Goal: Information Seeking & Learning: Check status

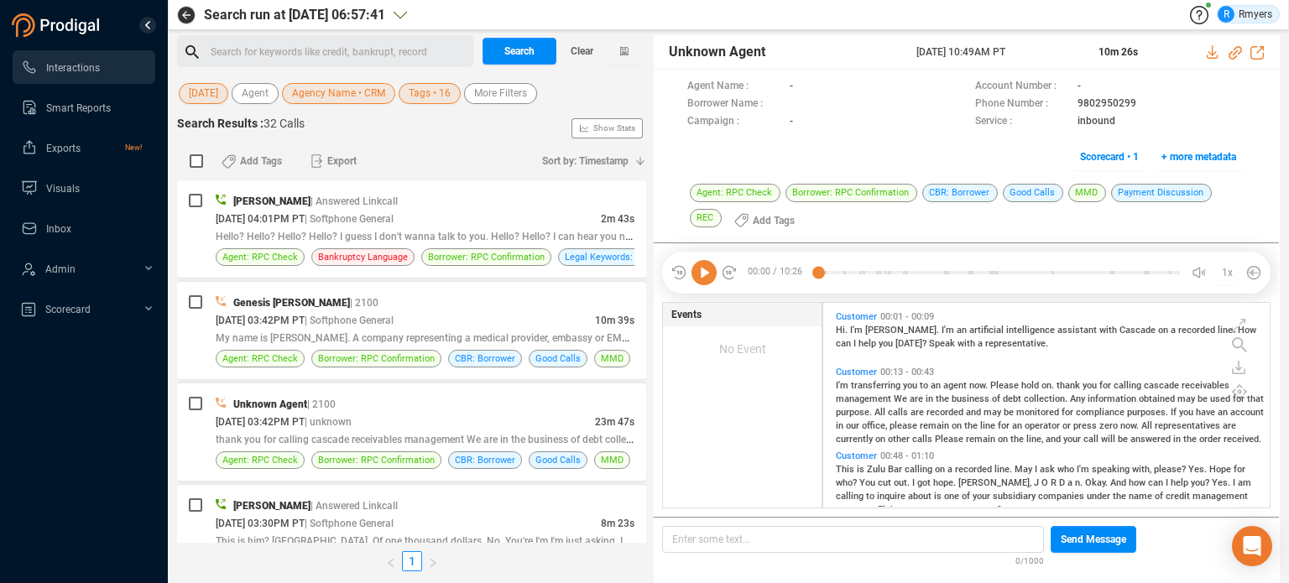
scroll to position [1699, 0]
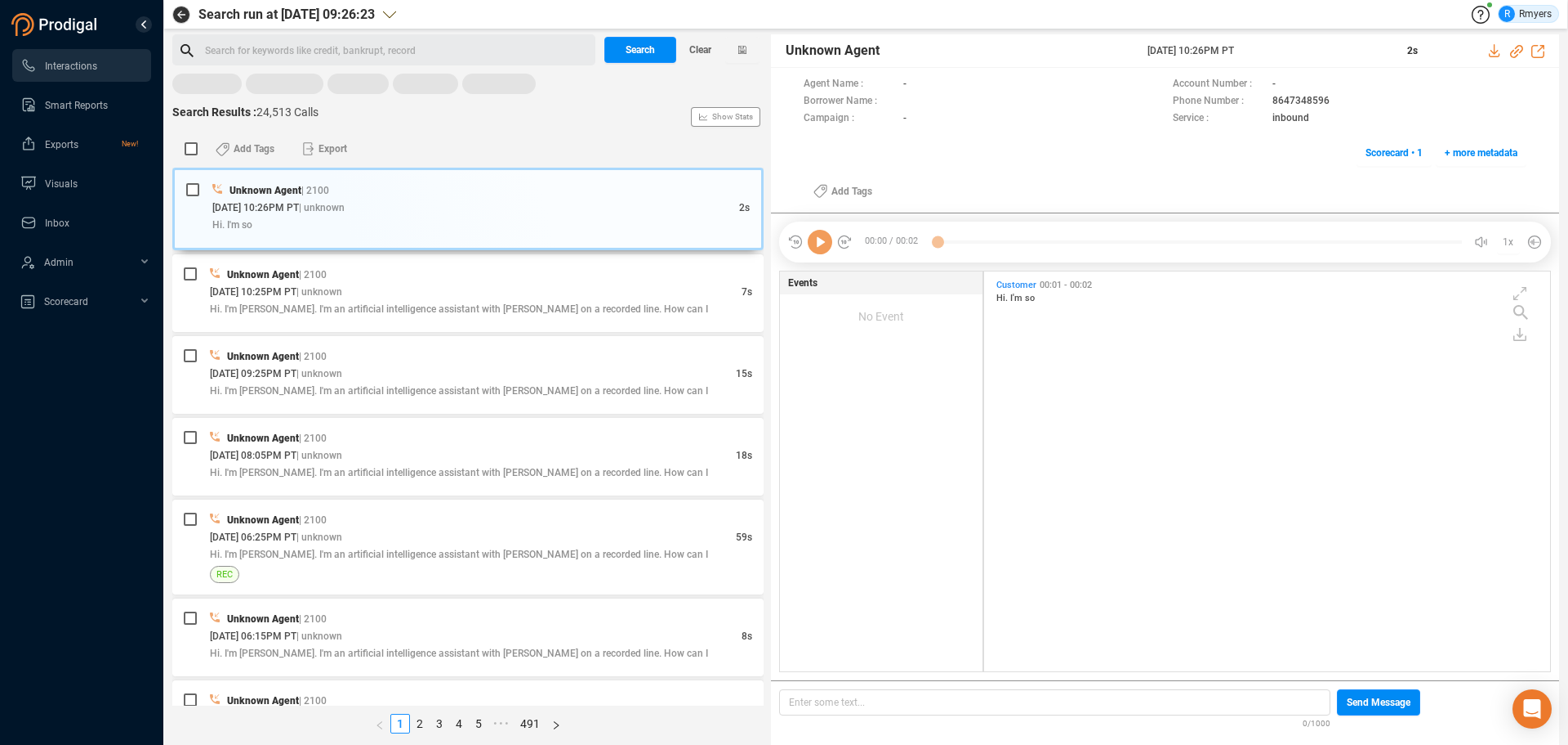
scroll to position [395, 558]
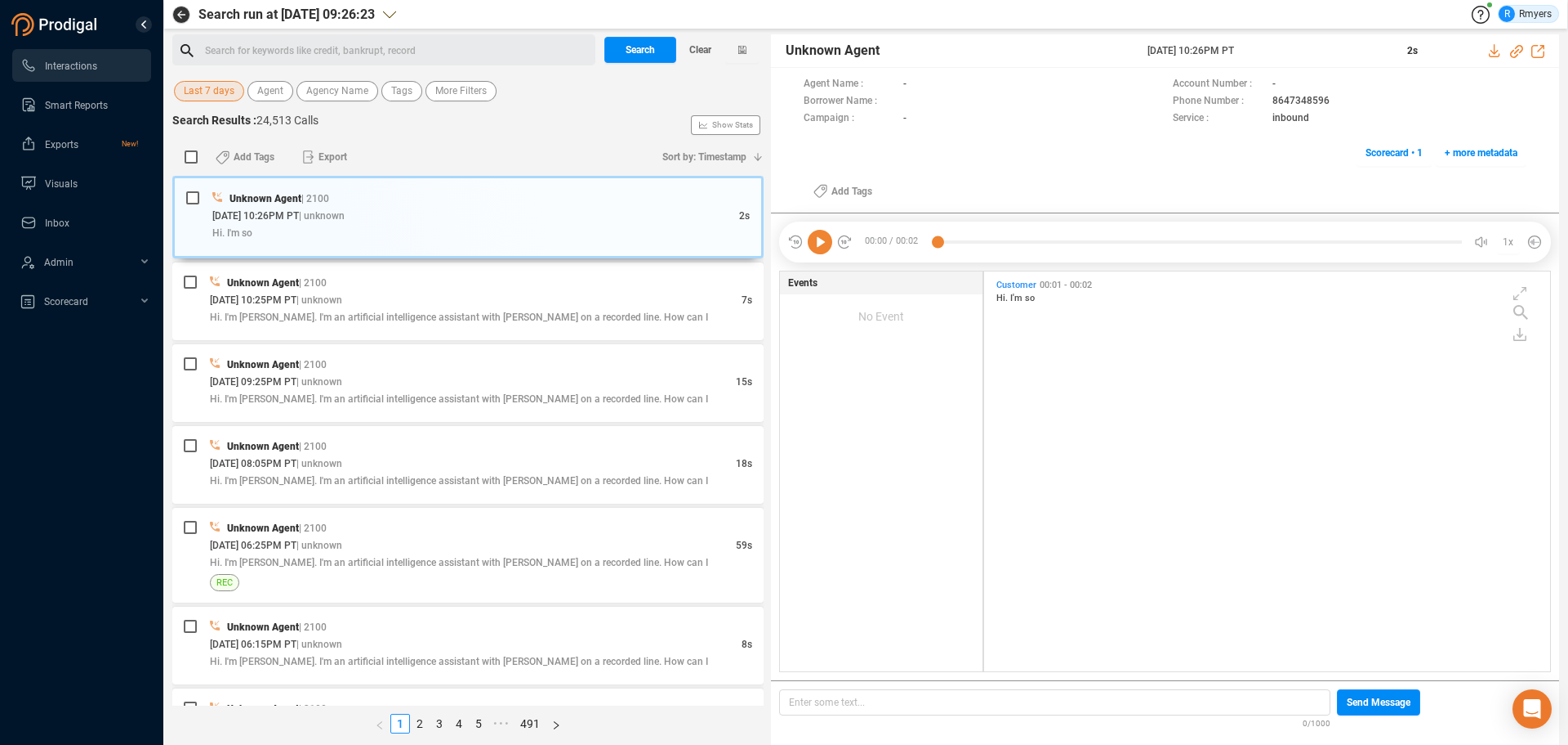
click at [200, 90] on span "Last 7 days" at bounding box center [209, 91] width 51 height 20
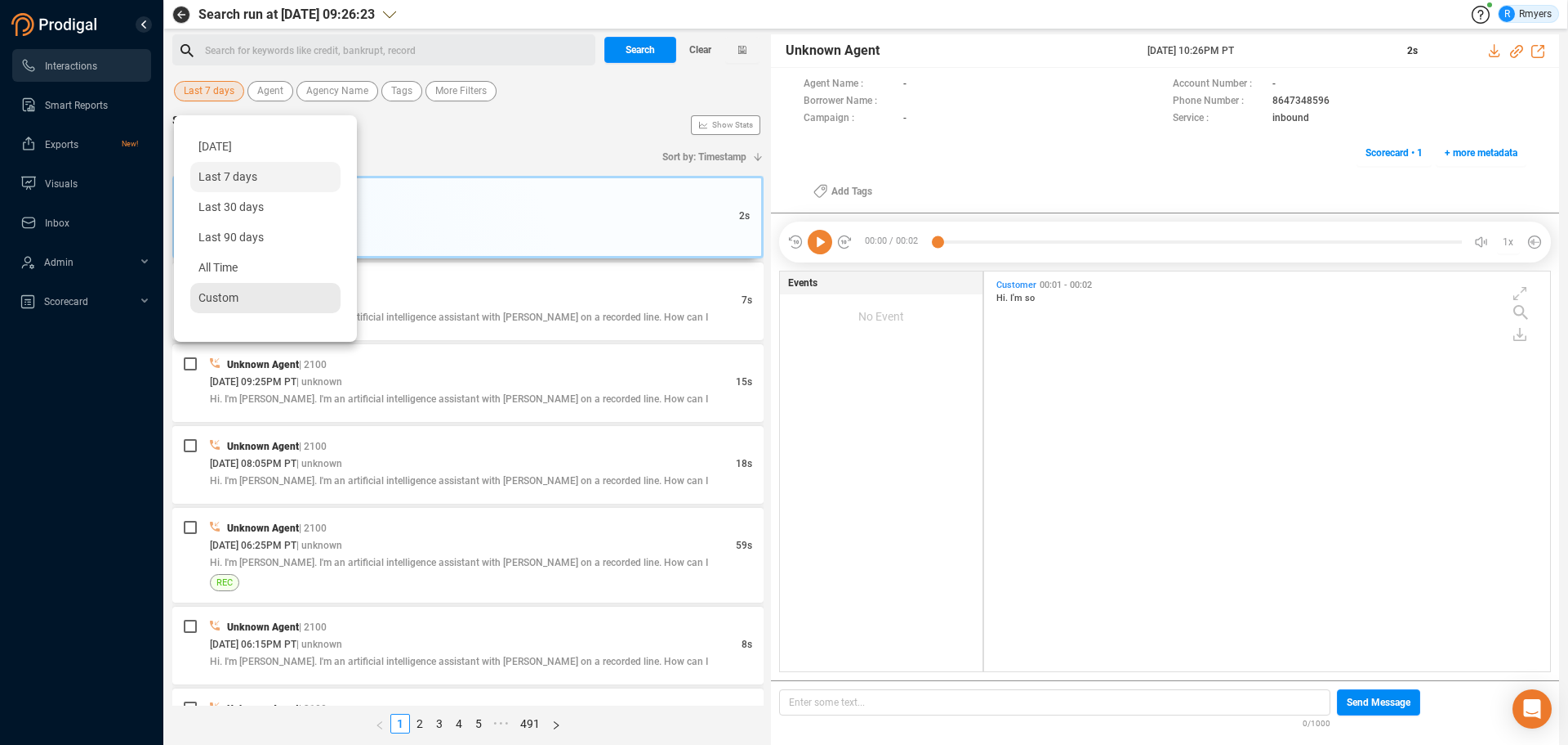
click at [210, 292] on span "Custom" at bounding box center [218, 297] width 40 height 13
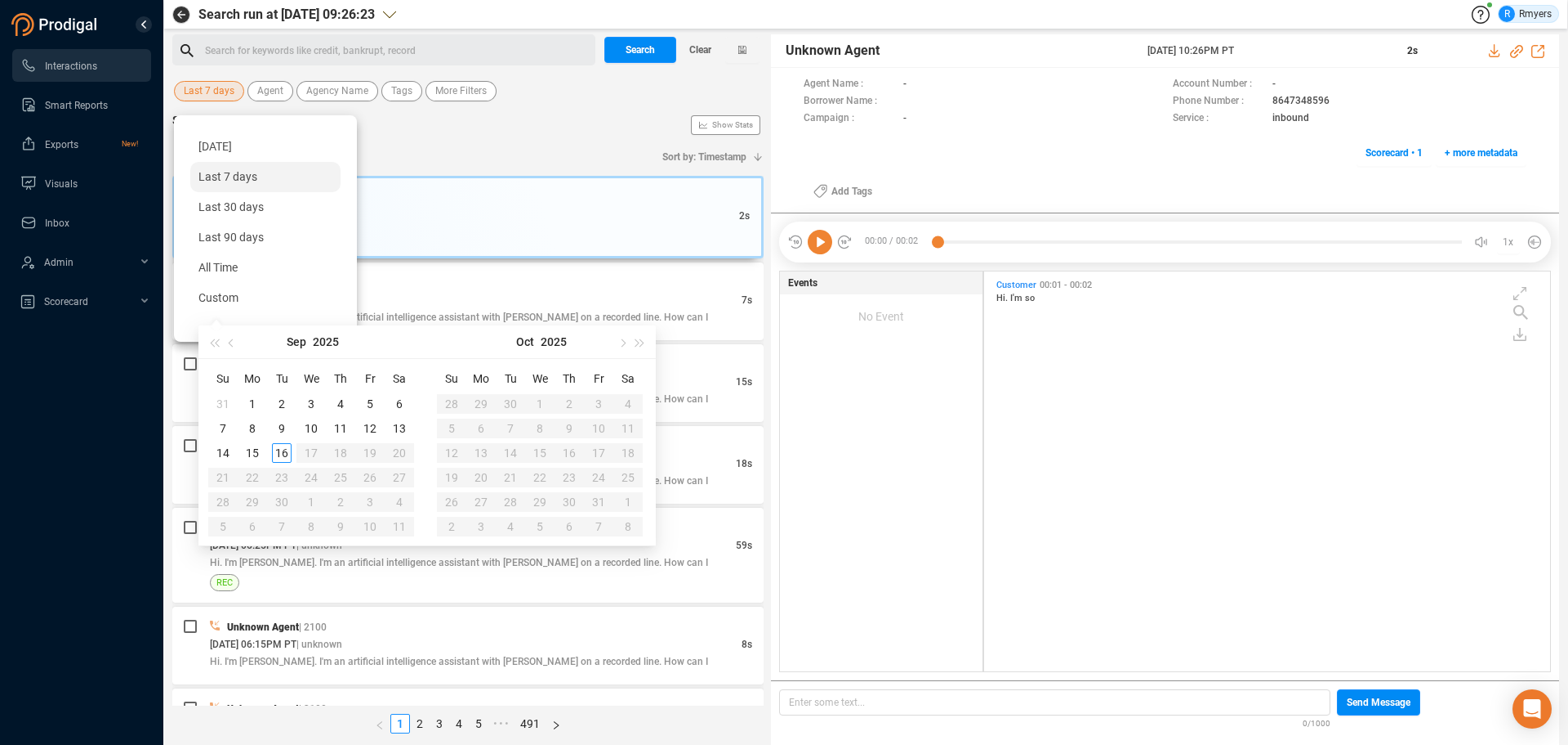
type input "[DATE]"
click at [253, 454] on div "15" at bounding box center [252, 453] width 19 height 19
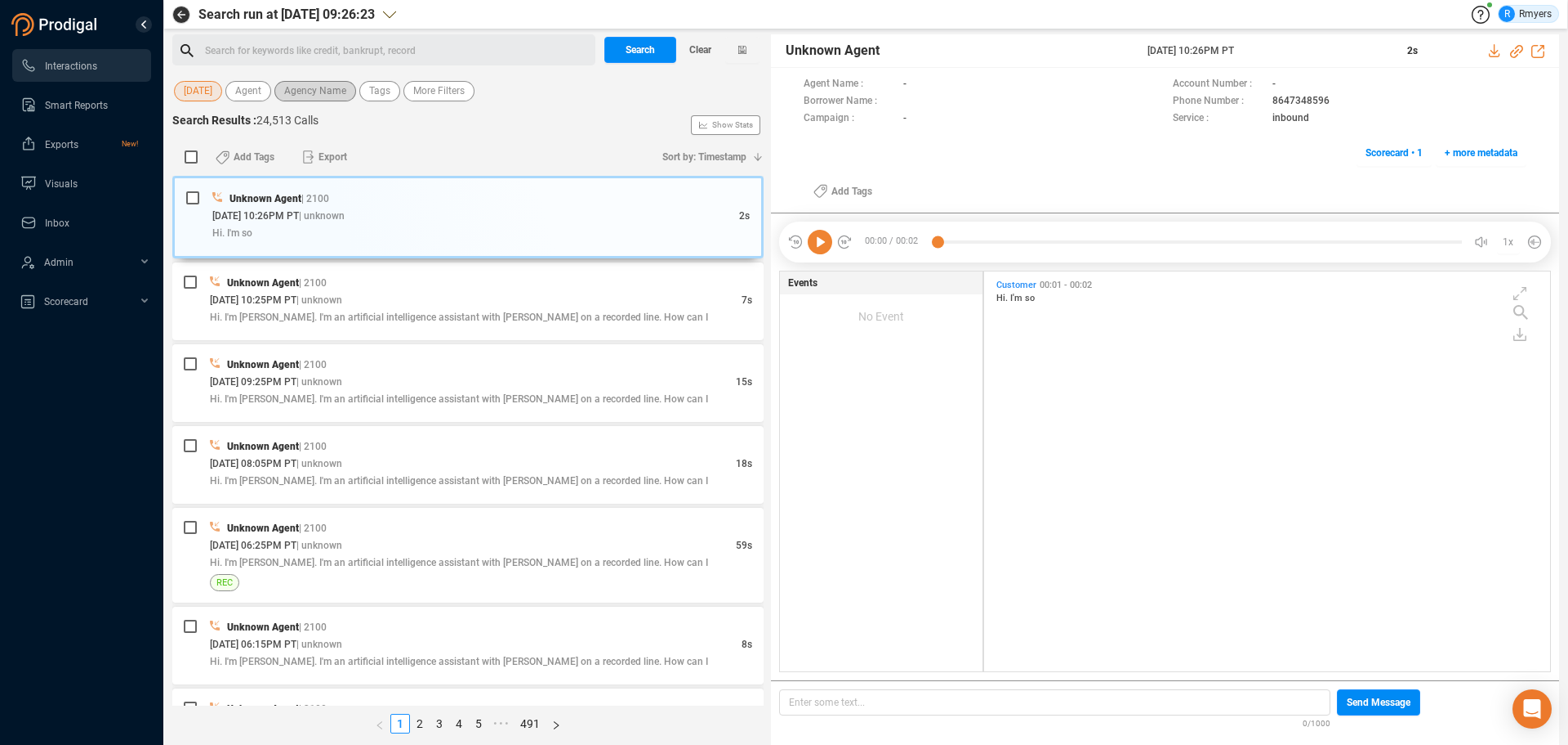
click at [331, 97] on span "Agency Name" at bounding box center [315, 91] width 62 height 20
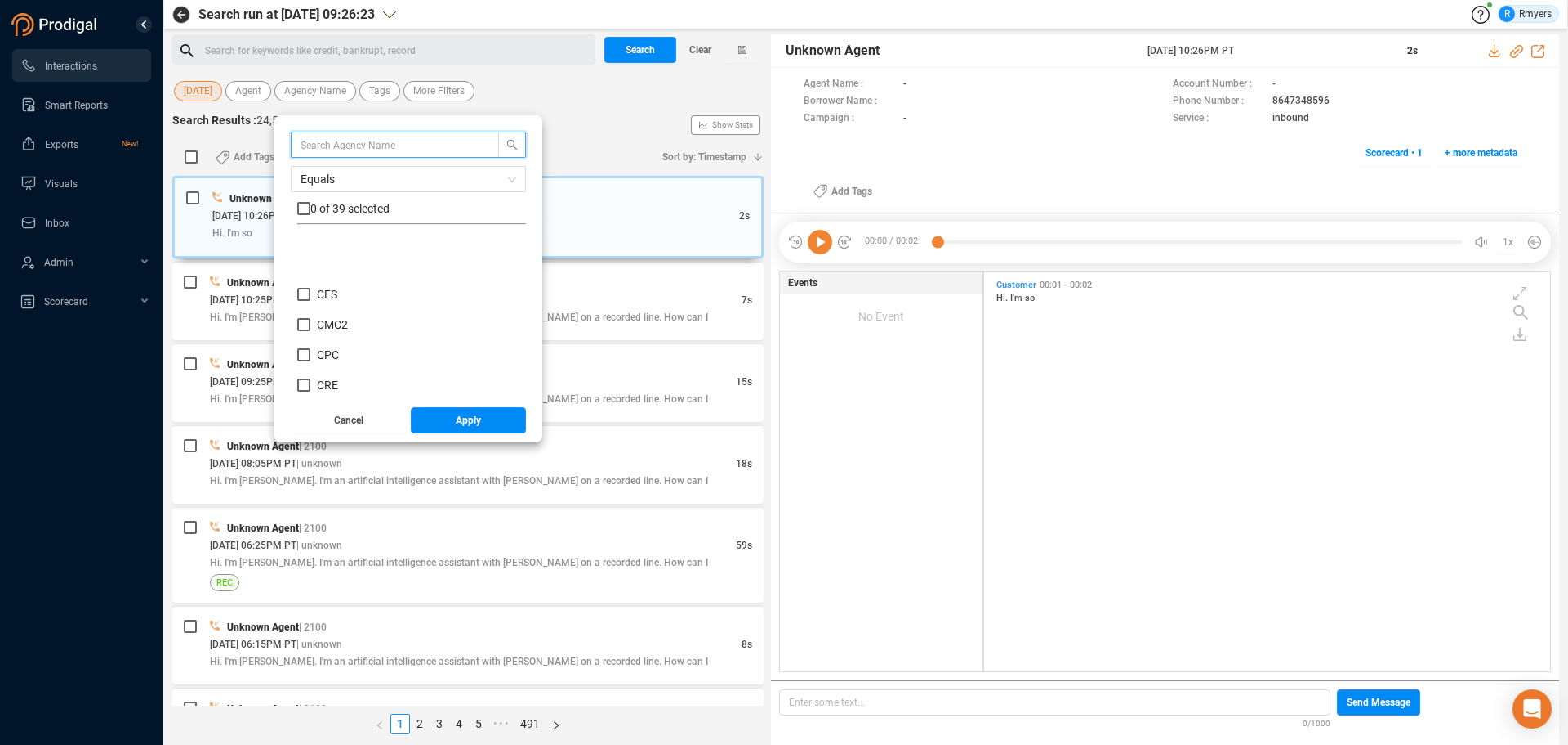
scroll to position [245, 0]
click at [321, 326] on label "CRM" at bounding box center [323, 334] width 51 height 18
click at [310, 327] on input "CRM" at bounding box center [304, 333] width 13 height 13
checkbox input "true"
click at [425, 421] on button "Apply" at bounding box center [468, 420] width 116 height 26
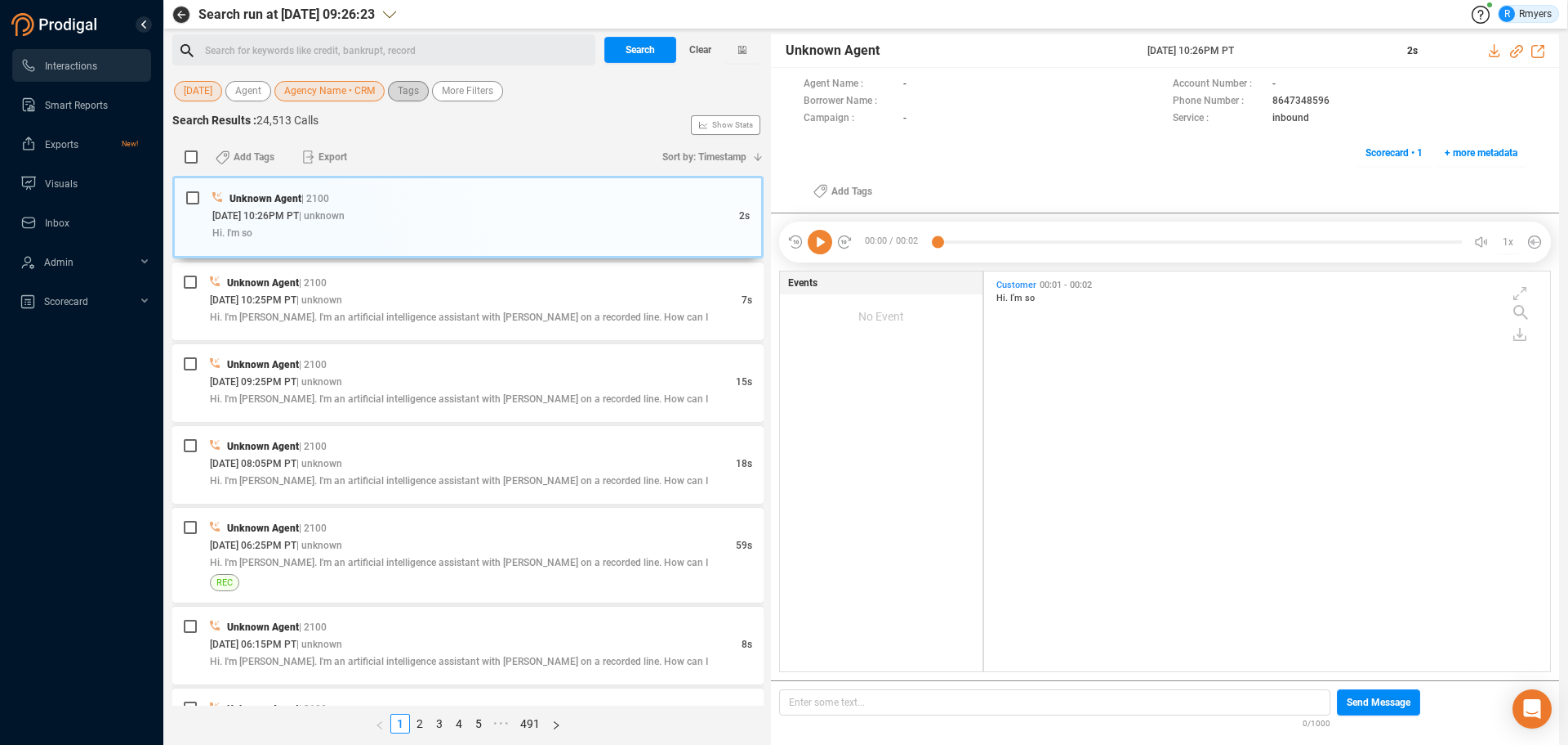
click at [410, 92] on span "Tags" at bounding box center [409, 91] width 21 height 20
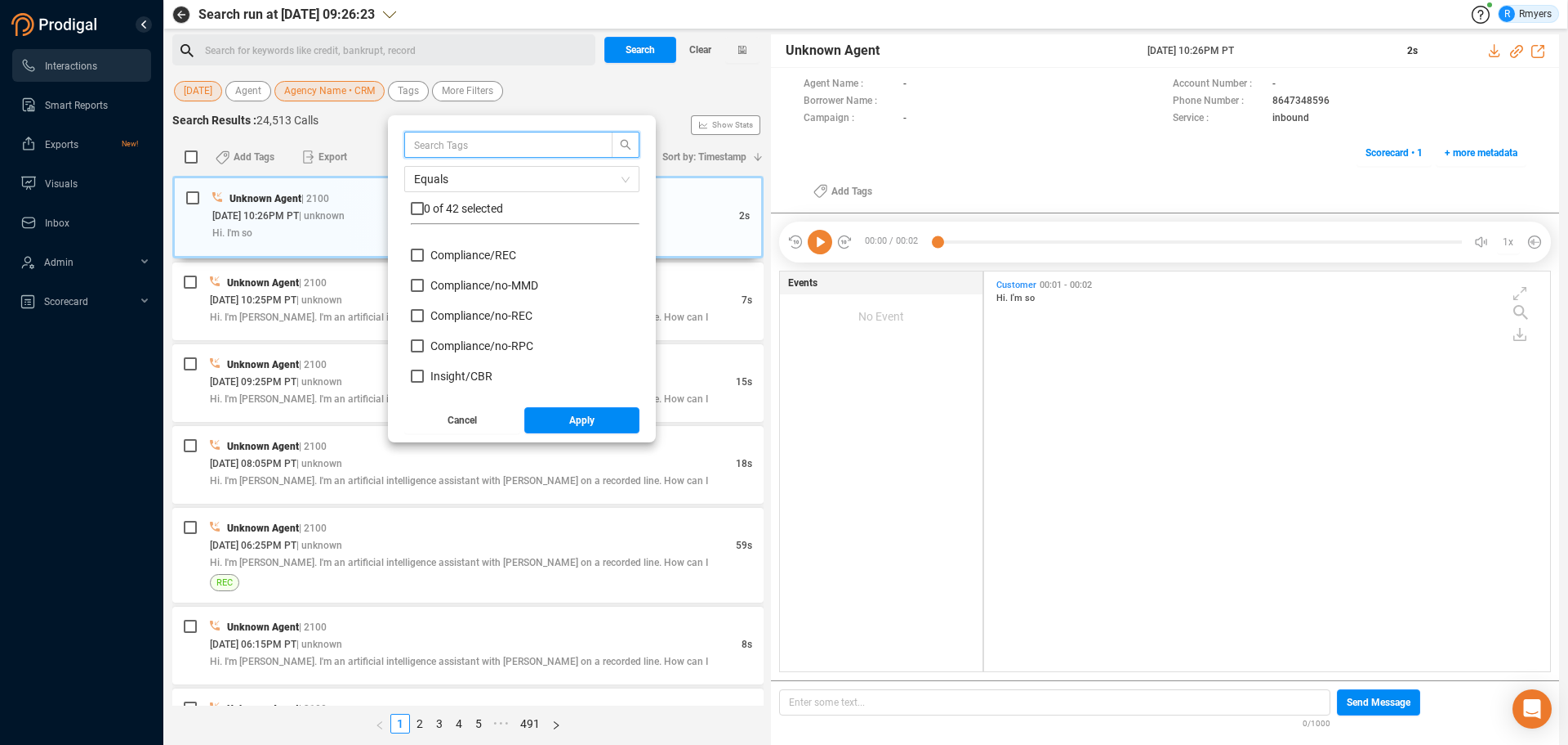
scroll to position [164, 0]
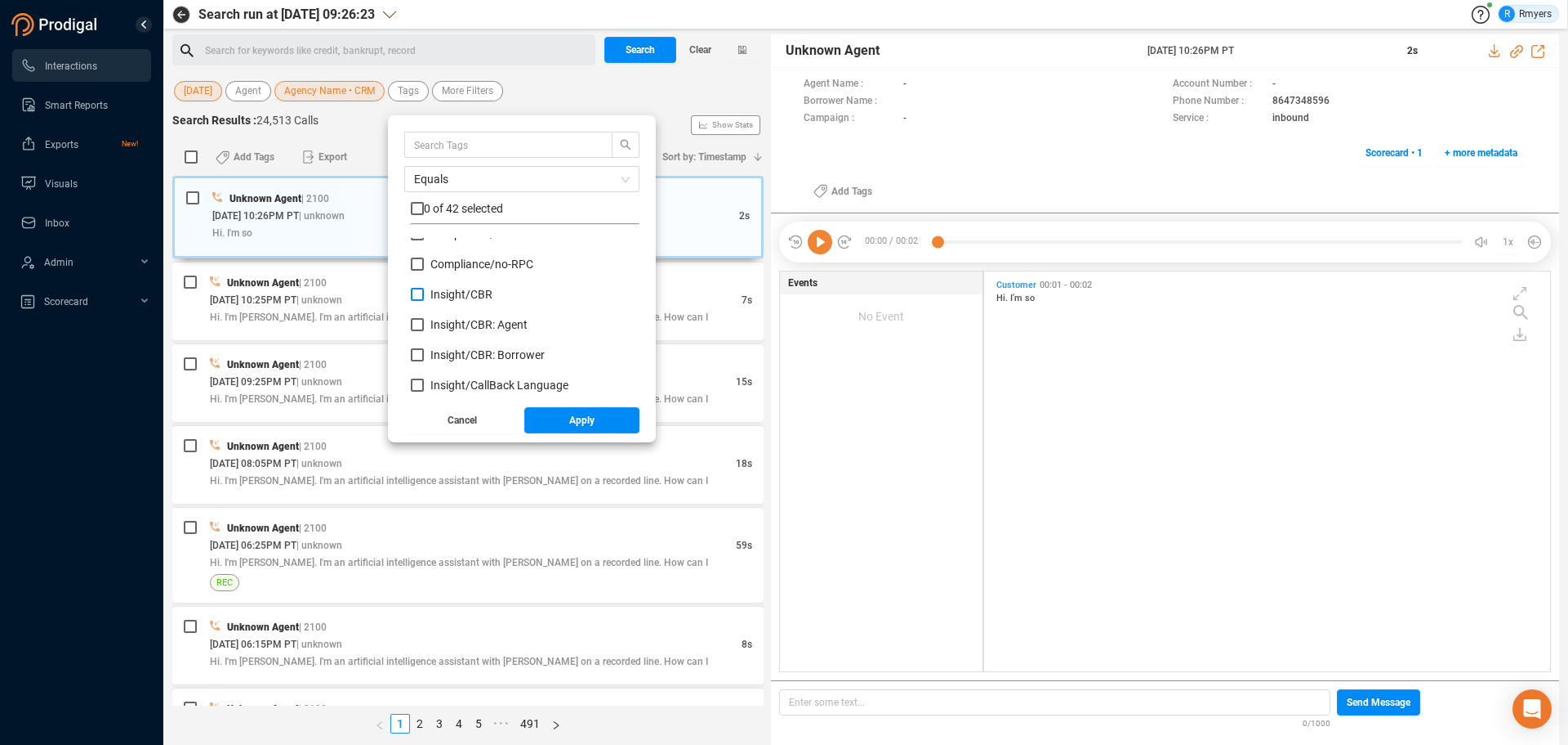
click at [454, 292] on span "Insight/ CBR" at bounding box center [461, 293] width 62 height 13
click at [424, 292] on input "Insight/ CBR" at bounding box center [417, 293] width 13 height 13
checkbox input "true"
click at [451, 321] on span "Insight/ CBR: Agent" at bounding box center [479, 323] width 97 height 13
click at [424, 321] on input "Insight/ CBR: Agent" at bounding box center [417, 323] width 13 height 13
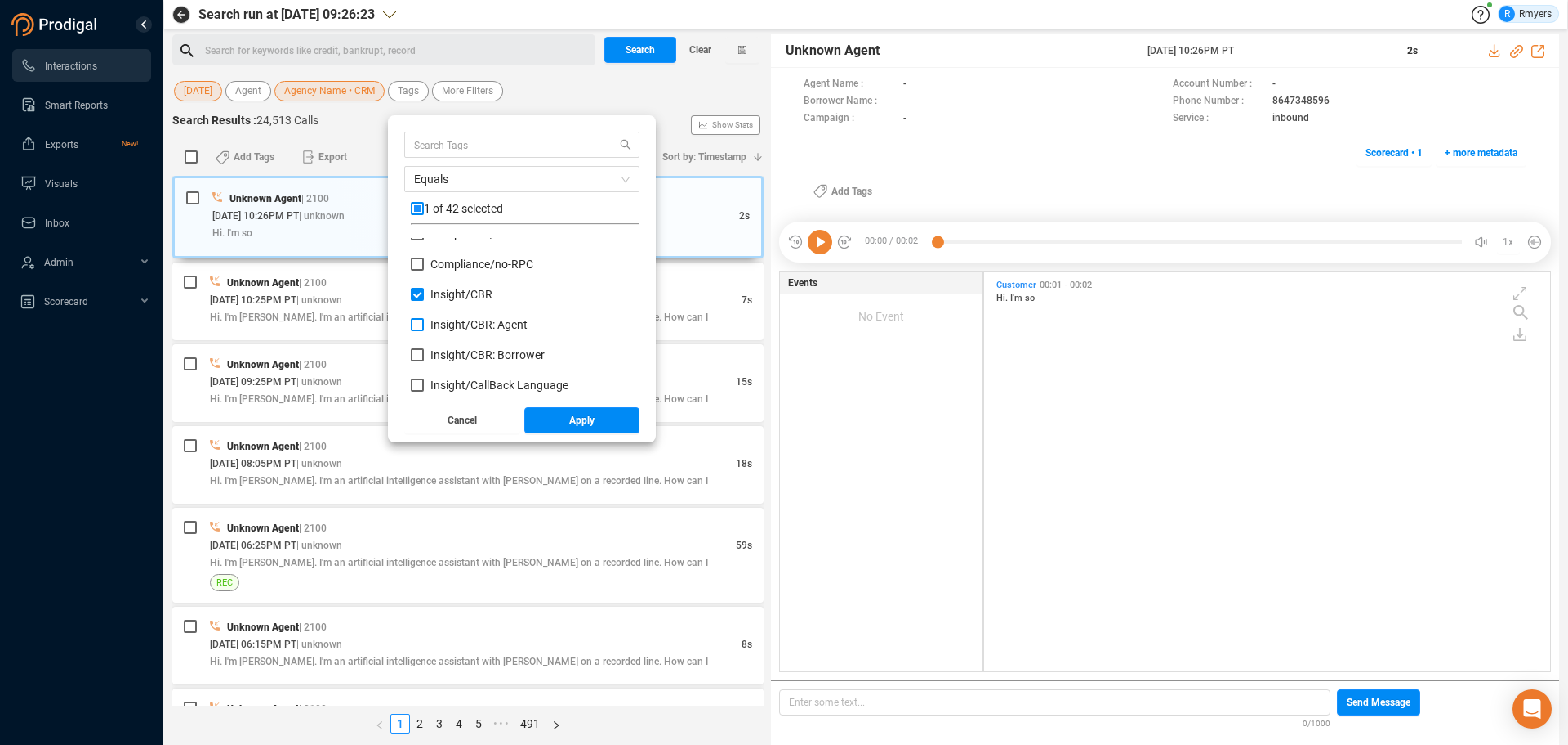
checkbox input "true"
click at [447, 350] on span "Insight/ CBR: Borrower" at bounding box center [488, 354] width 115 height 13
click at [424, 350] on input "Insight/ CBR: Borrower" at bounding box center [417, 354] width 13 height 13
checkbox input "true"
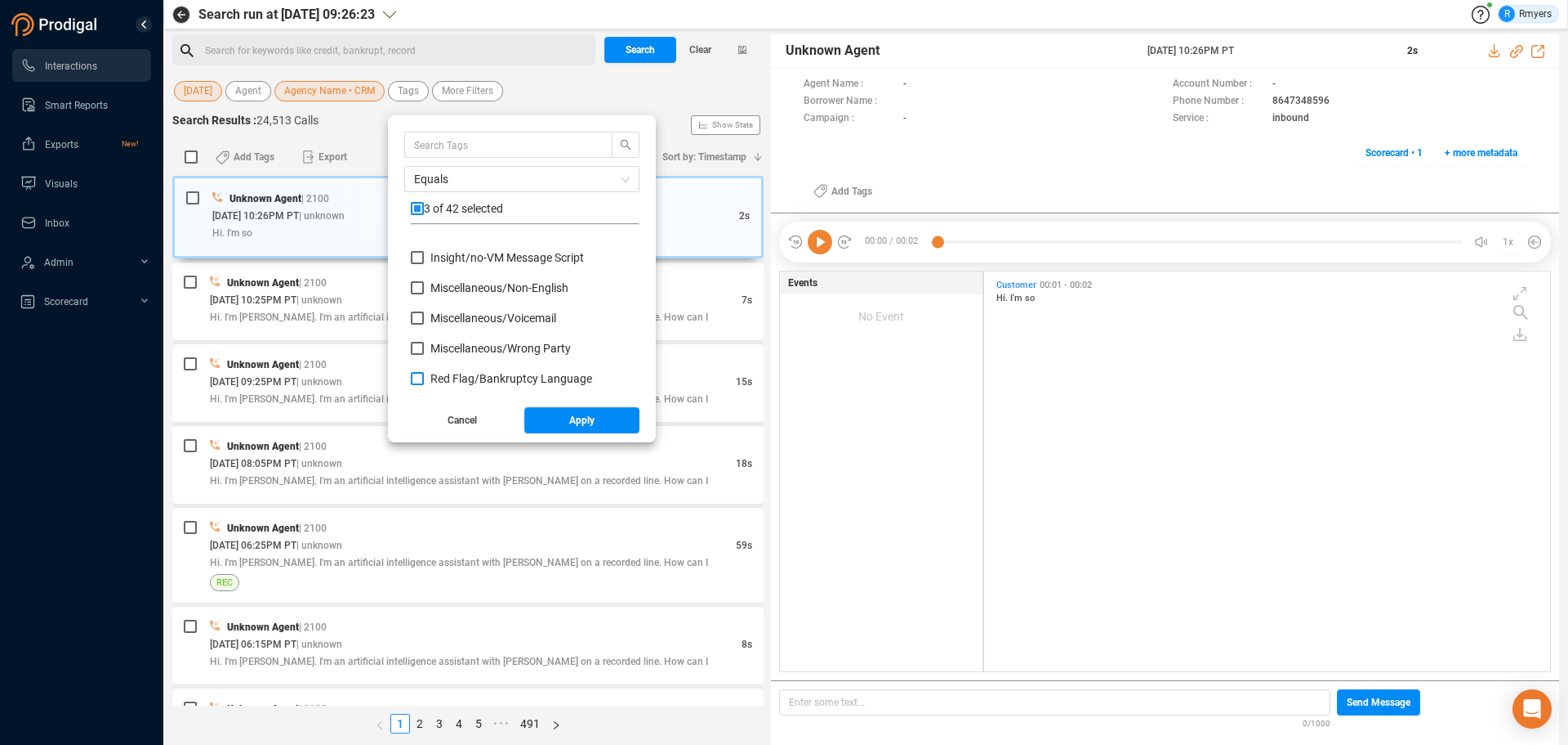
click at [467, 378] on span "Red Flag/ Bankruptcy Language" at bounding box center [511, 378] width 162 height 13
click at [424, 378] on input "Red Flag/ Bankruptcy Language" at bounding box center [417, 378] width 13 height 13
checkbox input "true"
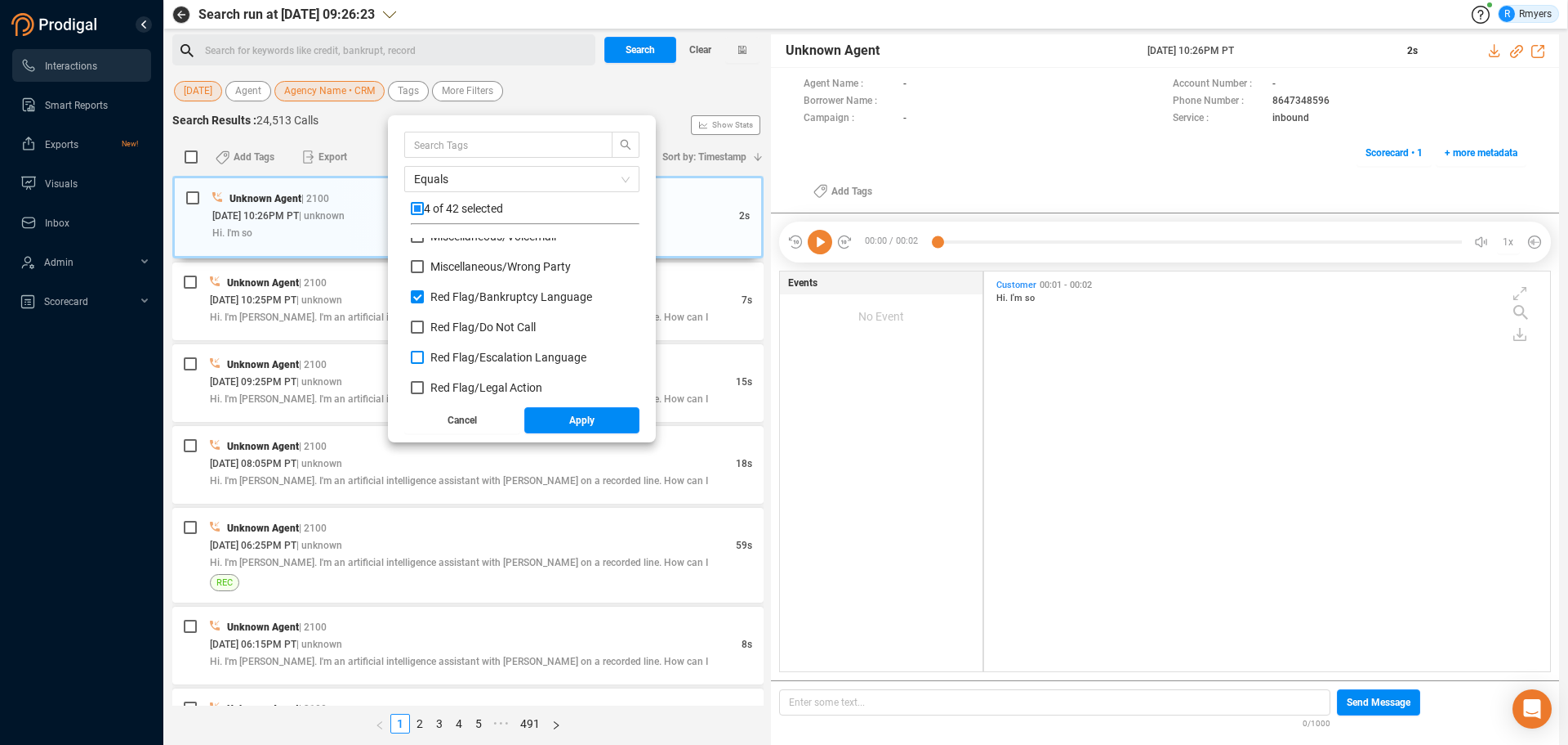
click at [475, 354] on span "Red Flag/ Escalation Language" at bounding box center [508, 356] width 156 height 13
click at [424, 354] on input "Red Flag/ Escalation Language" at bounding box center [417, 356] width 13 height 13
checkbox input "true"
click at [465, 386] on span "Red Flag/ Legal Action" at bounding box center [486, 387] width 112 height 13
click at [424, 386] on input "Red Flag/ Legal Action" at bounding box center [417, 387] width 13 height 13
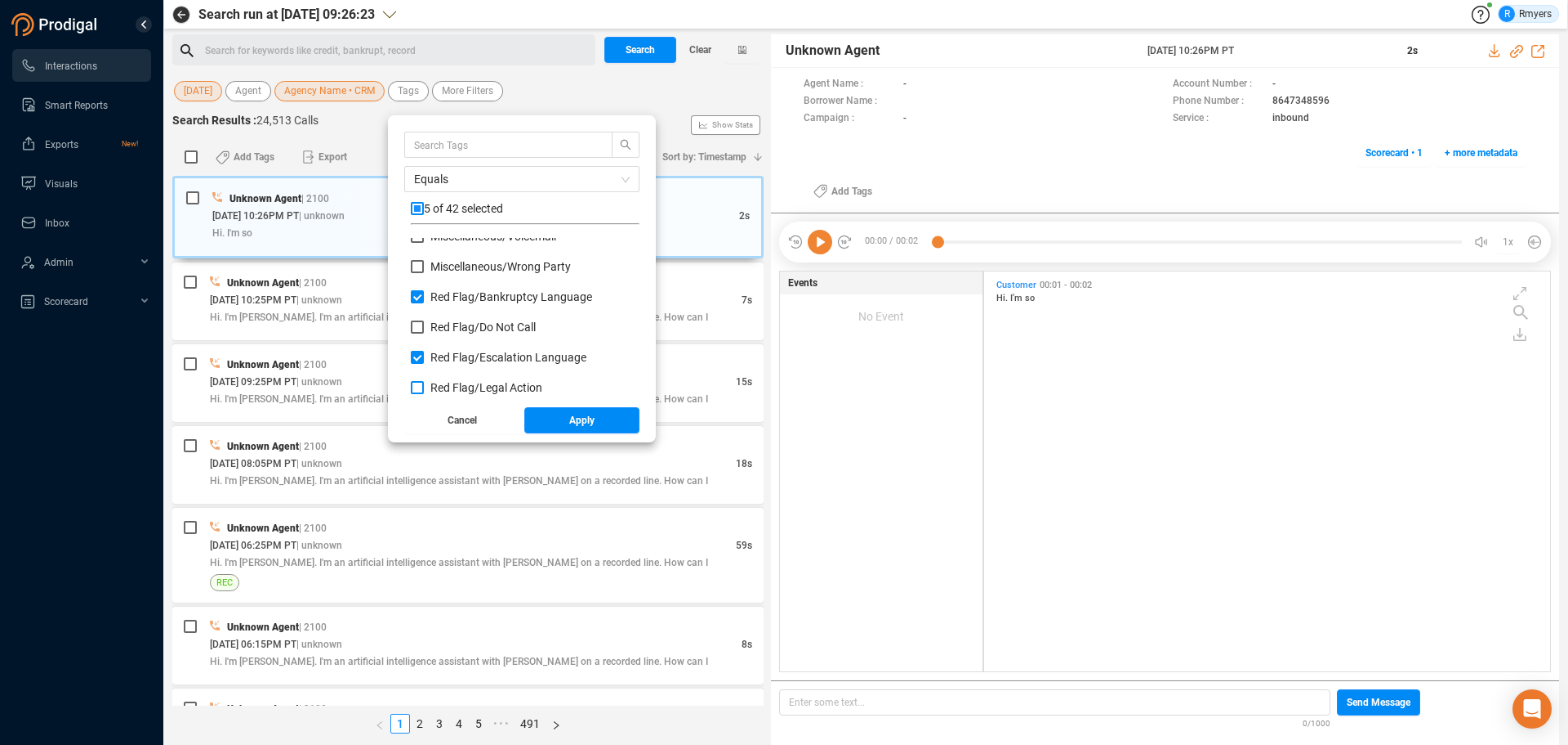
checkbox input "true"
click at [476, 333] on span "Red Flag/ Legal Action: Agent" at bounding box center [503, 335] width 147 height 13
click at [424, 333] on input "Red Flag/ Legal Action: Agent" at bounding box center [417, 335] width 13 height 13
checkbox input "true"
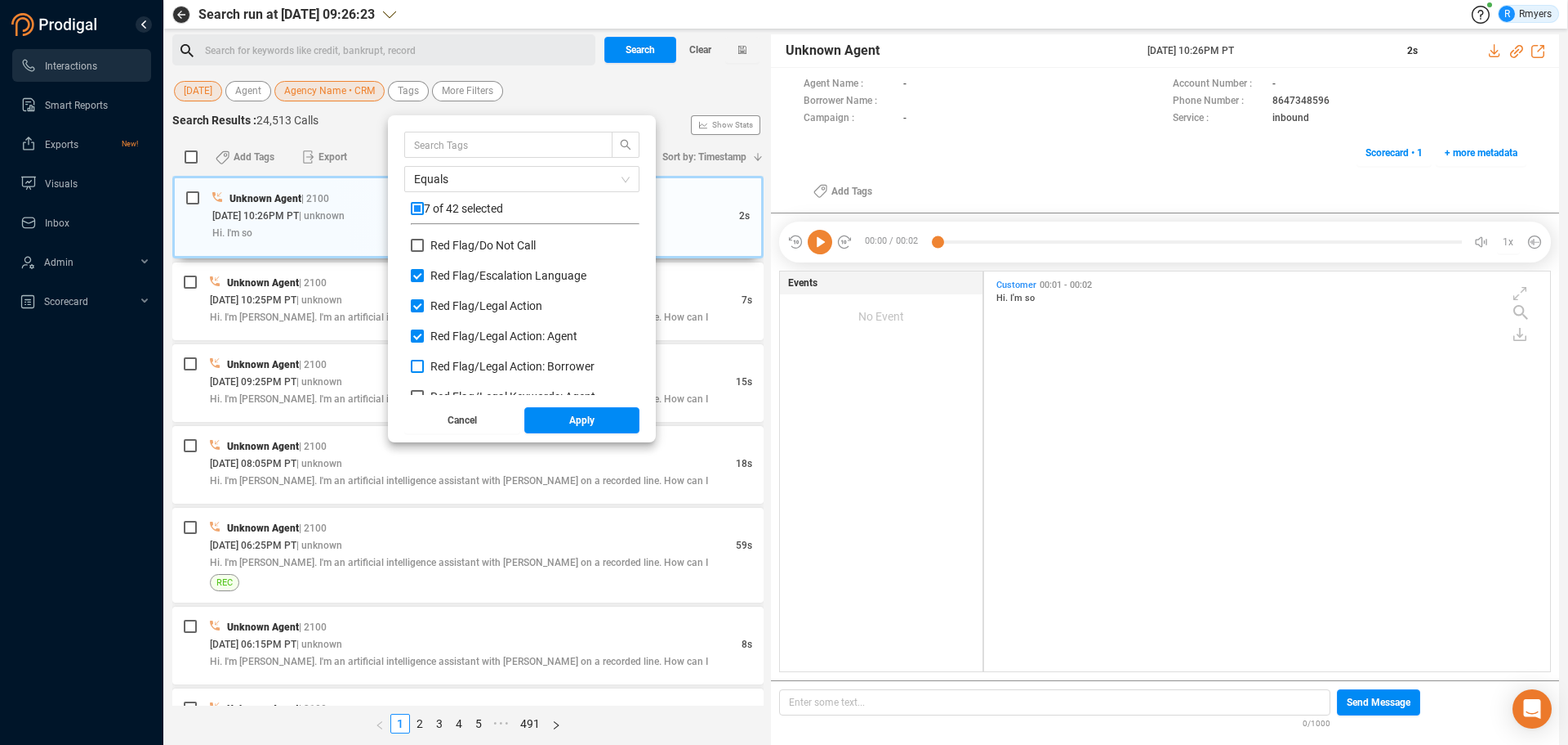
click at [468, 367] on span "Red Flag/ Legal Action: Borrower" at bounding box center [512, 365] width 164 height 13
click at [424, 367] on input "Red Flag/ Legal Action: Borrower" at bounding box center [417, 365] width 13 height 13
checkbox input "true"
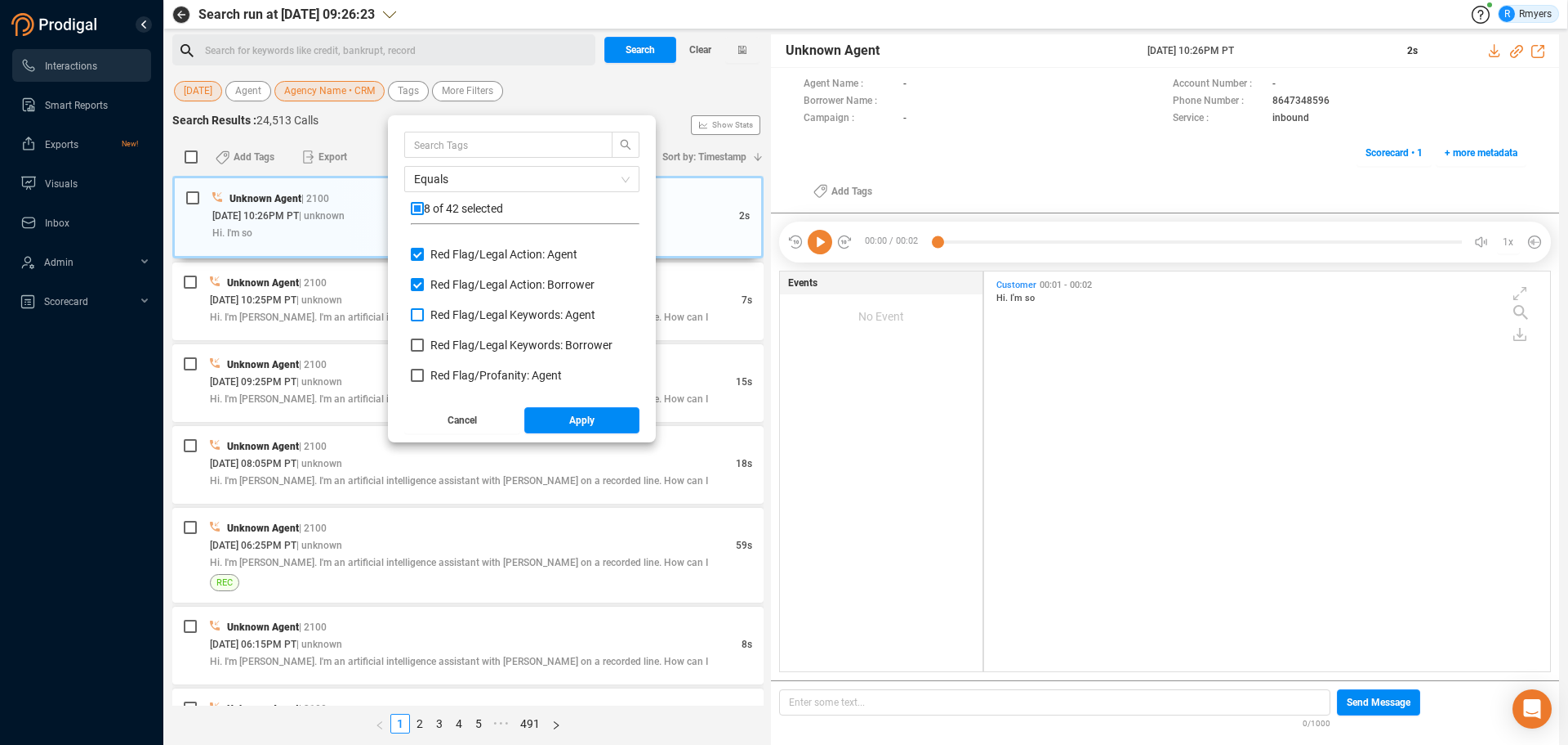
click at [478, 312] on span "Red Flag/ Legal Keywords: Agent" at bounding box center [513, 314] width 165 height 13
click at [424, 312] on input "Red Flag/ Legal Keywords: Agent" at bounding box center [417, 314] width 13 height 13
checkbox input "true"
click at [462, 344] on span "Red Flag/ Legal Keywords: Borrower" at bounding box center [521, 344] width 182 height 13
click at [424, 344] on input "Red Flag/ Legal Keywords: Borrower" at bounding box center [417, 344] width 13 height 13
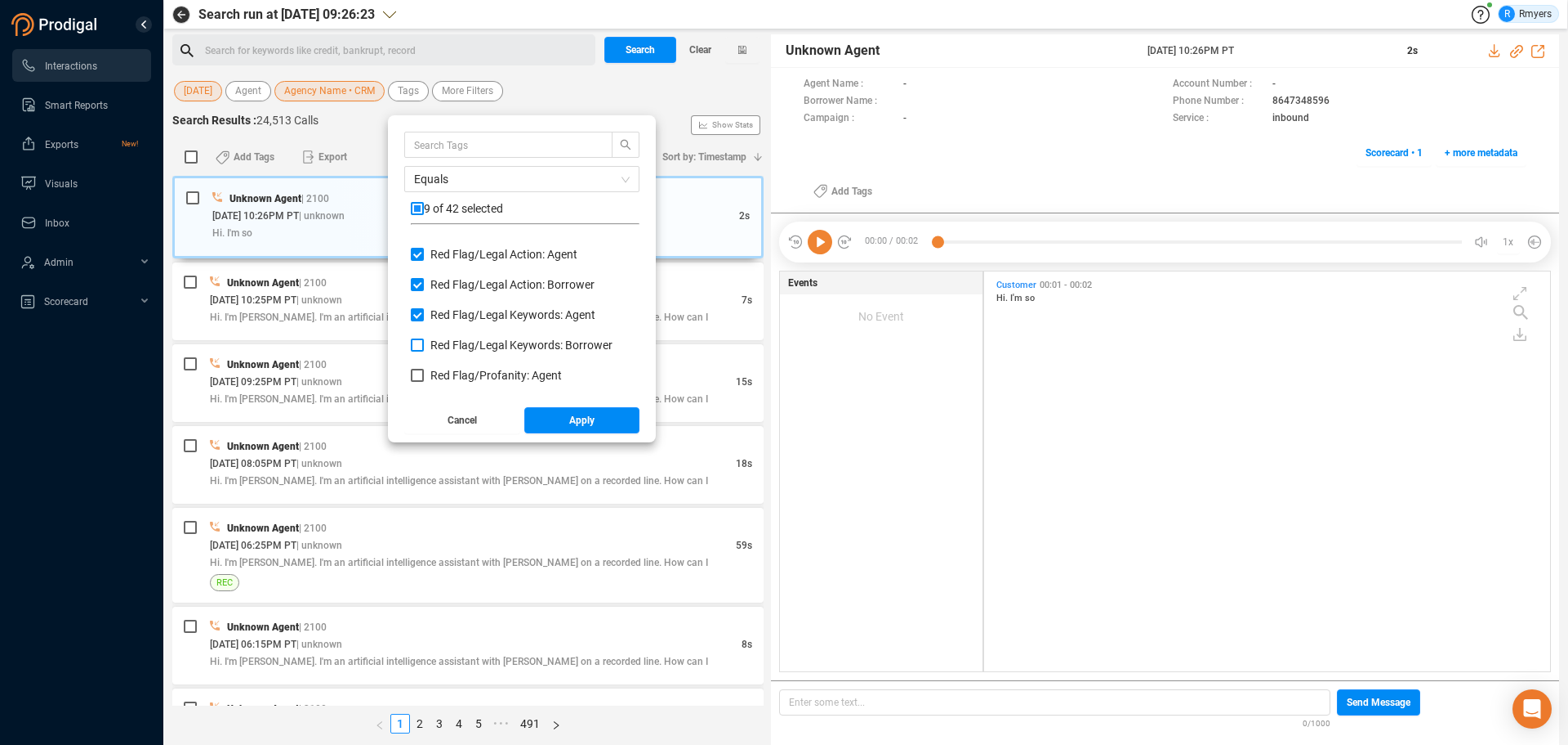
checkbox input "true"
click at [454, 373] on span "Red Flag/ Profanity: Agent" at bounding box center [495, 375] width 131 height 13
click at [424, 373] on input "Red Flag/ Profanity: Agent" at bounding box center [417, 375] width 13 height 13
checkbox input "true"
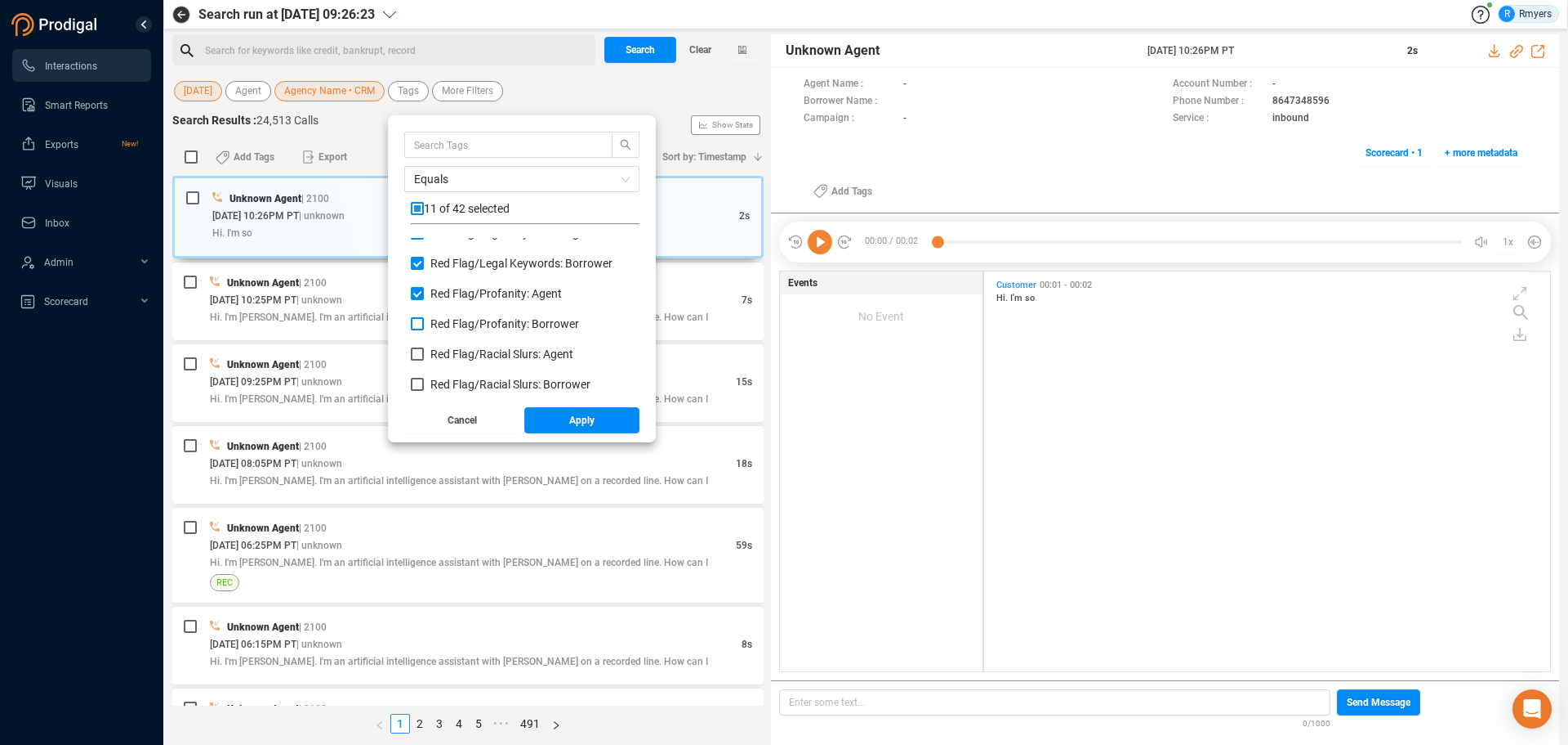
click at [474, 316] on label "Red Flag/ Profanity: Borrower" at bounding box center [498, 324] width 175 height 18
click at [424, 317] on input "Red Flag/ Profanity: Borrower" at bounding box center [417, 323] width 13 height 13
checkbox input "true"
drag, startPoint x: 459, startPoint y: 349, endPoint x: 453, endPoint y: 364, distance: 16.2
click at [459, 349] on span "Red Flag/ Racial Slurs: Agent" at bounding box center [501, 354] width 143 height 13
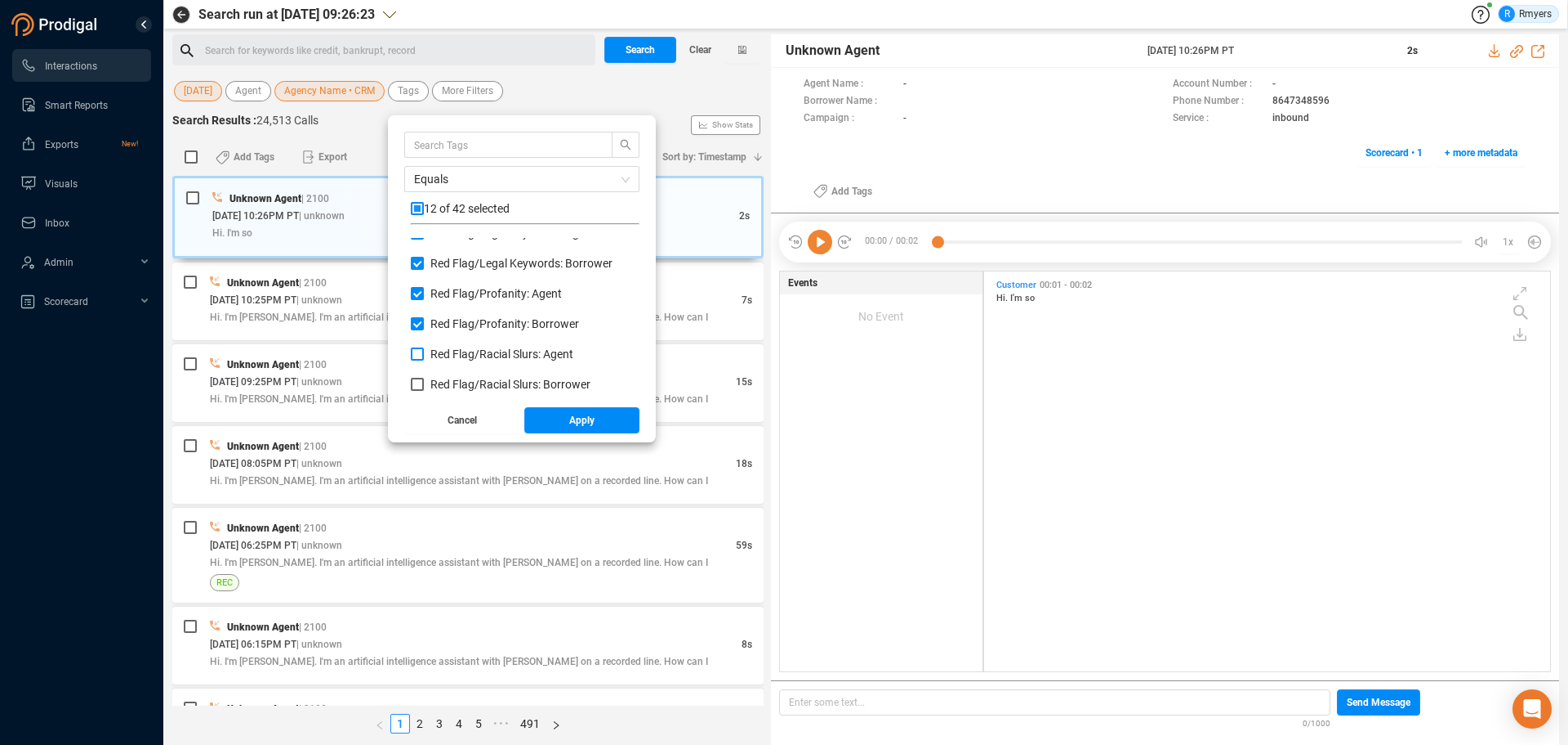
click at [424, 349] on input "Red Flag/ Racial Slurs: Agent" at bounding box center [417, 354] width 13 height 13
checkbox input "true"
click at [447, 384] on span "Red Flag/ Racial Slurs: Borrower" at bounding box center [510, 384] width 161 height 13
click at [424, 384] on input "Red Flag/ Racial Slurs: Borrower" at bounding box center [417, 384] width 13 height 13
checkbox input "true"
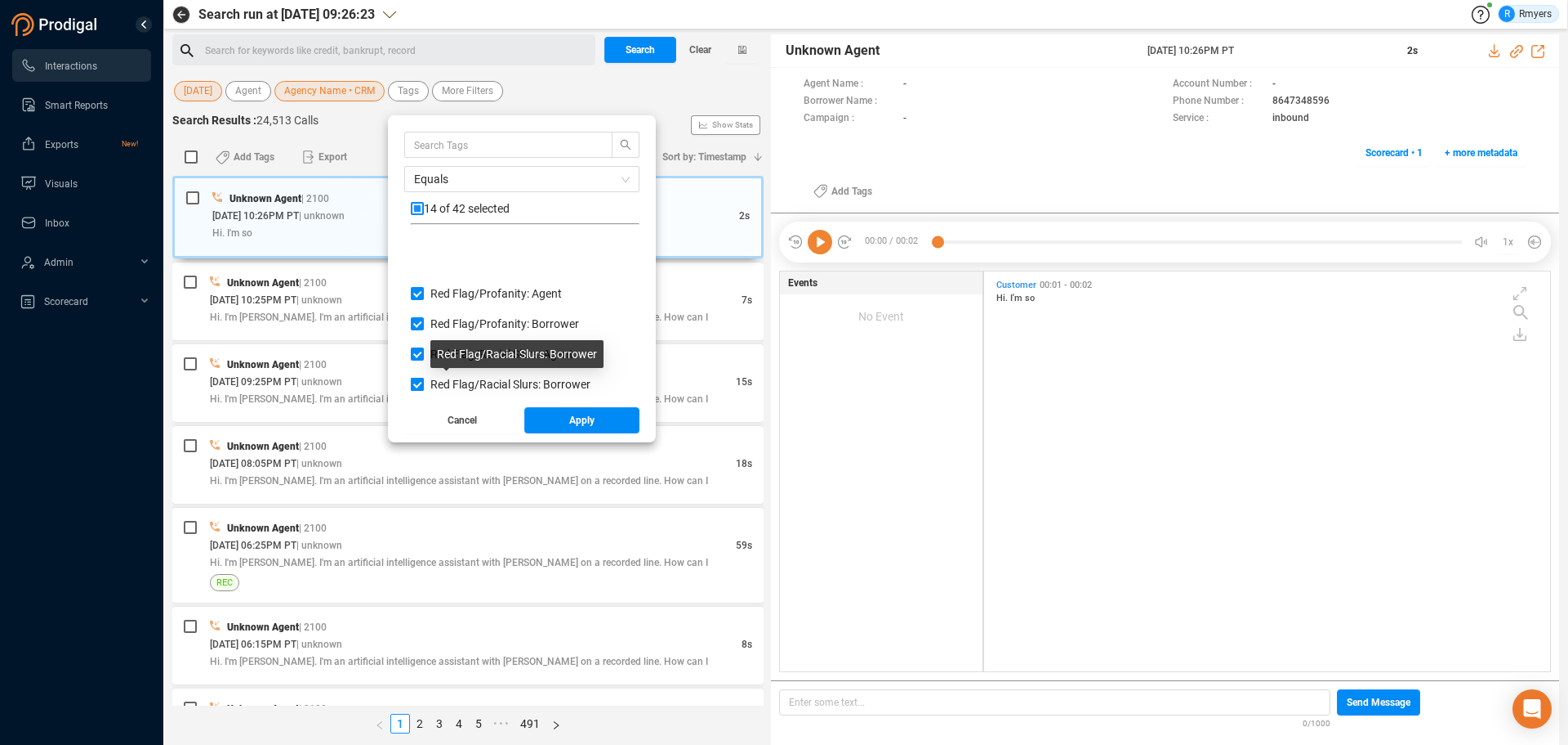
scroll to position [1062, 0]
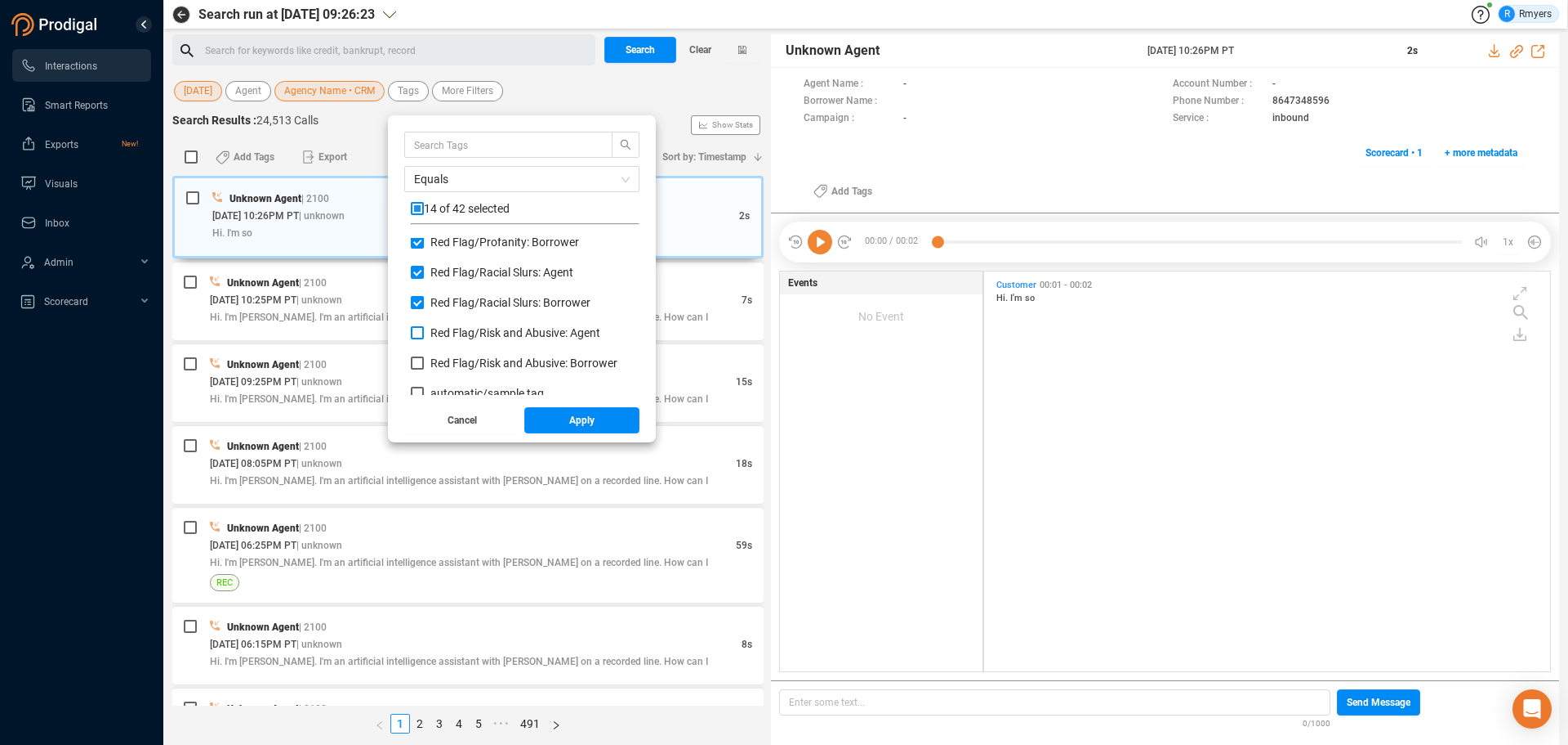
click at [474, 332] on span "Red Flag/ Risk and Abusive: Agent" at bounding box center [515, 332] width 170 height 13
click at [424, 332] on input "Red Flag/ Risk and Abusive: Agent" at bounding box center [417, 332] width 13 height 13
checkbox input "true"
click at [463, 362] on span "Red Flag/ Risk and Abusive: Borrower" at bounding box center [524, 362] width 187 height 13
click at [424, 362] on input "Red Flag/ Risk and Abusive: Borrower" at bounding box center [417, 362] width 13 height 13
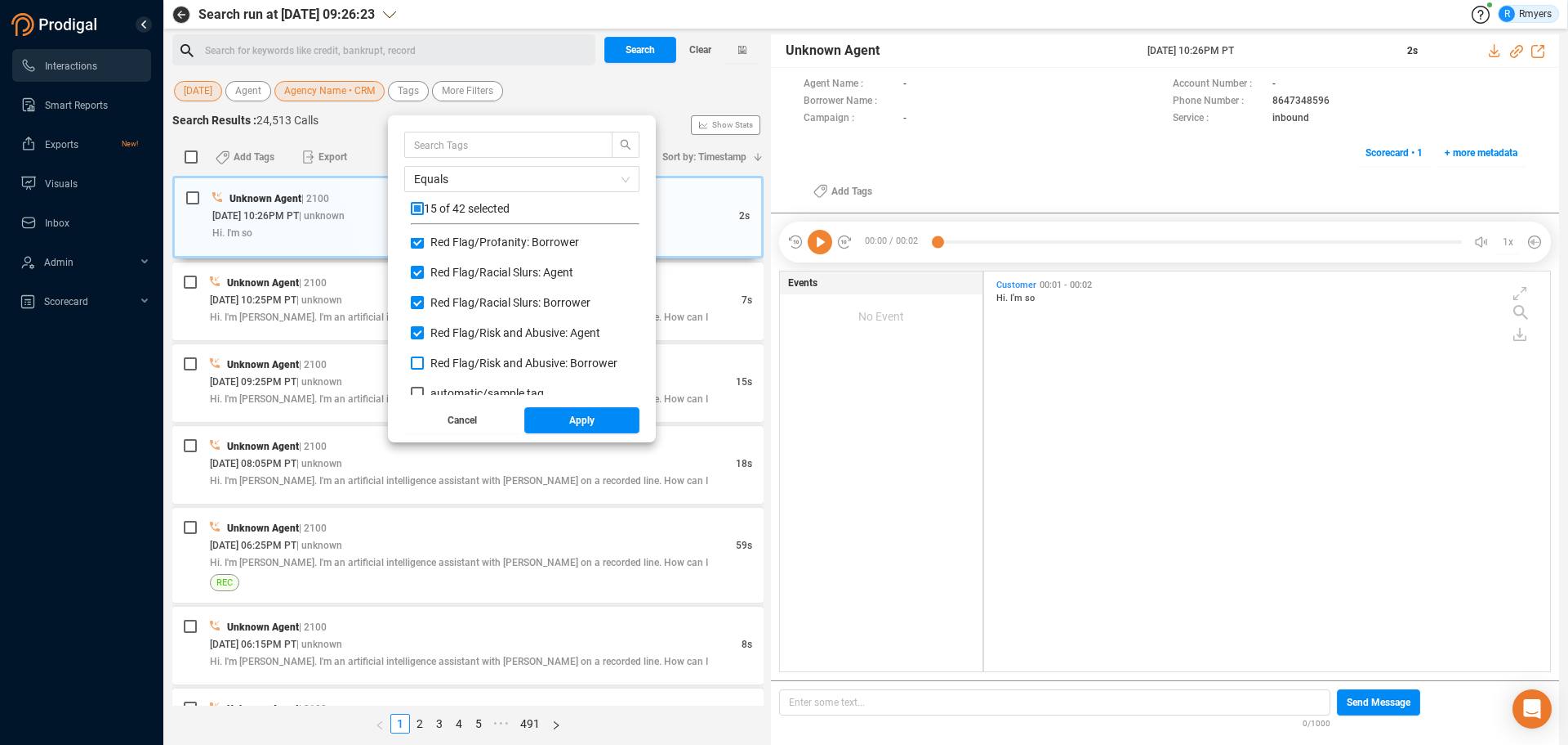
checkbox input "true"
click at [546, 426] on button "Apply" at bounding box center [582, 420] width 116 height 26
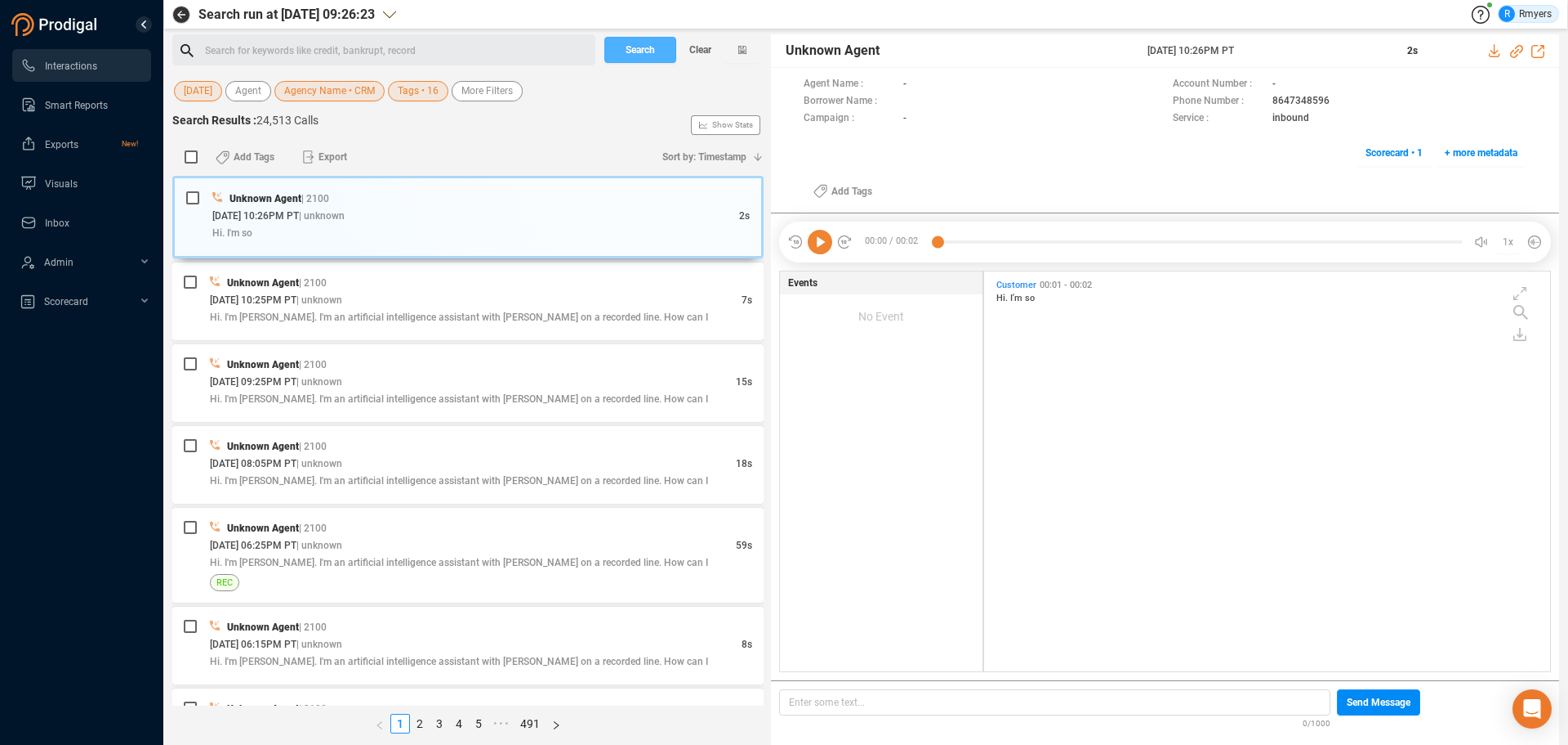
click at [638, 53] on span "Search" at bounding box center [640, 50] width 29 height 26
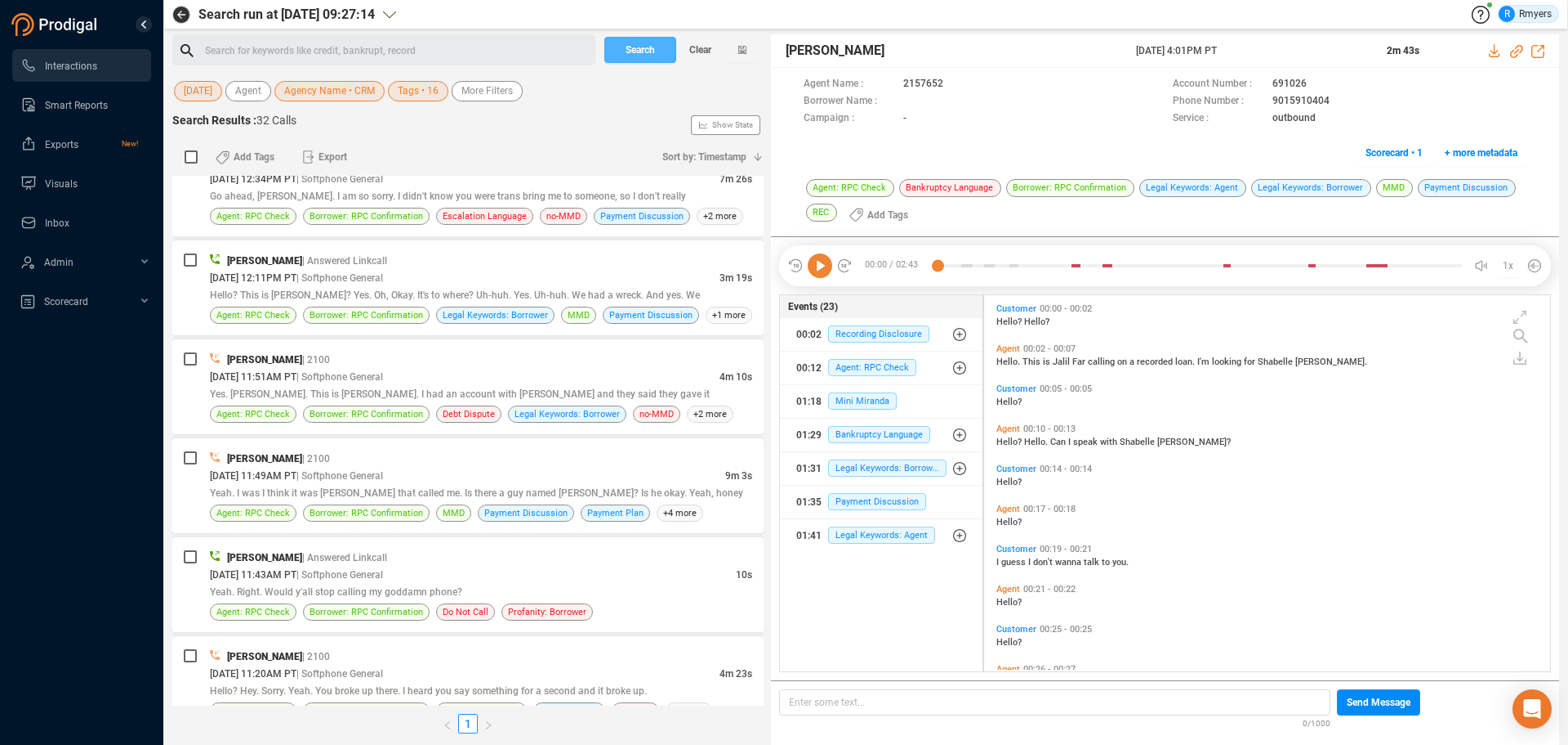
scroll to position [1635, 0]
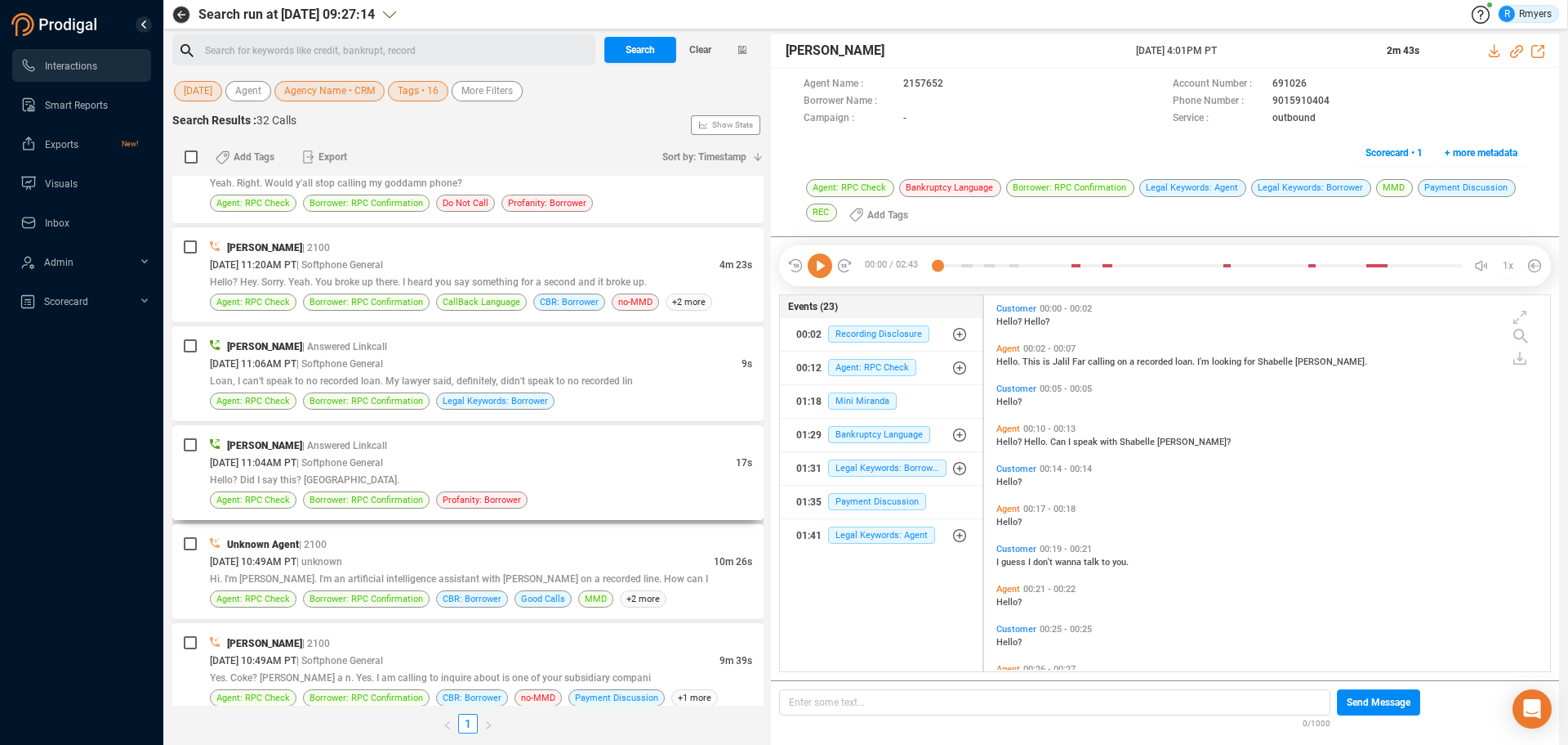
click at [373, 457] on span "| Softphone General" at bounding box center [340, 463] width 87 height 12
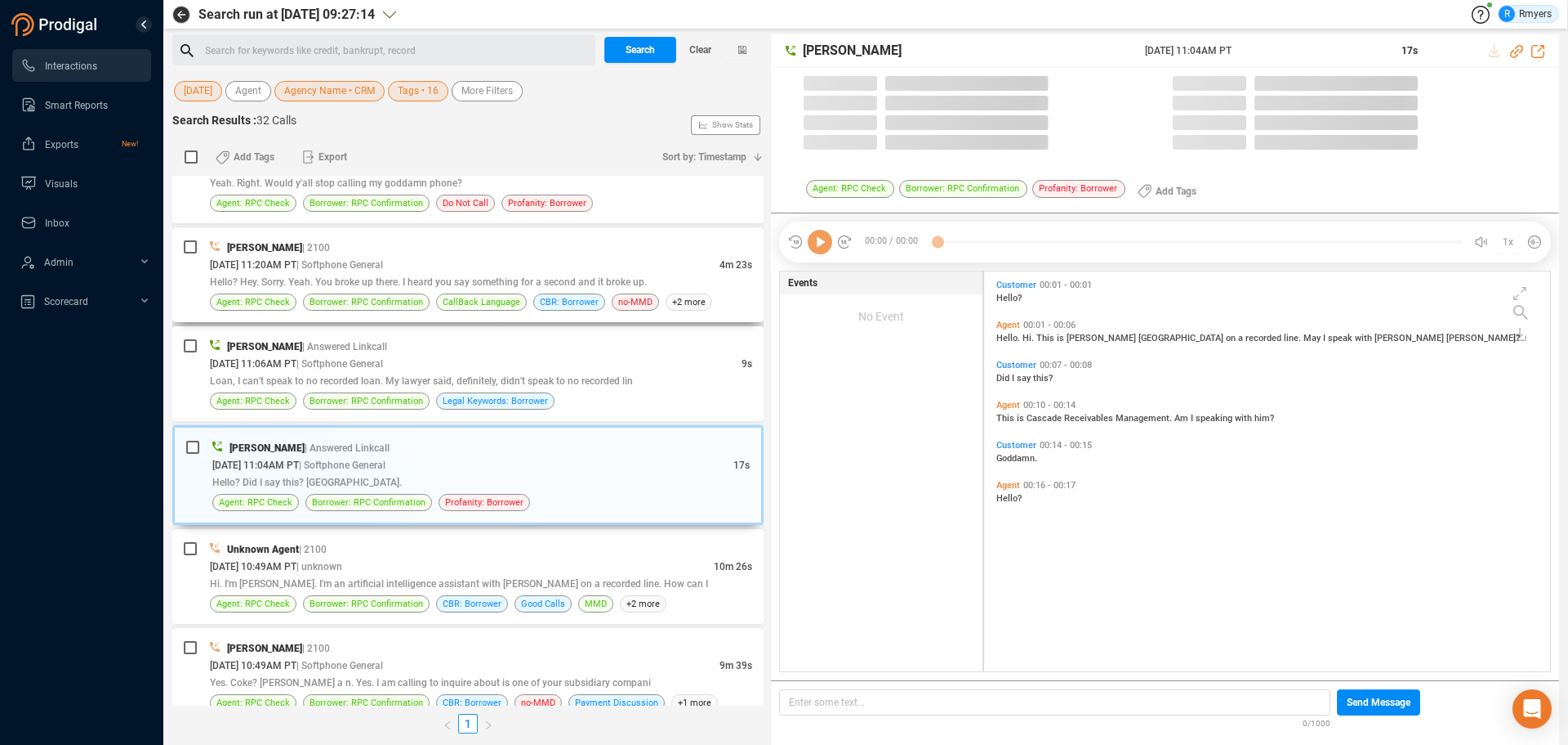
scroll to position [395, 558]
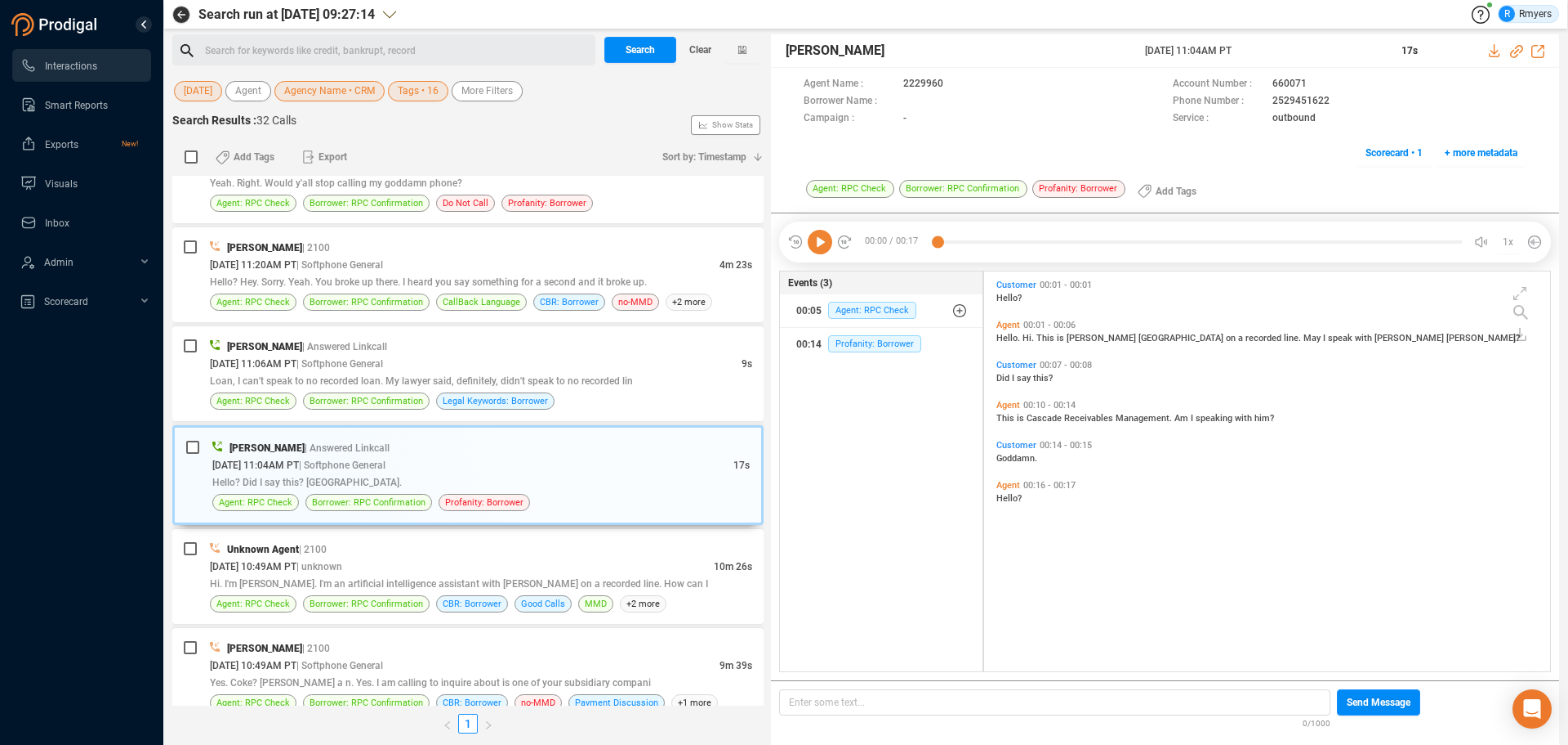
click at [811, 252] on icon at bounding box center [820, 242] width 24 height 24
click at [814, 250] on icon at bounding box center [820, 242] width 24 height 24
click at [815, 248] on icon at bounding box center [820, 242] width 24 height 24
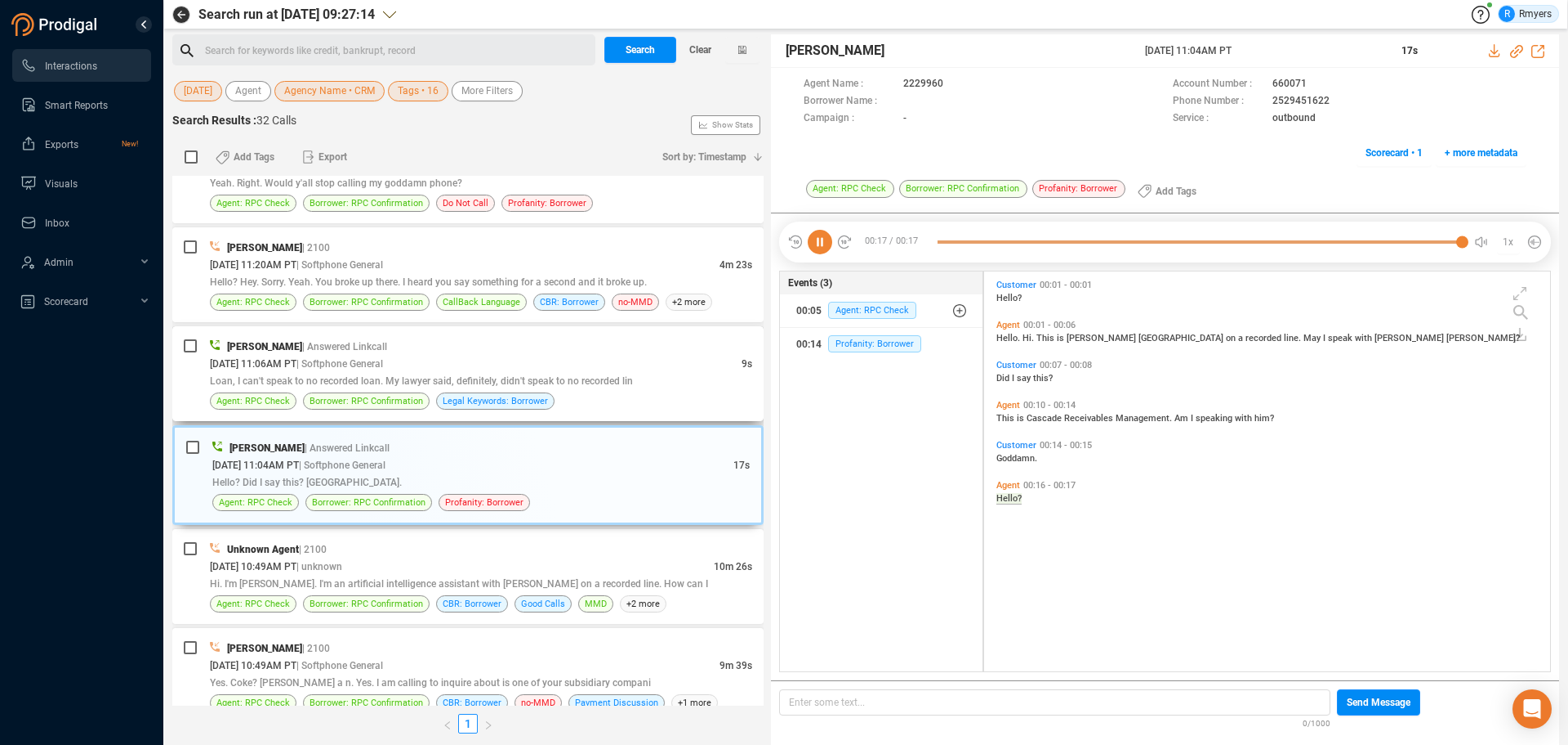
click at [384, 373] on div "Loan, I can't speak to no recorded loan. My lawyer said, definitely, didn't spe…" at bounding box center [481, 381] width 542 height 18
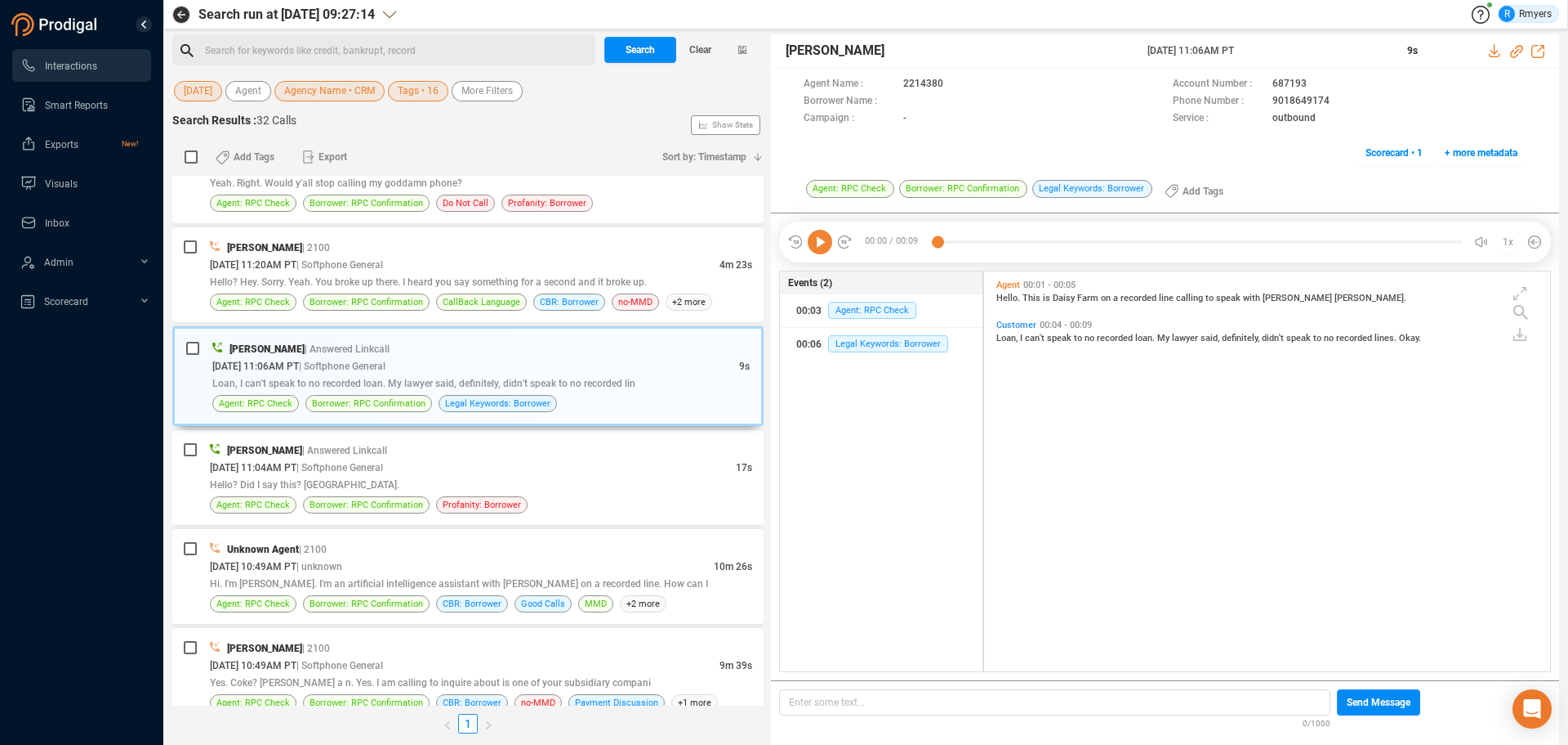
click at [820, 244] on icon at bounding box center [820, 242] width 24 height 24
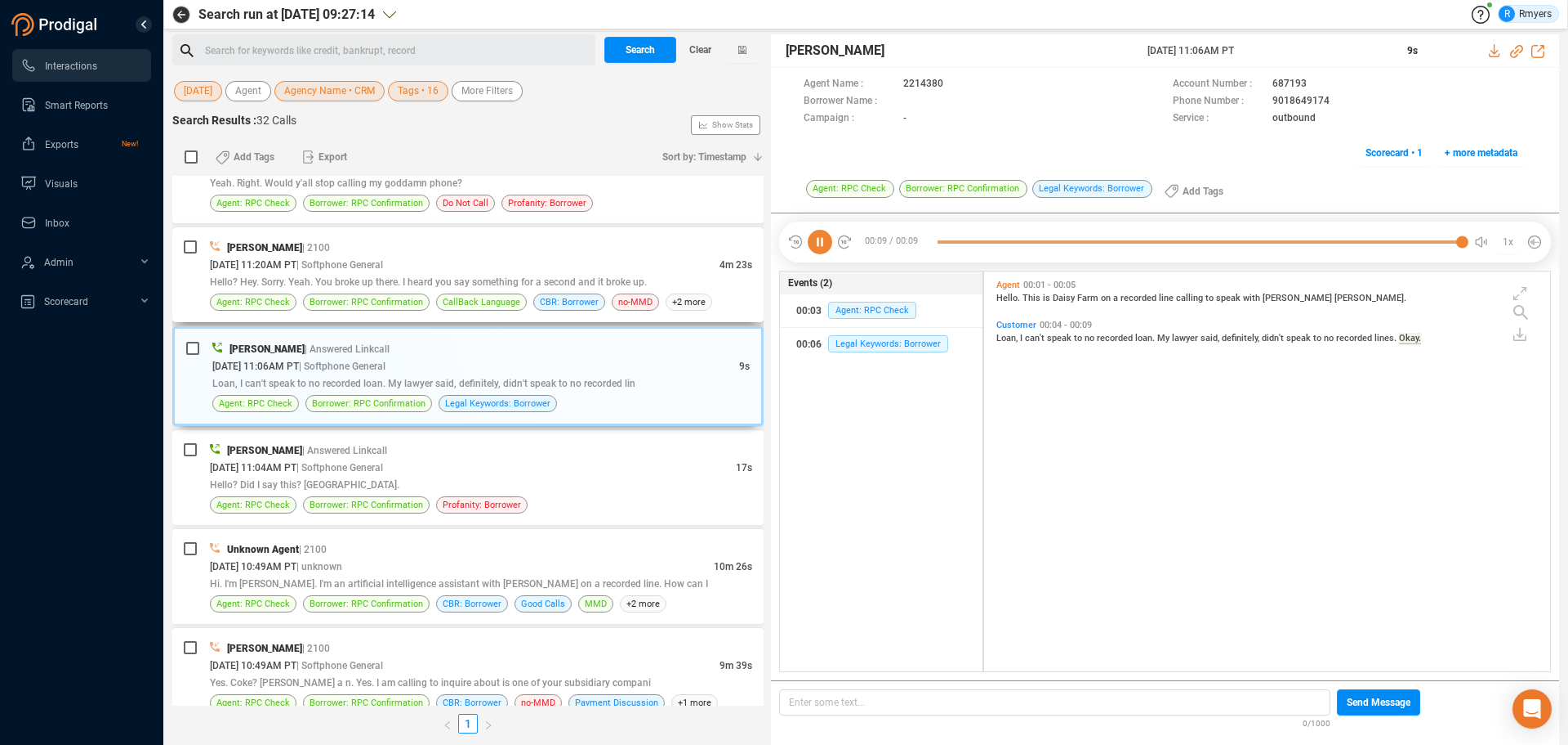
click at [348, 267] on span "| Softphone General" at bounding box center [340, 265] width 87 height 12
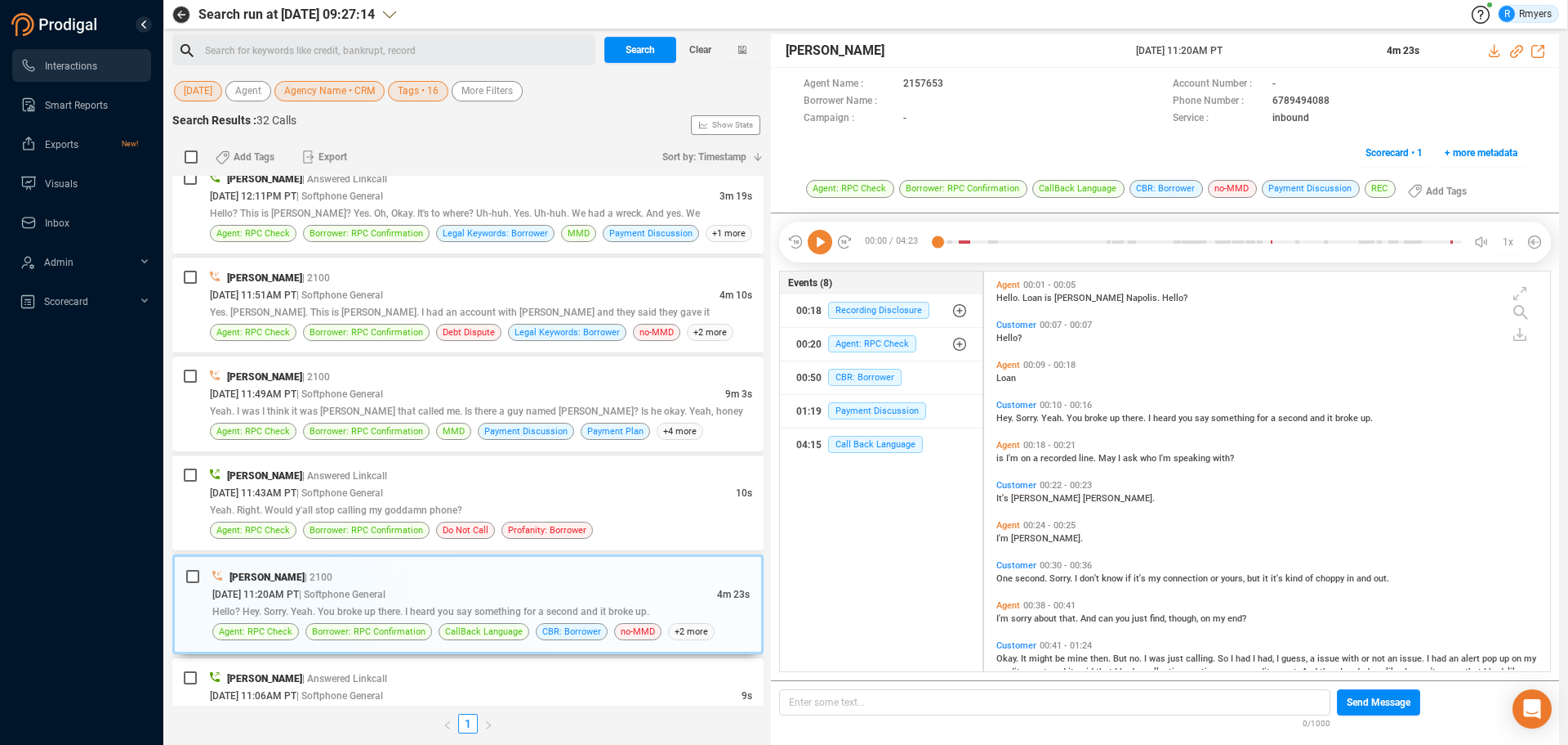
scroll to position [1221, 0]
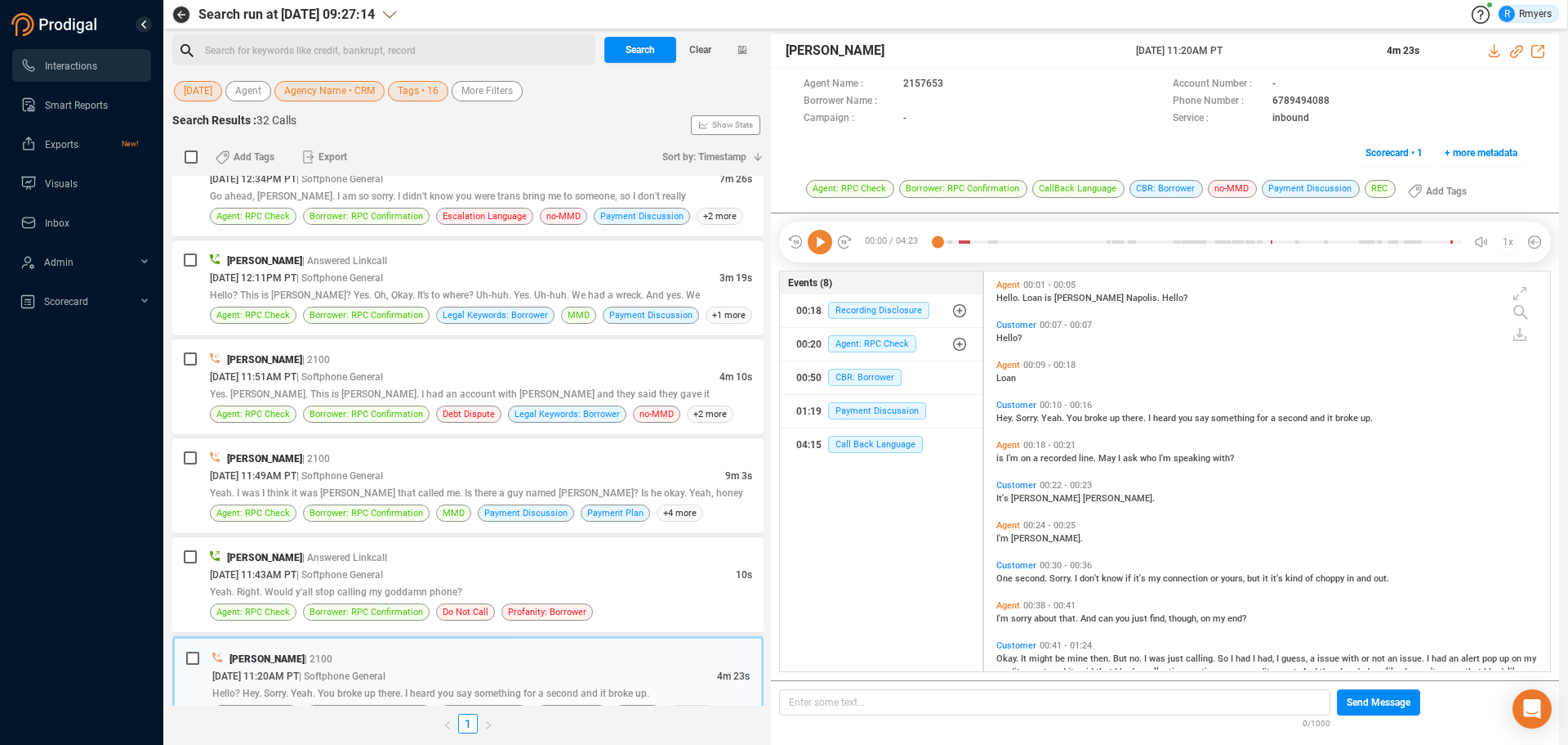
click at [822, 248] on icon at bounding box center [820, 242] width 24 height 24
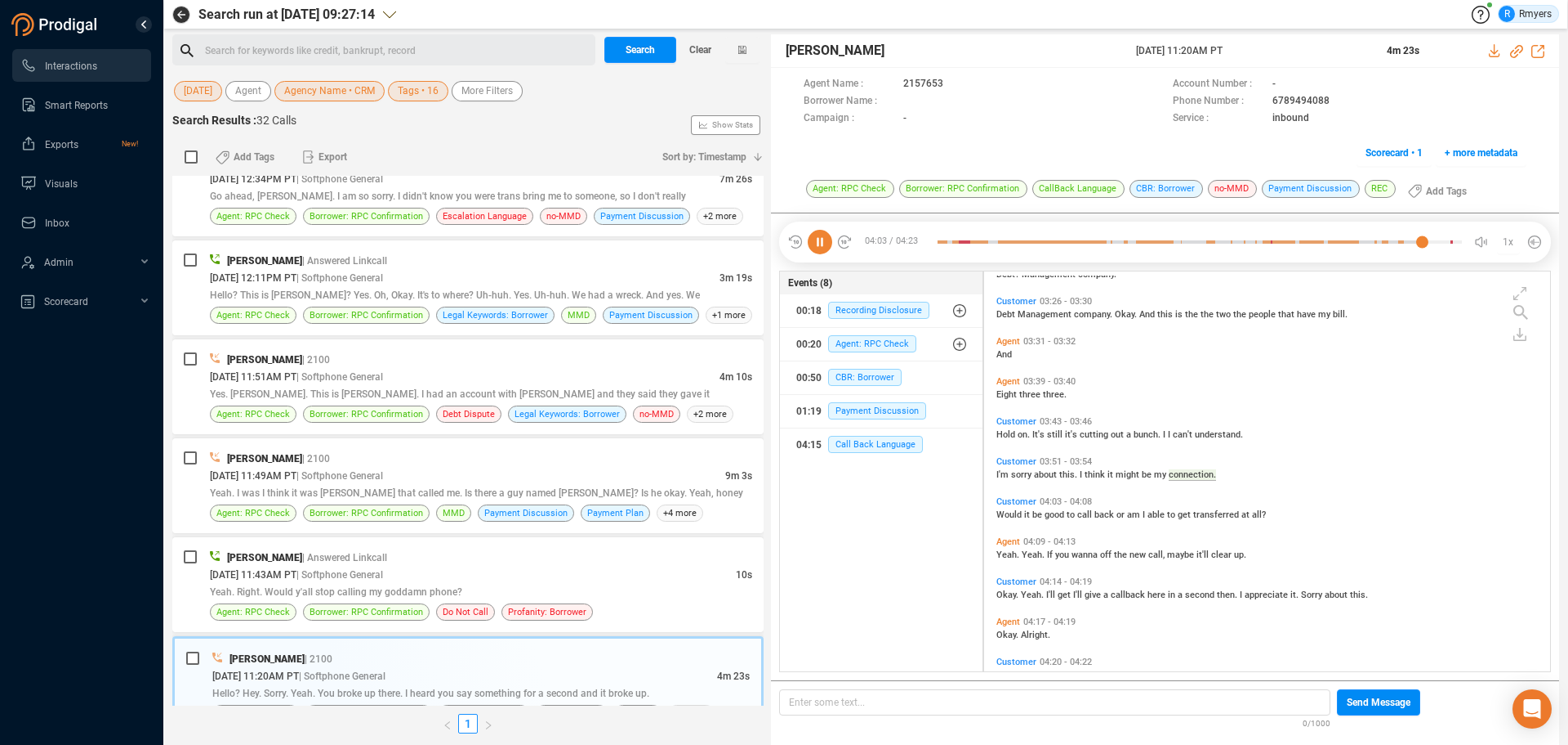
scroll to position [1344, 0]
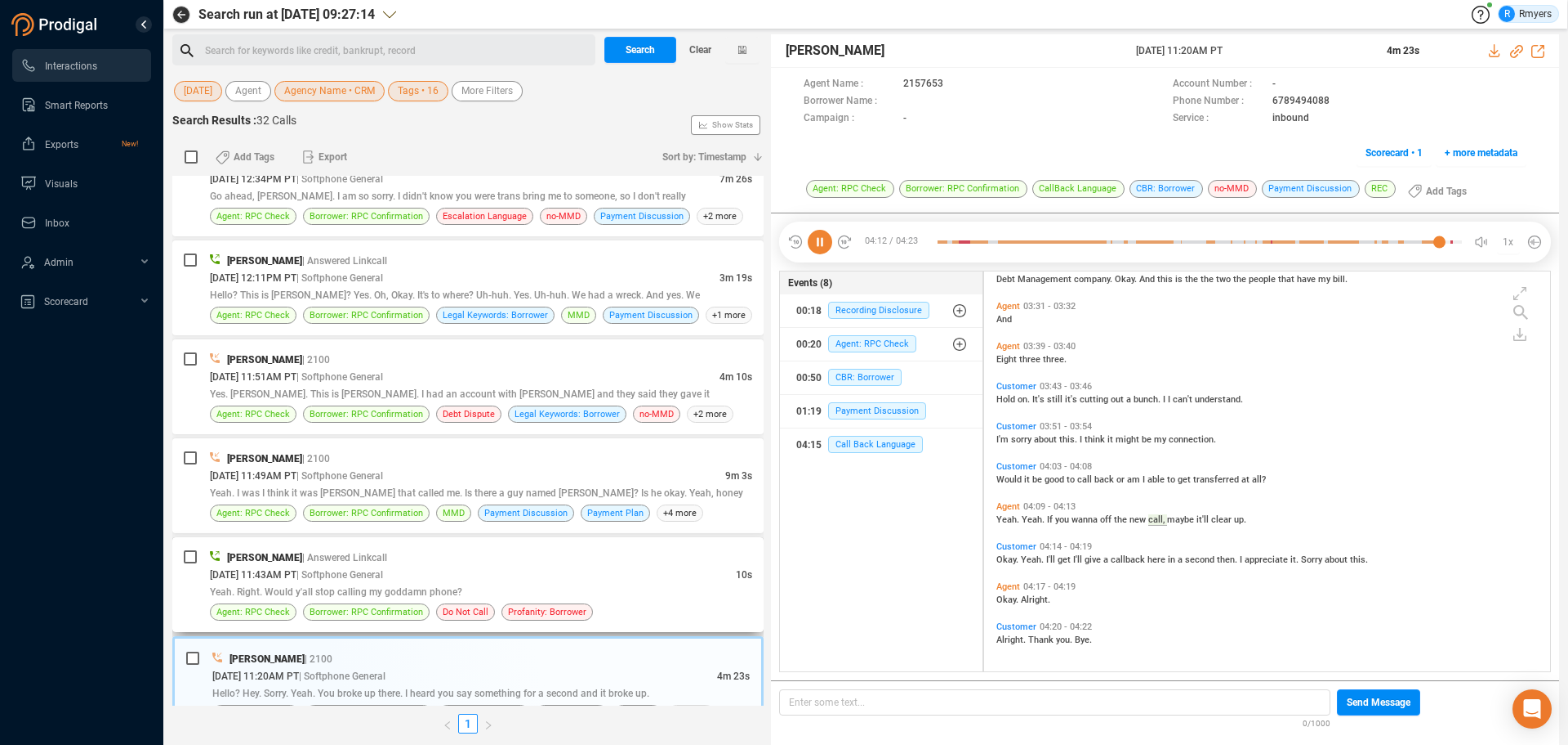
click at [358, 577] on span "| Softphone General" at bounding box center [340, 575] width 87 height 12
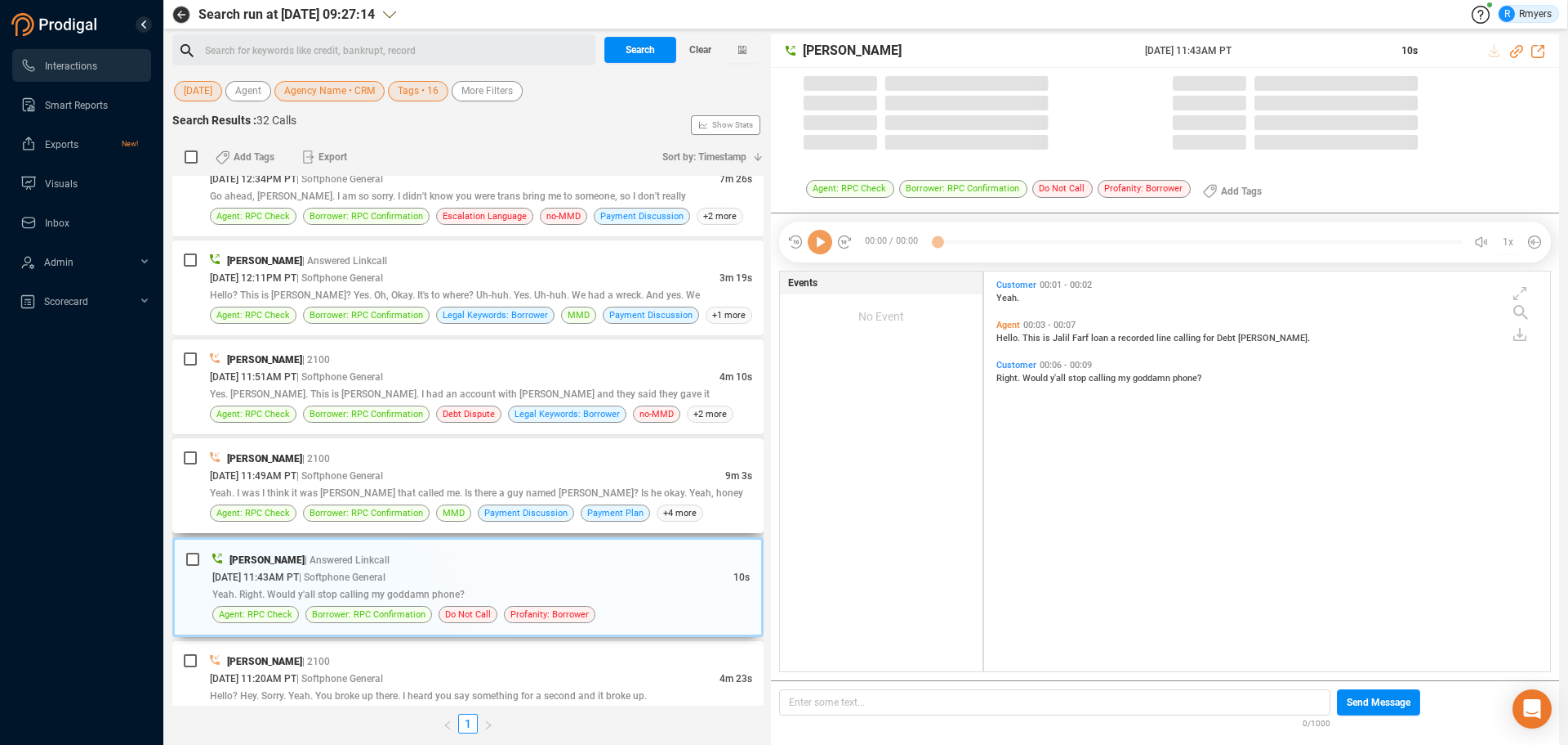
scroll to position [395, 558]
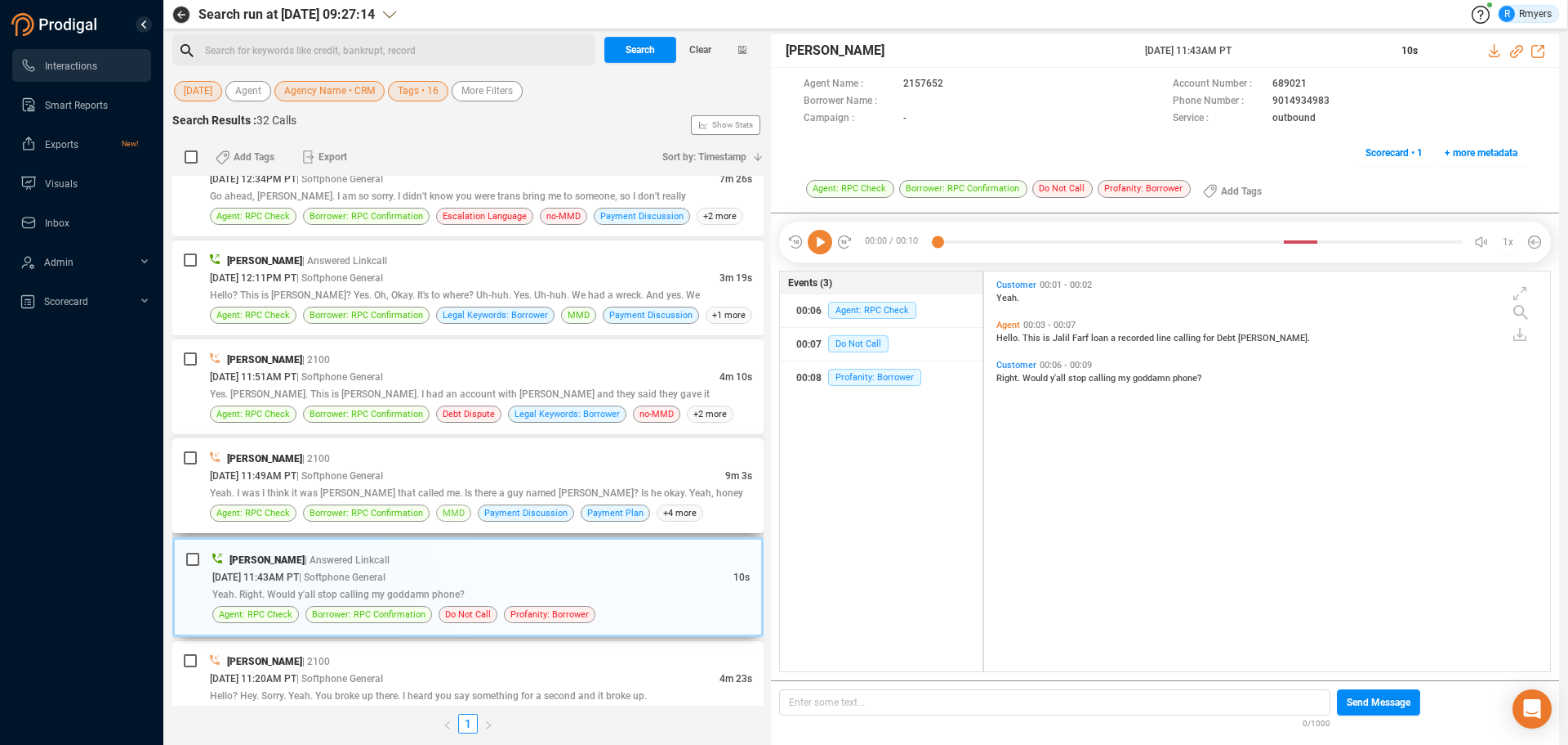
click at [436, 505] on span "MMD" at bounding box center [454, 513] width 35 height 18
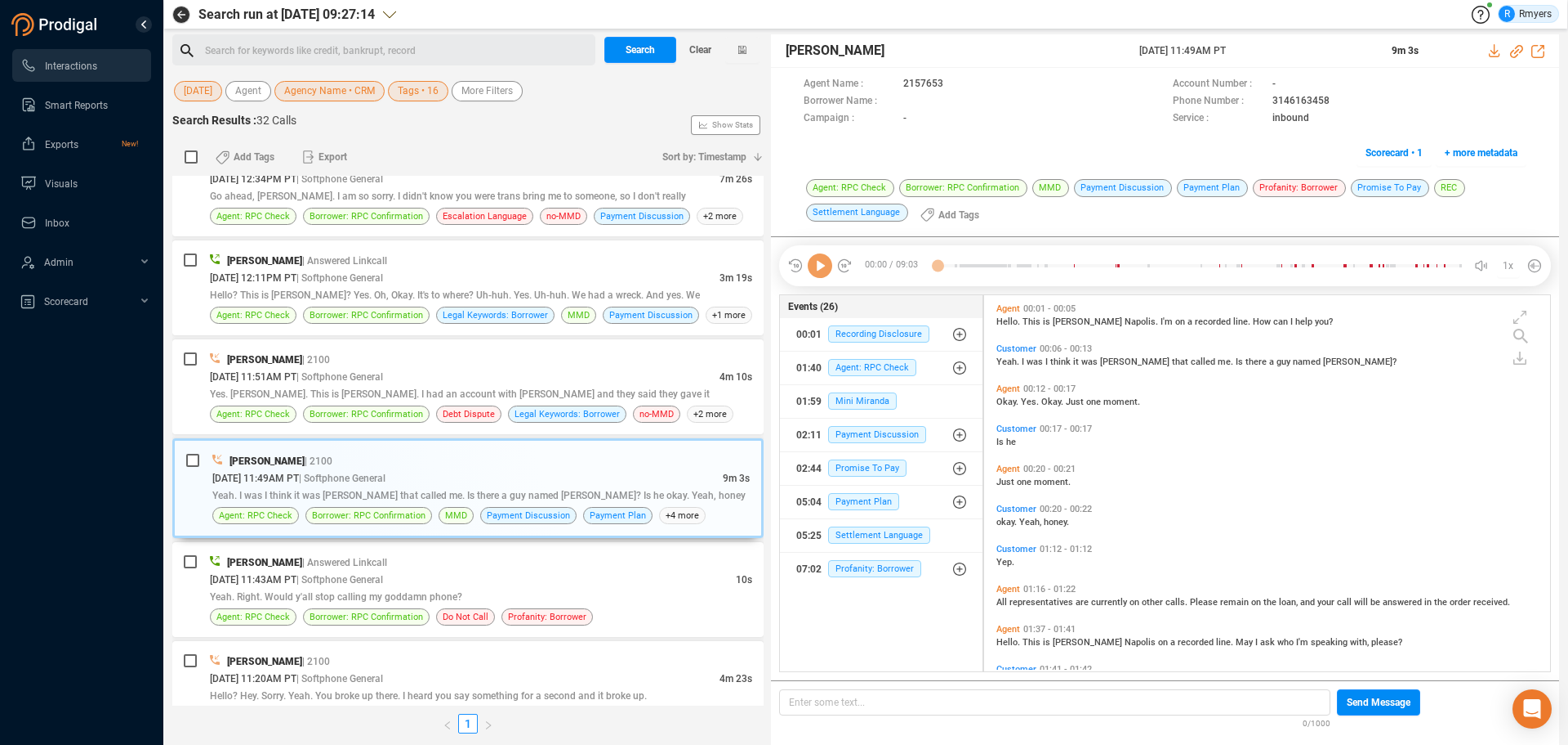
scroll to position [372, 558]
click at [819, 266] on icon at bounding box center [820, 265] width 24 height 24
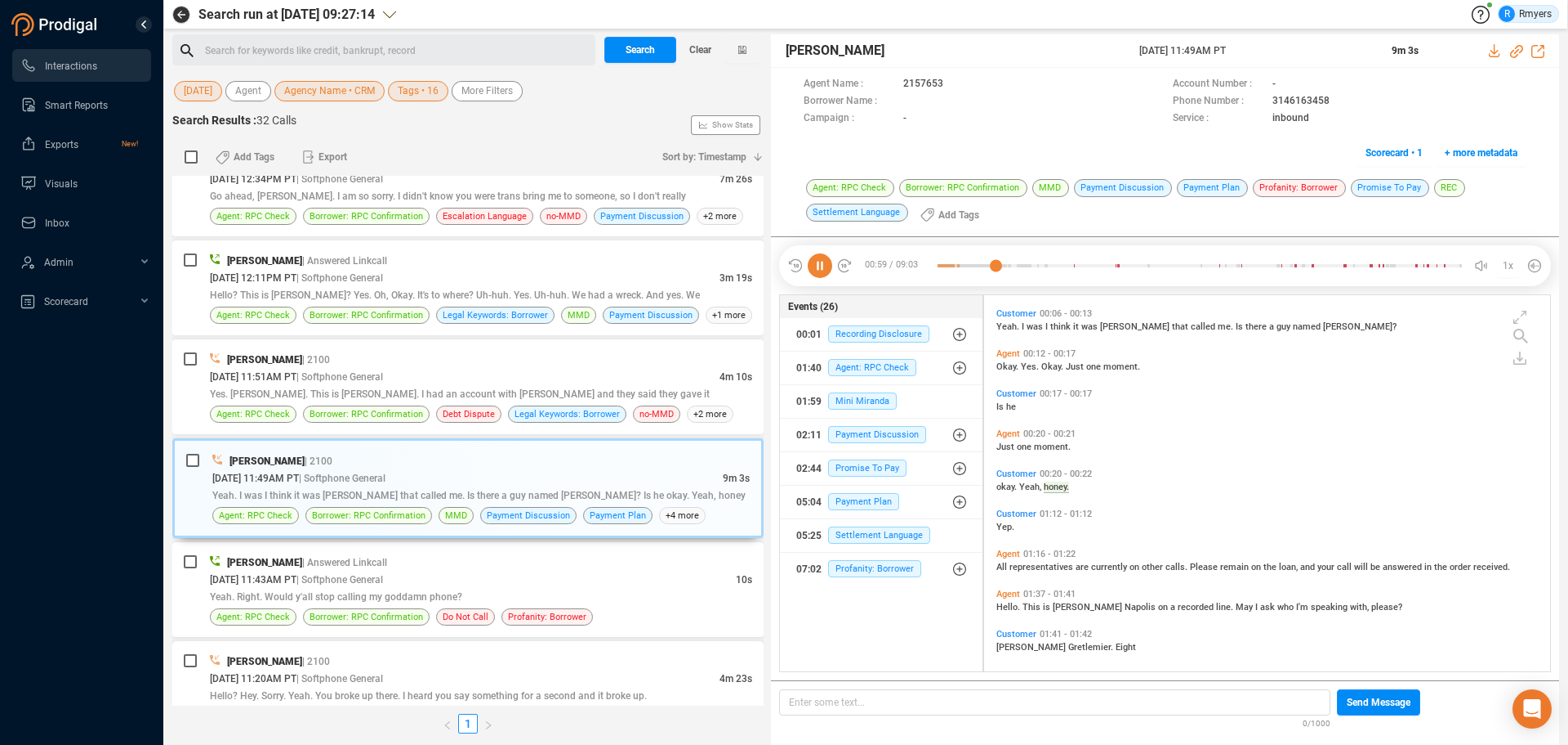
click at [549, 667] on div "[PERSON_NAME] | 2100" at bounding box center [481, 661] width 542 height 18
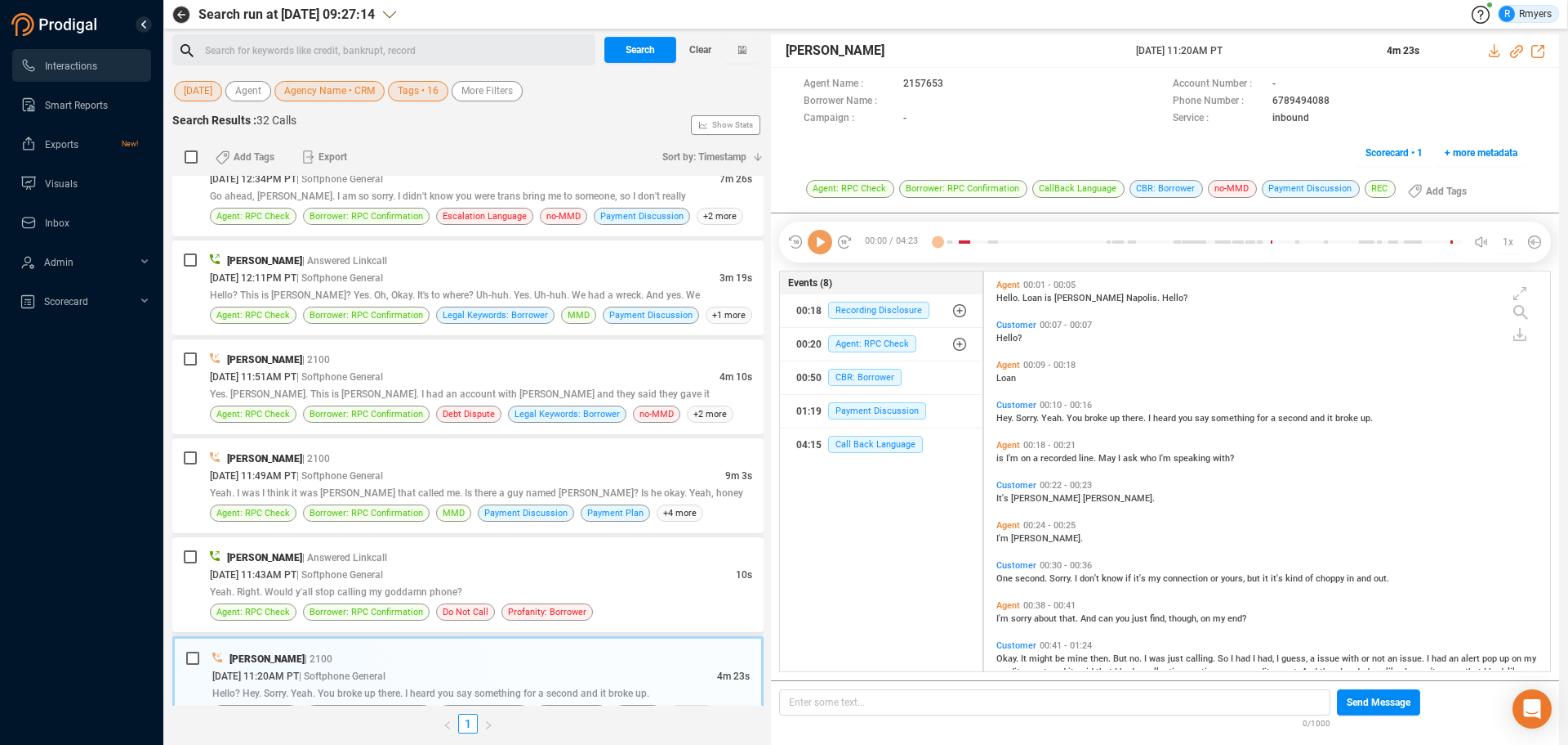
scroll to position [395, 558]
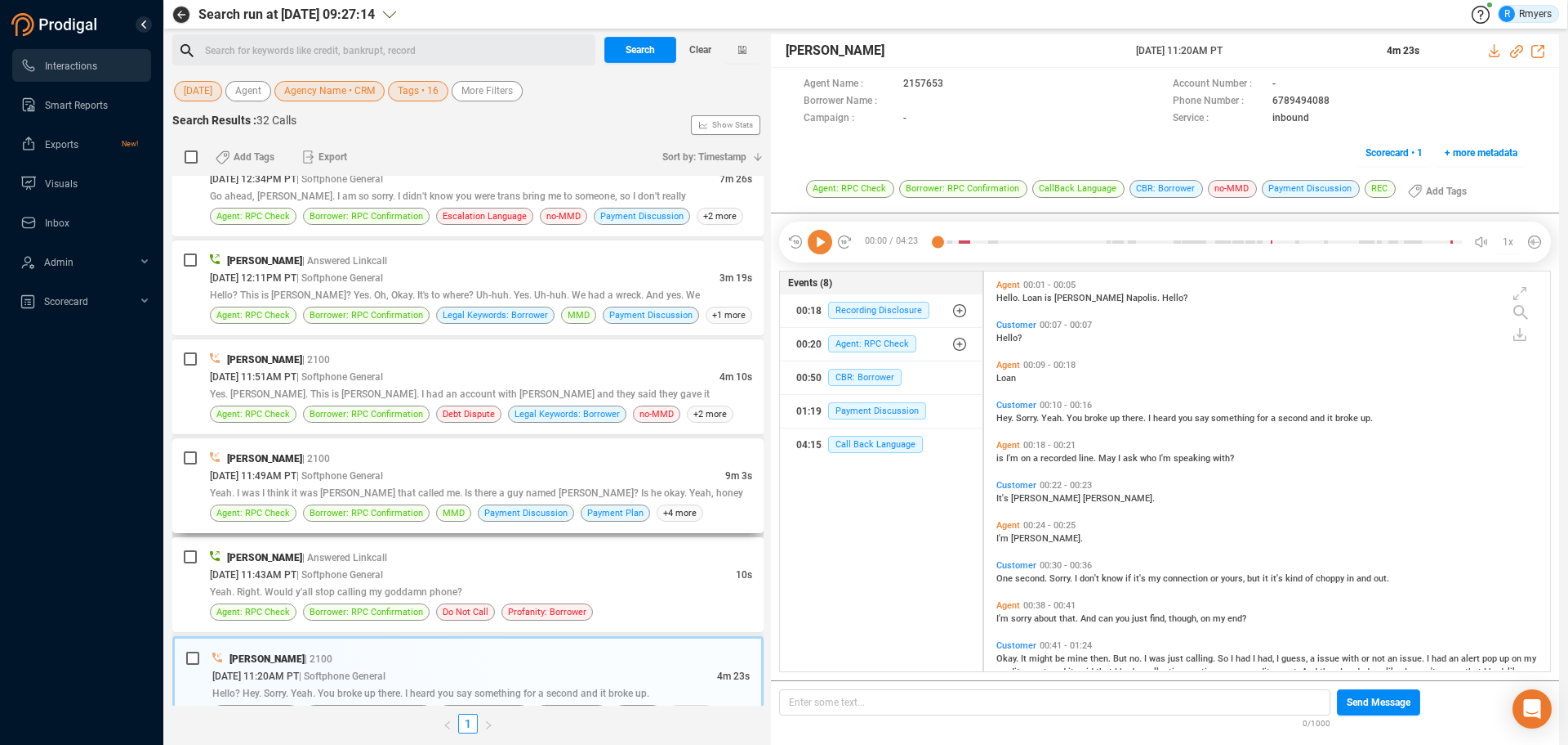
click at [468, 488] on span "Yeah. I was I think it was [PERSON_NAME] that called me. Is there a guy named […" at bounding box center [477, 493] width 533 height 12
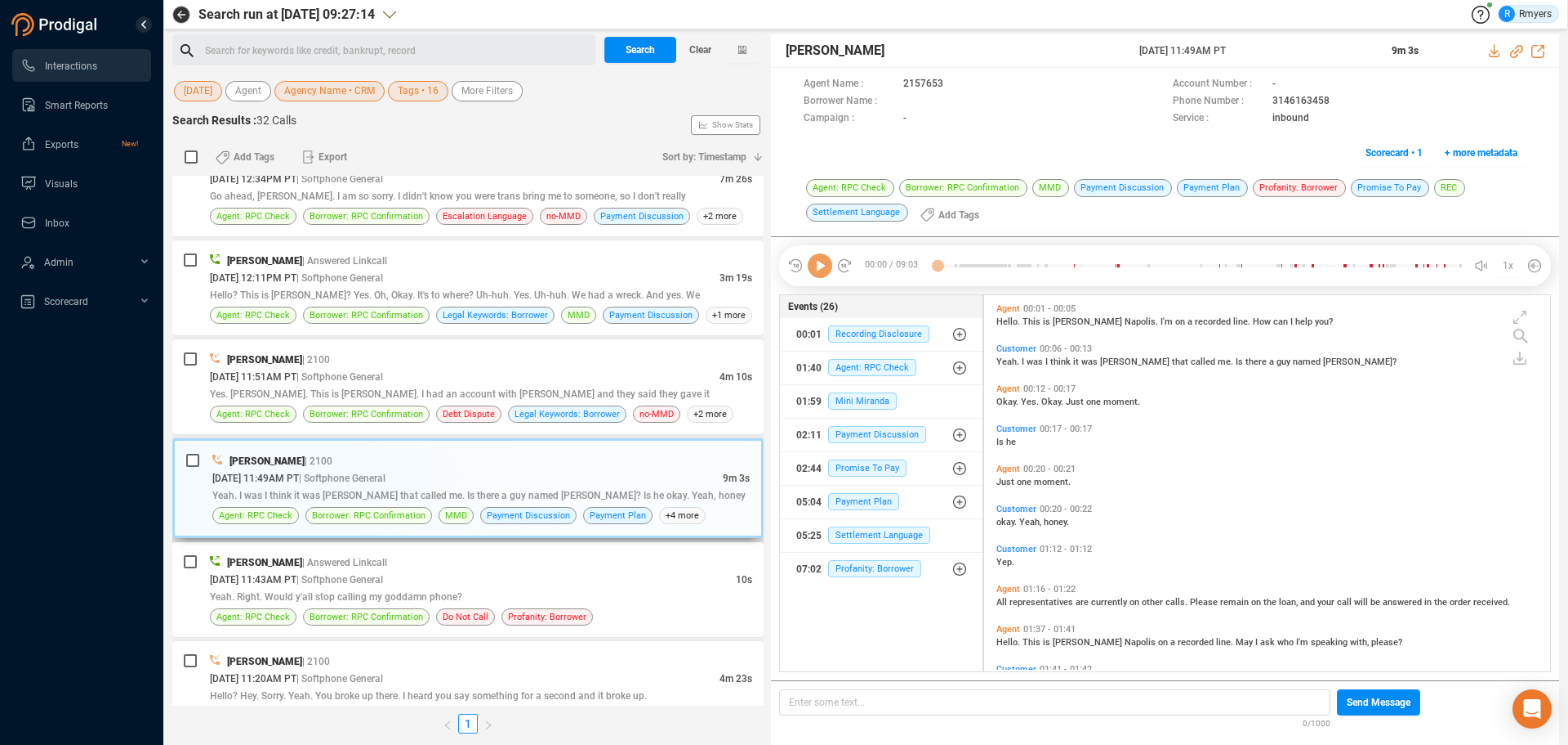
scroll to position [372, 558]
click at [812, 267] on icon at bounding box center [820, 265] width 24 height 24
click at [886, 397] on span "Mini Miranda" at bounding box center [862, 401] width 69 height 18
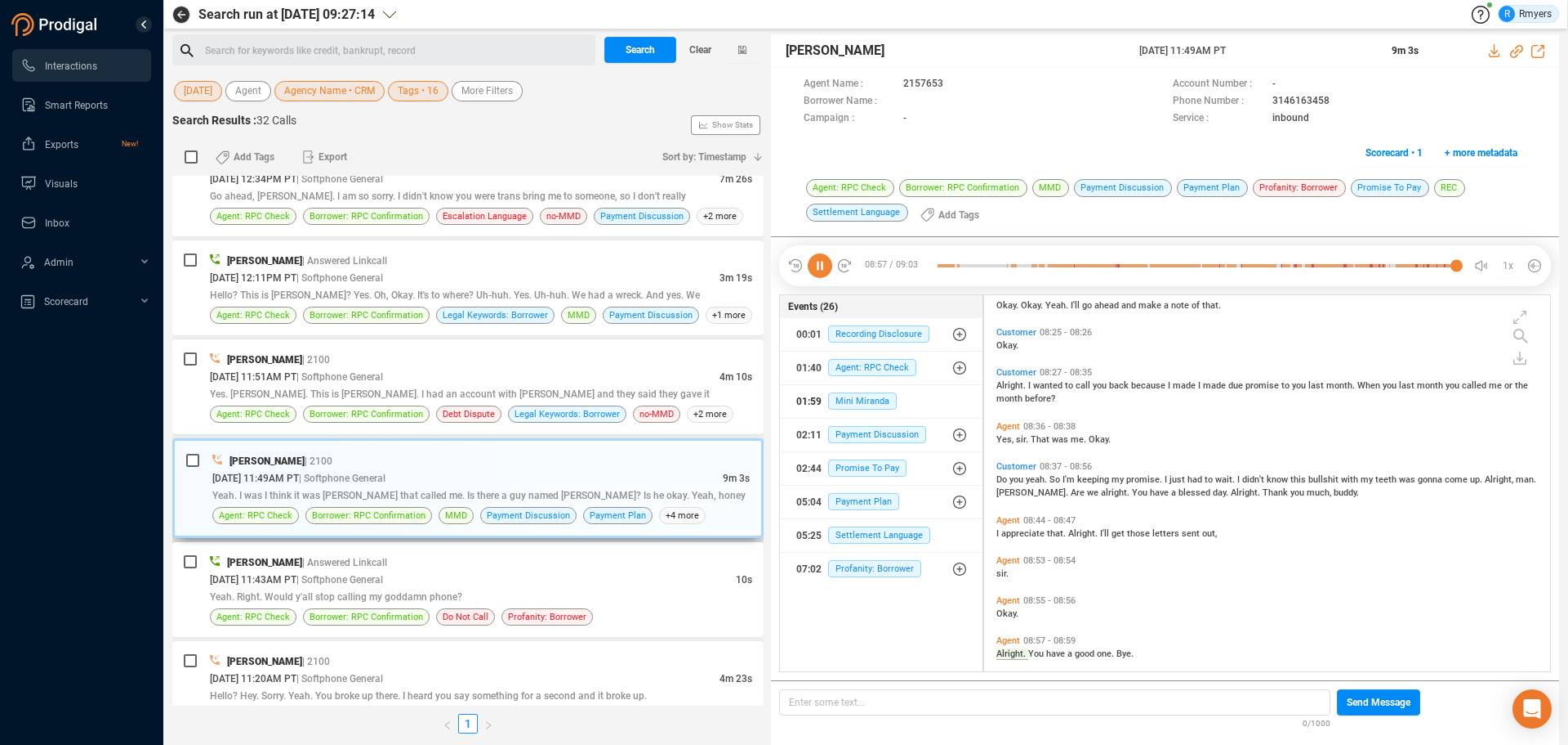
scroll to position [2740, 0]
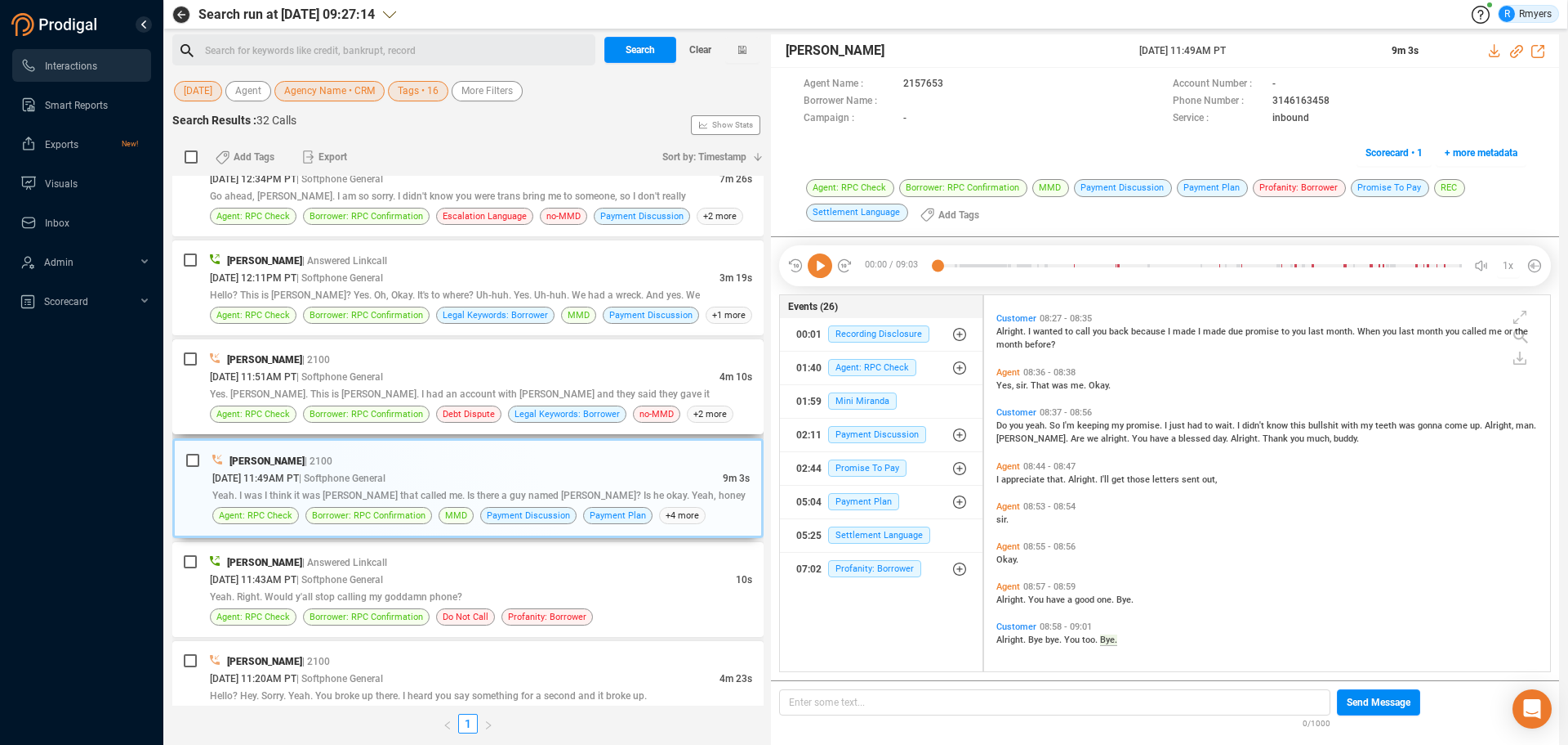
click at [357, 401] on div "Yes. [PERSON_NAME]. This is [PERSON_NAME]. I had an account with [PERSON_NAME] …" at bounding box center [481, 393] width 542 height 18
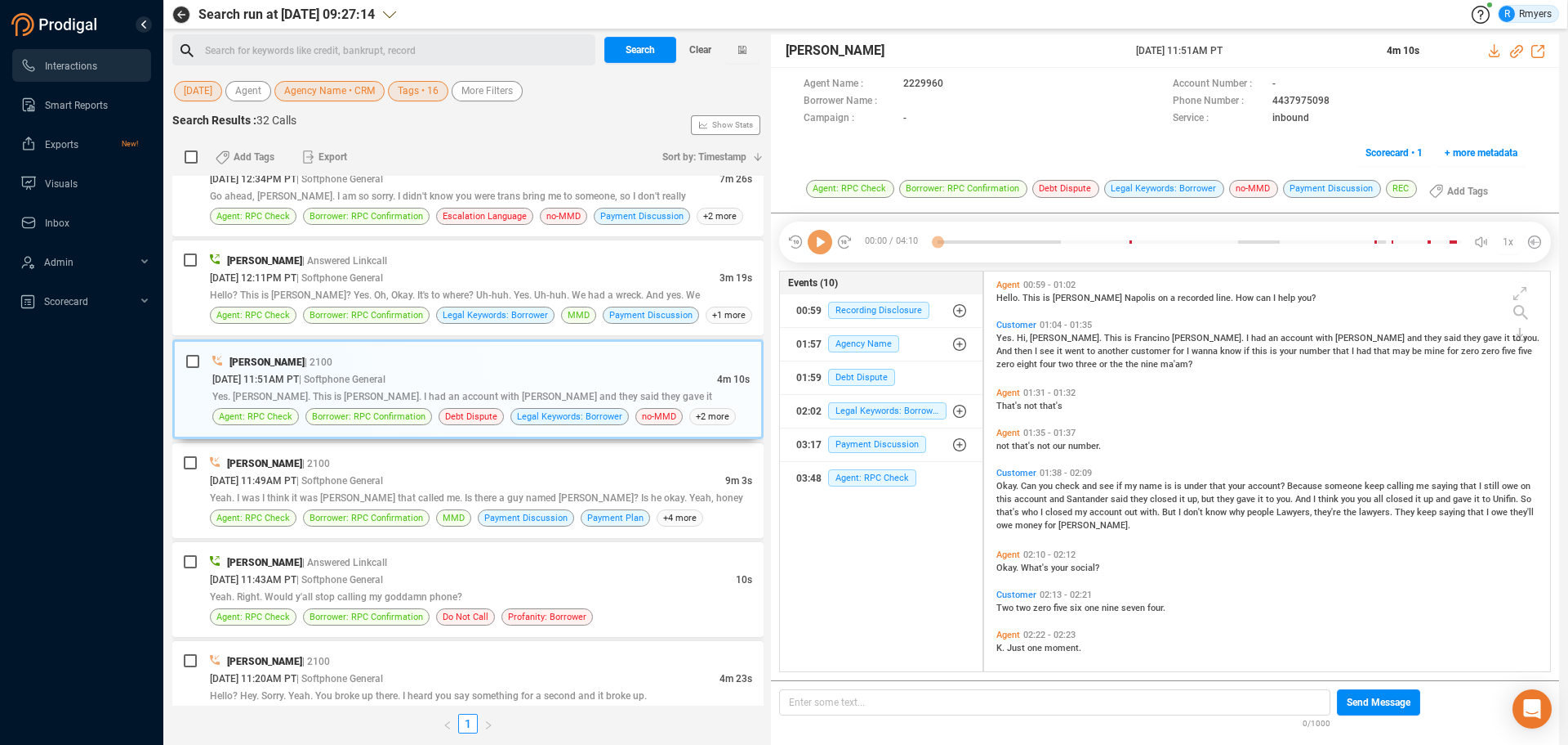
scroll to position [395, 558]
click at [827, 249] on icon at bounding box center [820, 242] width 24 height 24
click at [572, 464] on div "[PERSON_NAME] | 2100" at bounding box center [481, 464] width 542 height 18
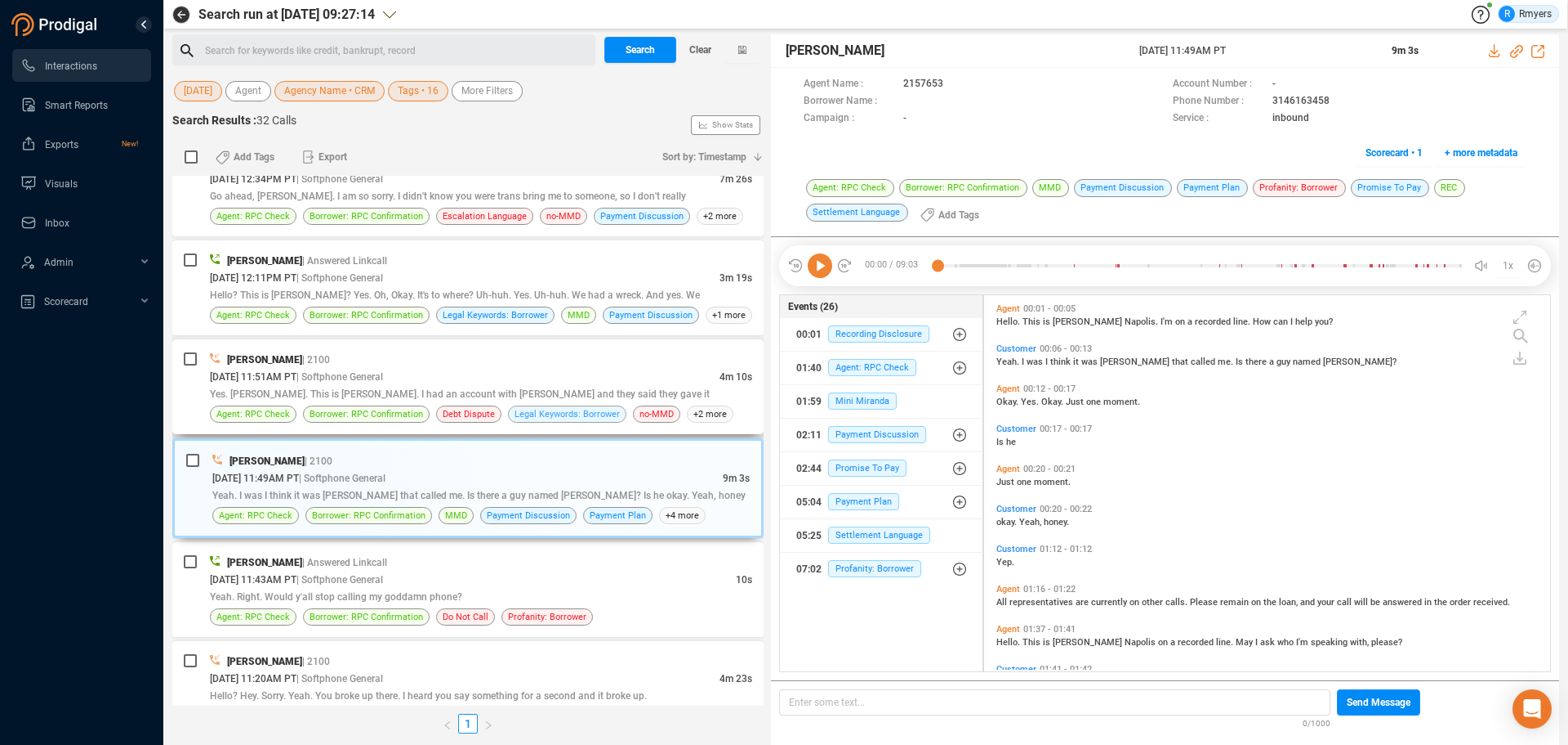
scroll to position [372, 558]
click at [564, 409] on span "Legal Keywords: Borrower" at bounding box center [567, 414] width 105 height 16
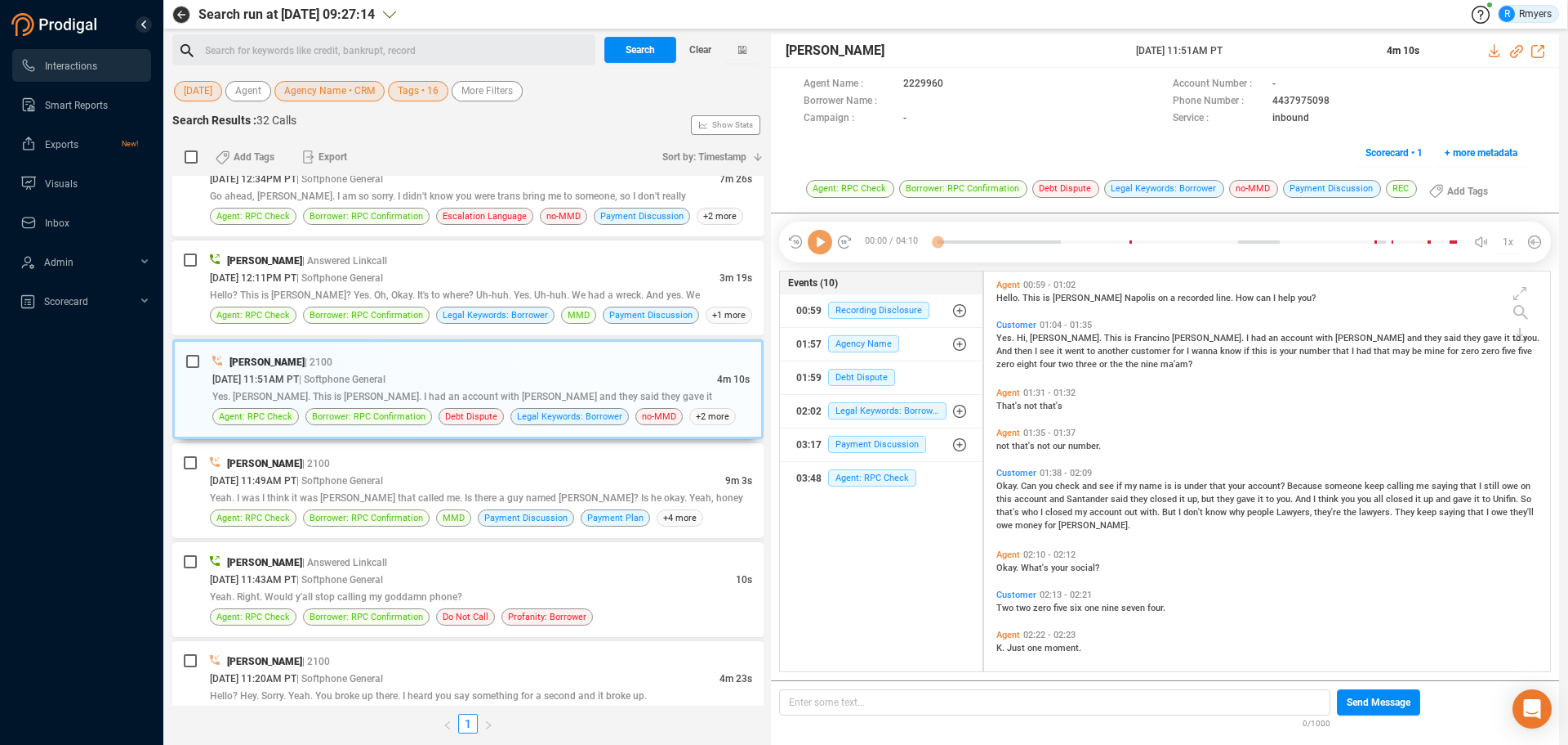
scroll to position [395, 558]
click at [816, 242] on icon at bounding box center [820, 242] width 24 height 24
click at [1012, 242] on div at bounding box center [1200, 242] width 525 height 24
click at [1055, 242] on div at bounding box center [1200, 242] width 525 height 24
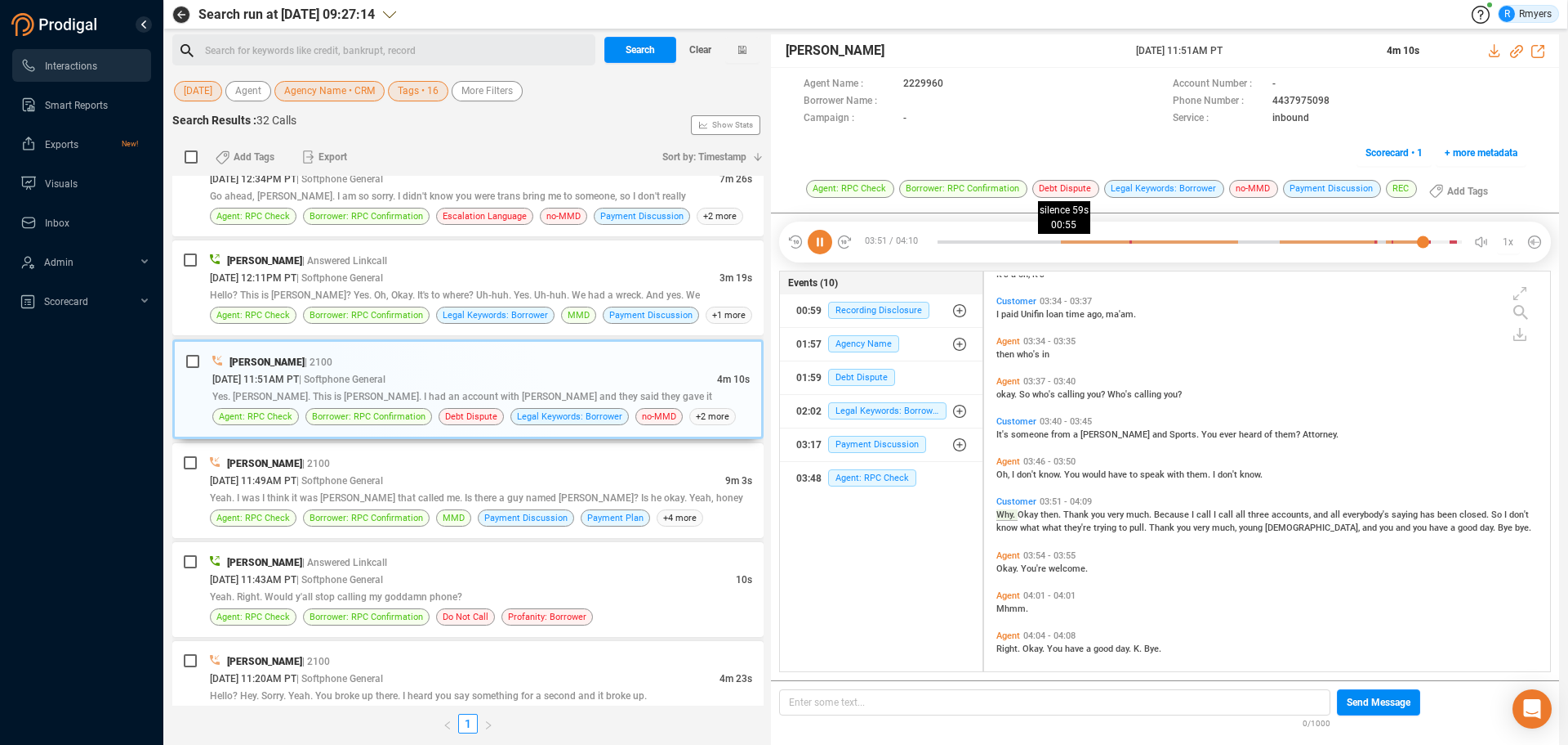
scroll to position [624, 0]
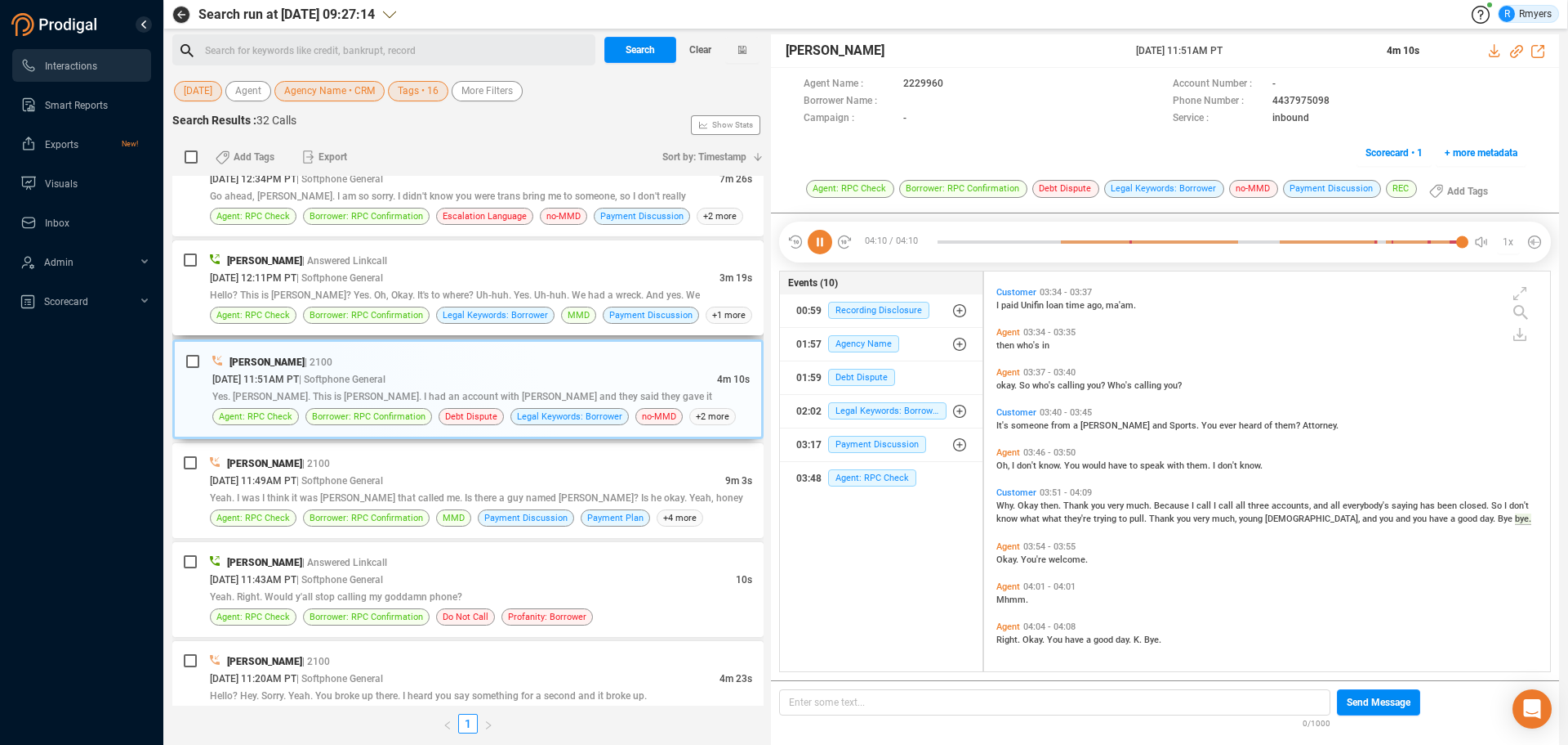
click at [640, 292] on span "Hello? This is [PERSON_NAME]? Yes. Oh, Okay. It's to where? Uh-huh. Yes. Uh-huh…" at bounding box center [456, 295] width 491 height 12
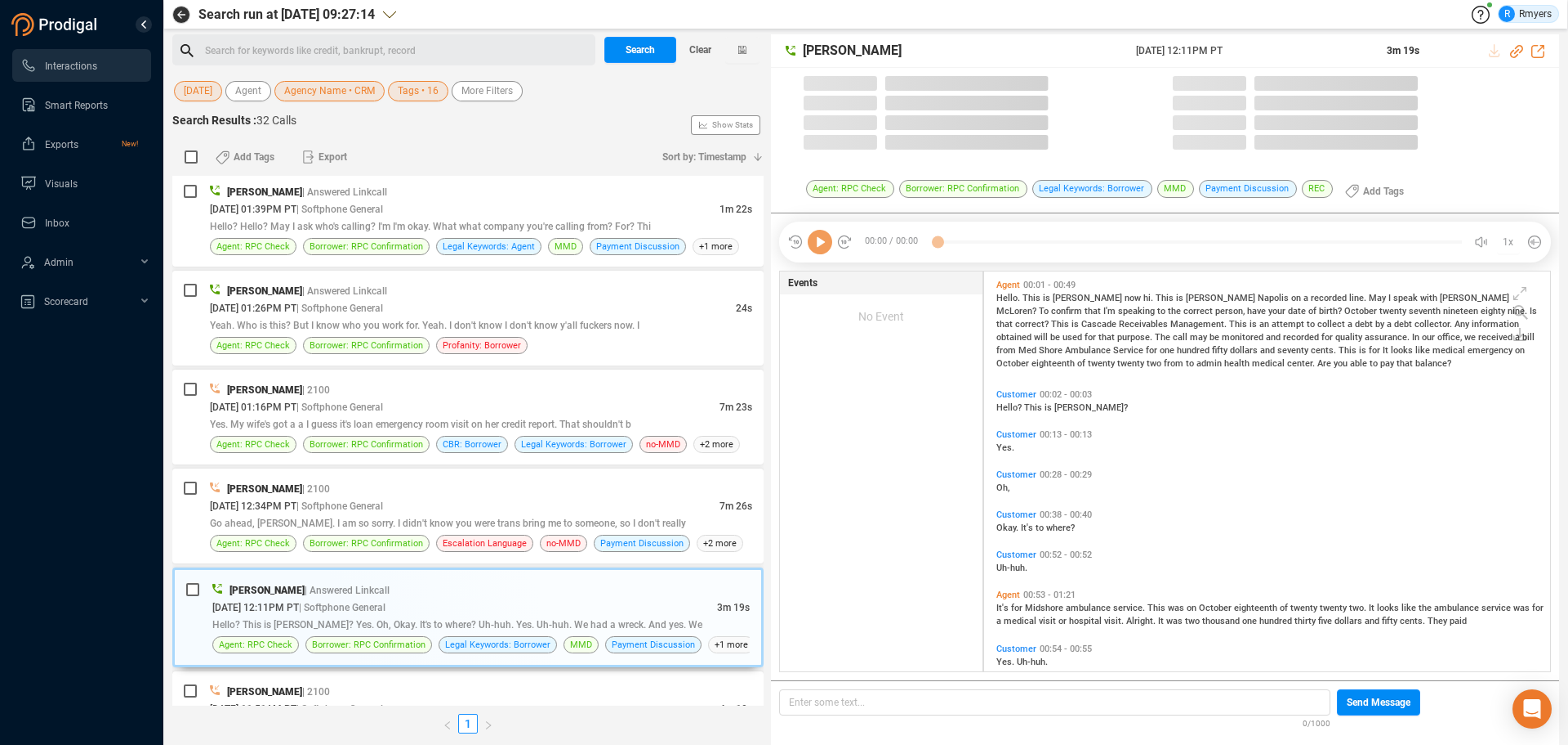
scroll to position [395, 558]
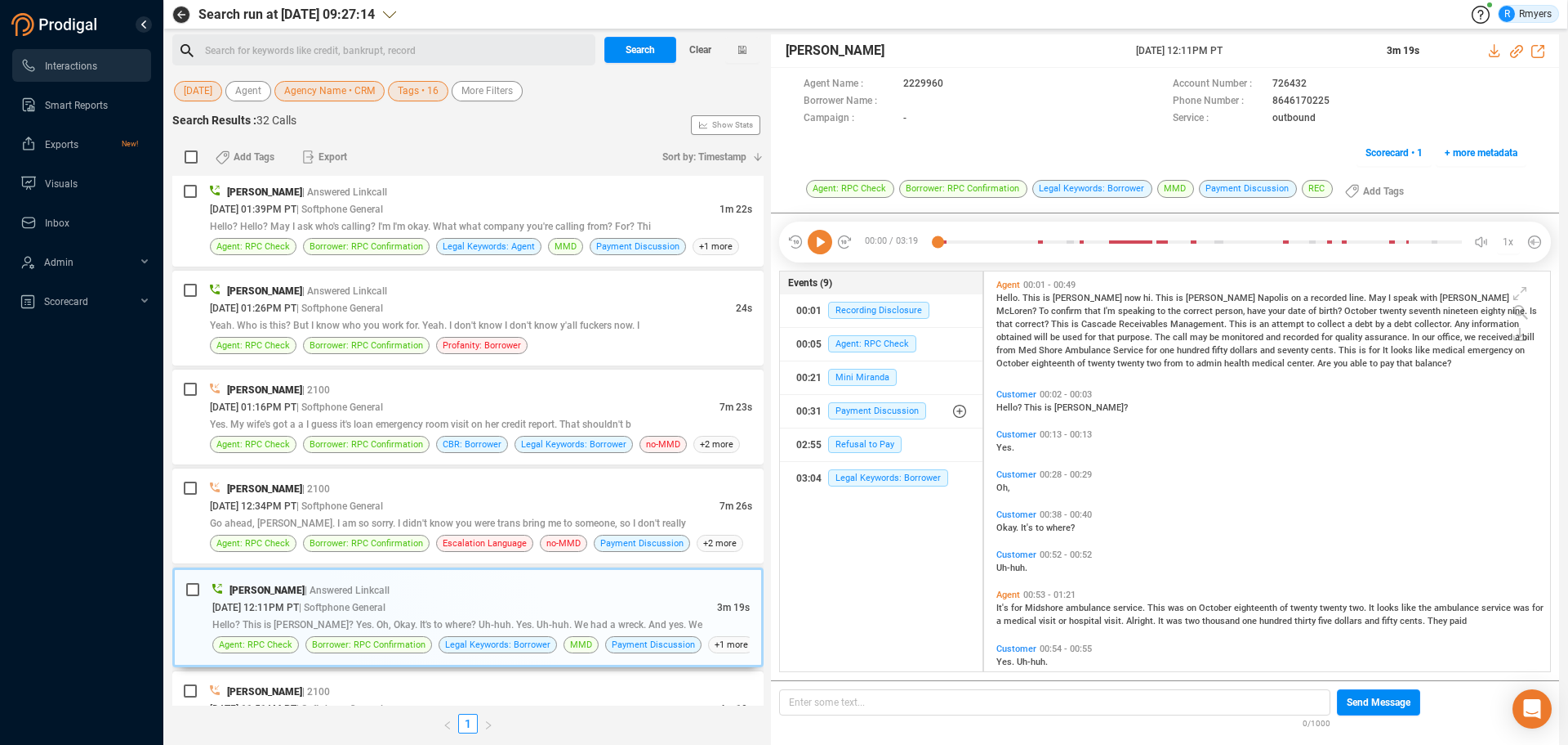
click at [820, 246] on icon at bounding box center [820, 242] width 24 height 24
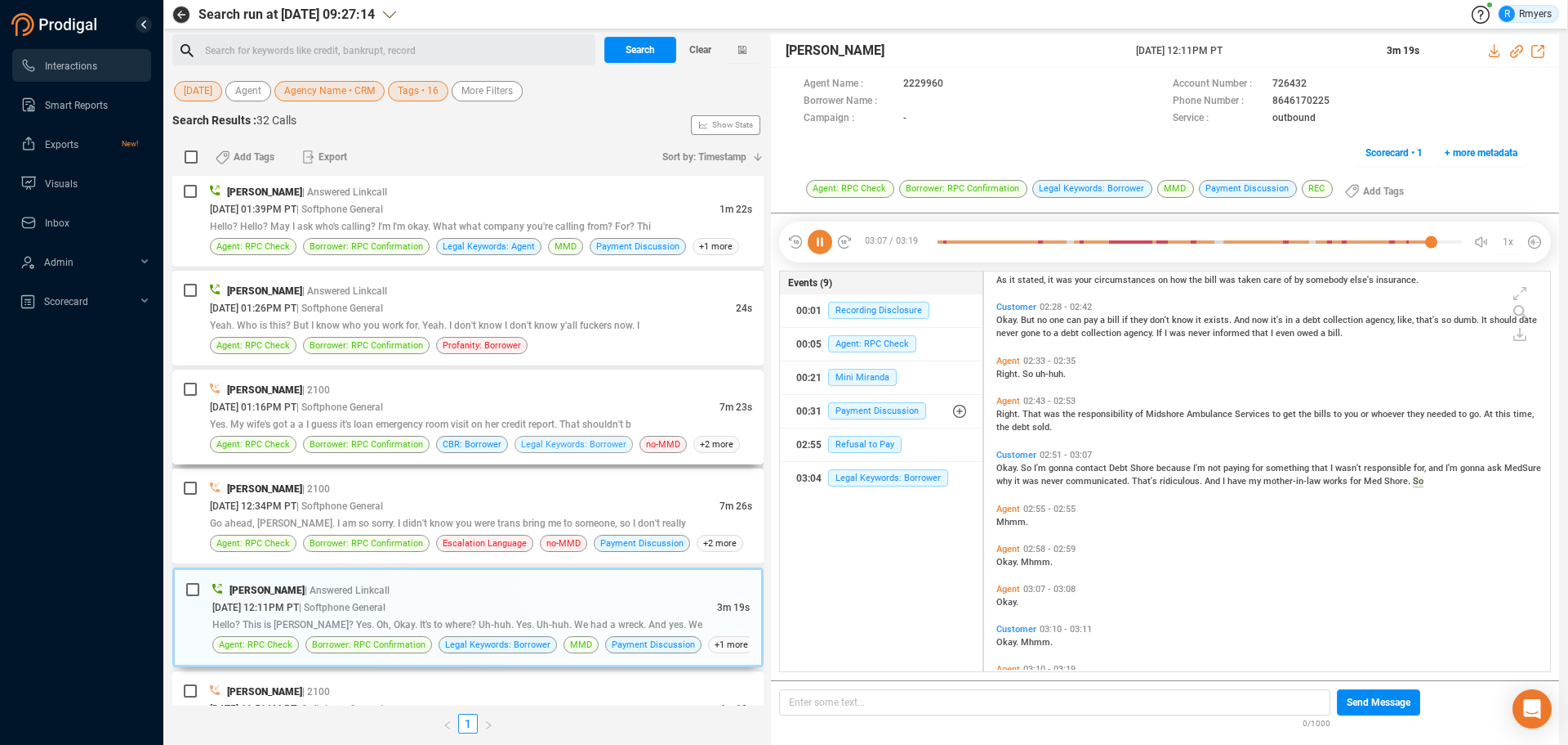
scroll to position [801, 0]
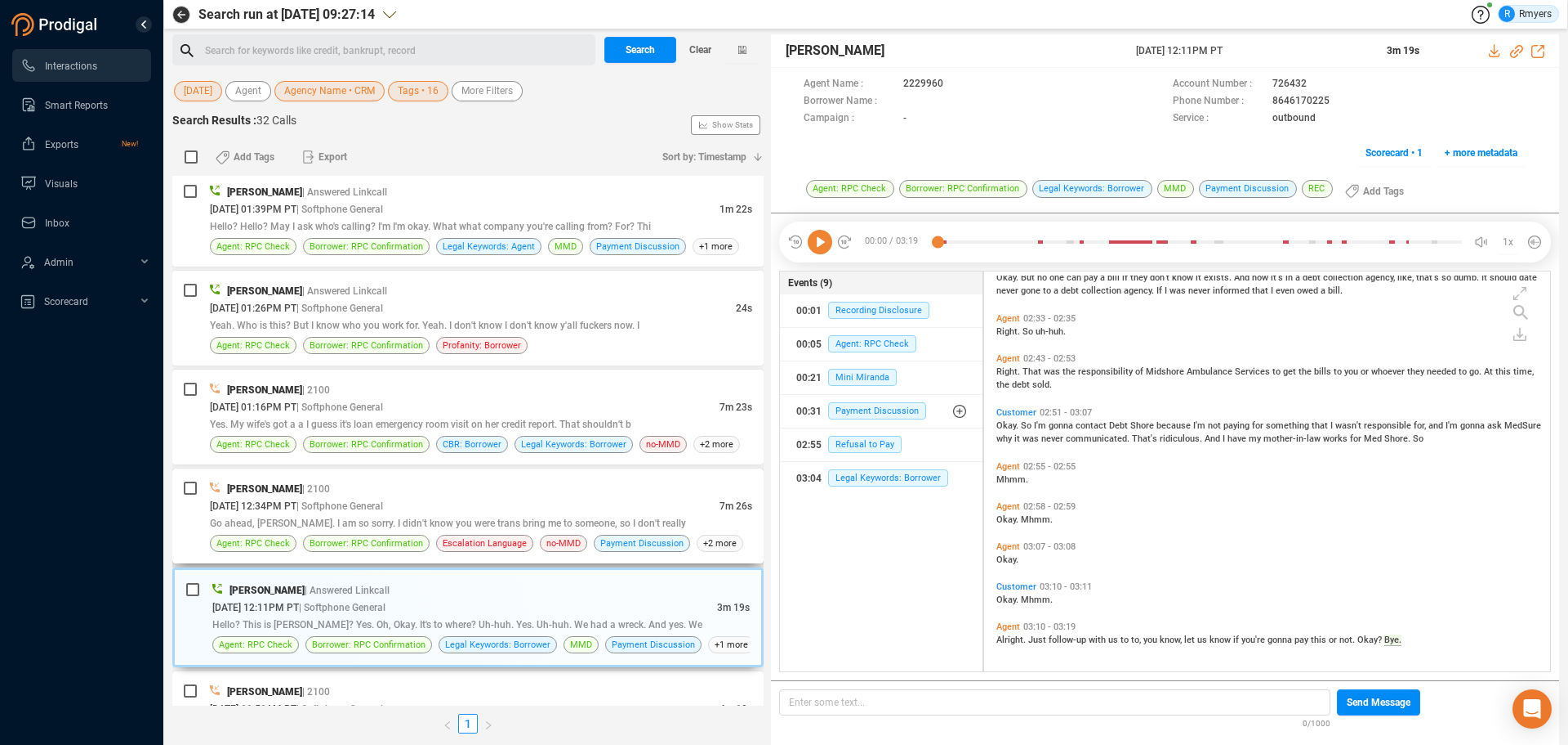
click at [425, 495] on div "[PERSON_NAME] | 2100" at bounding box center [481, 489] width 542 height 18
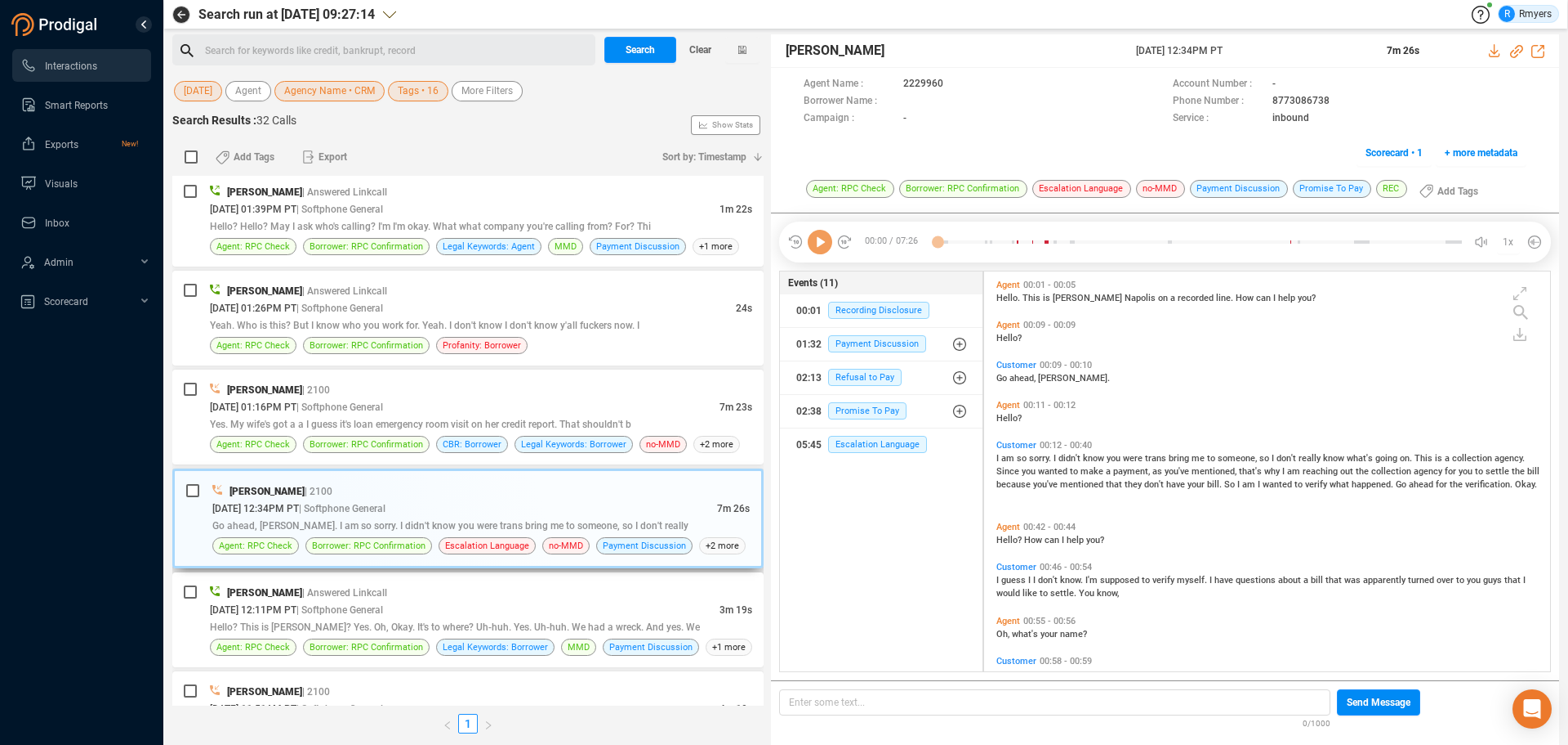
scroll to position [395, 558]
click at [820, 245] on icon at bounding box center [820, 242] width 24 height 24
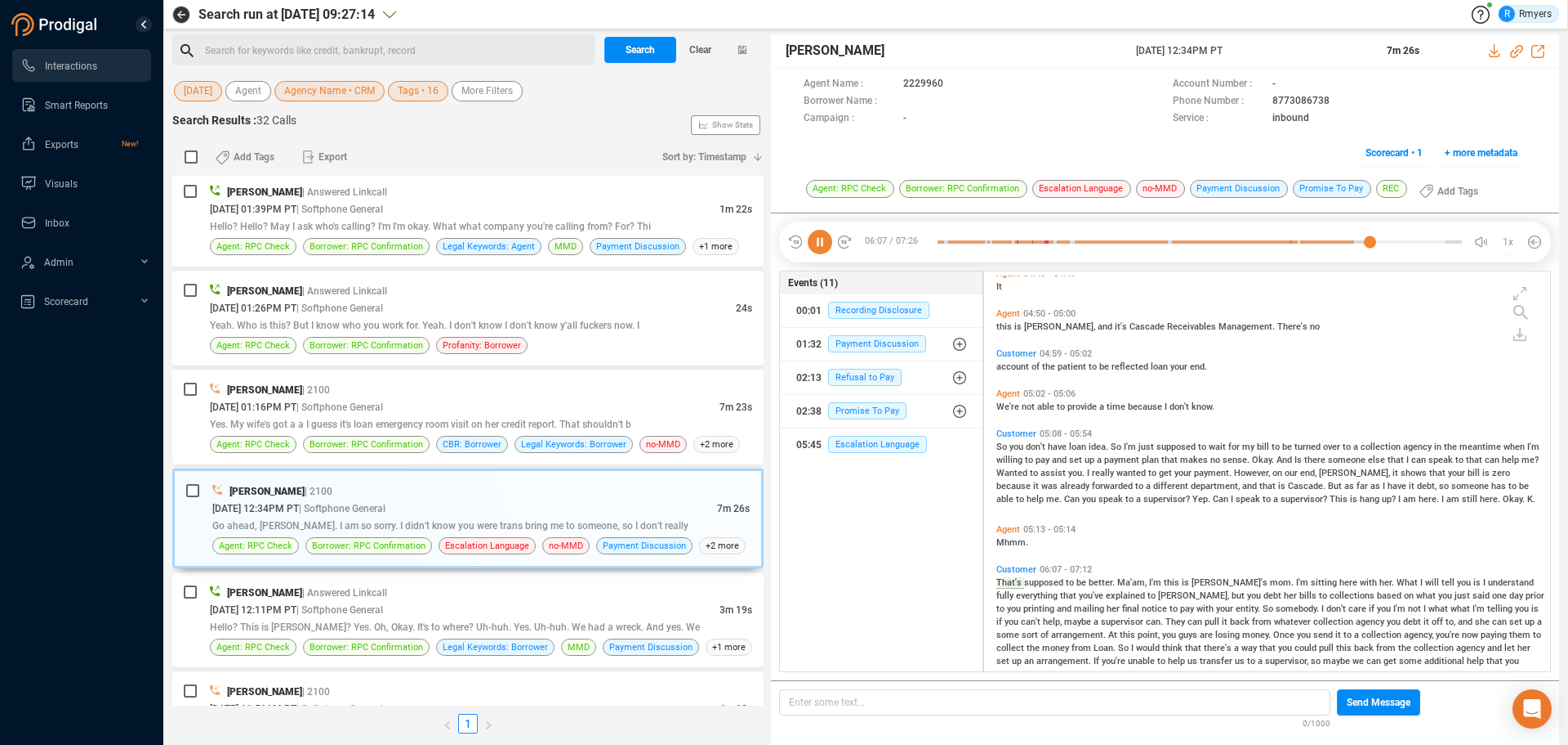
scroll to position [1146, 0]
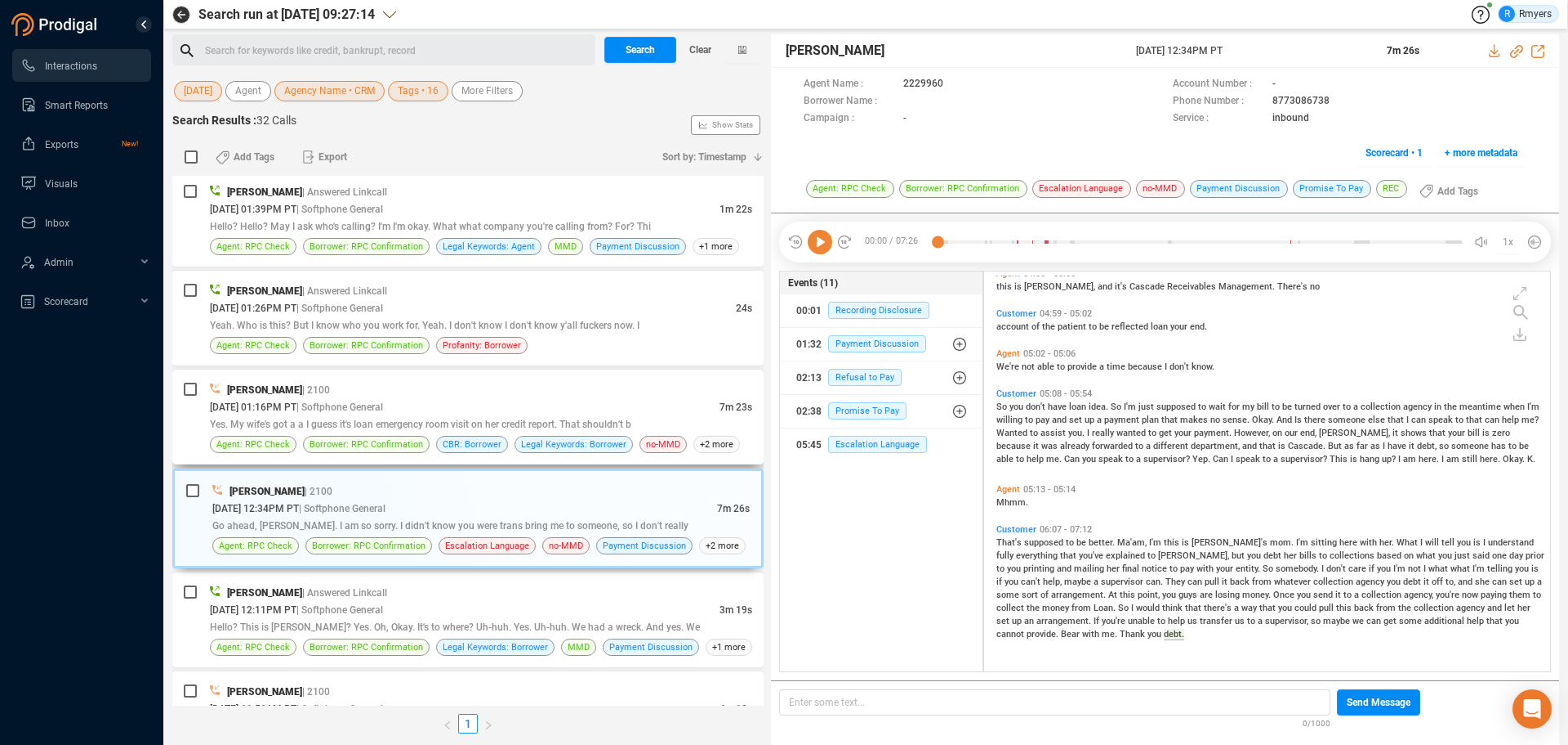
click at [437, 415] on div "Yes. My wife's got a a I guess it's loan emergency room visit on her credit rep…" at bounding box center [481, 424] width 542 height 18
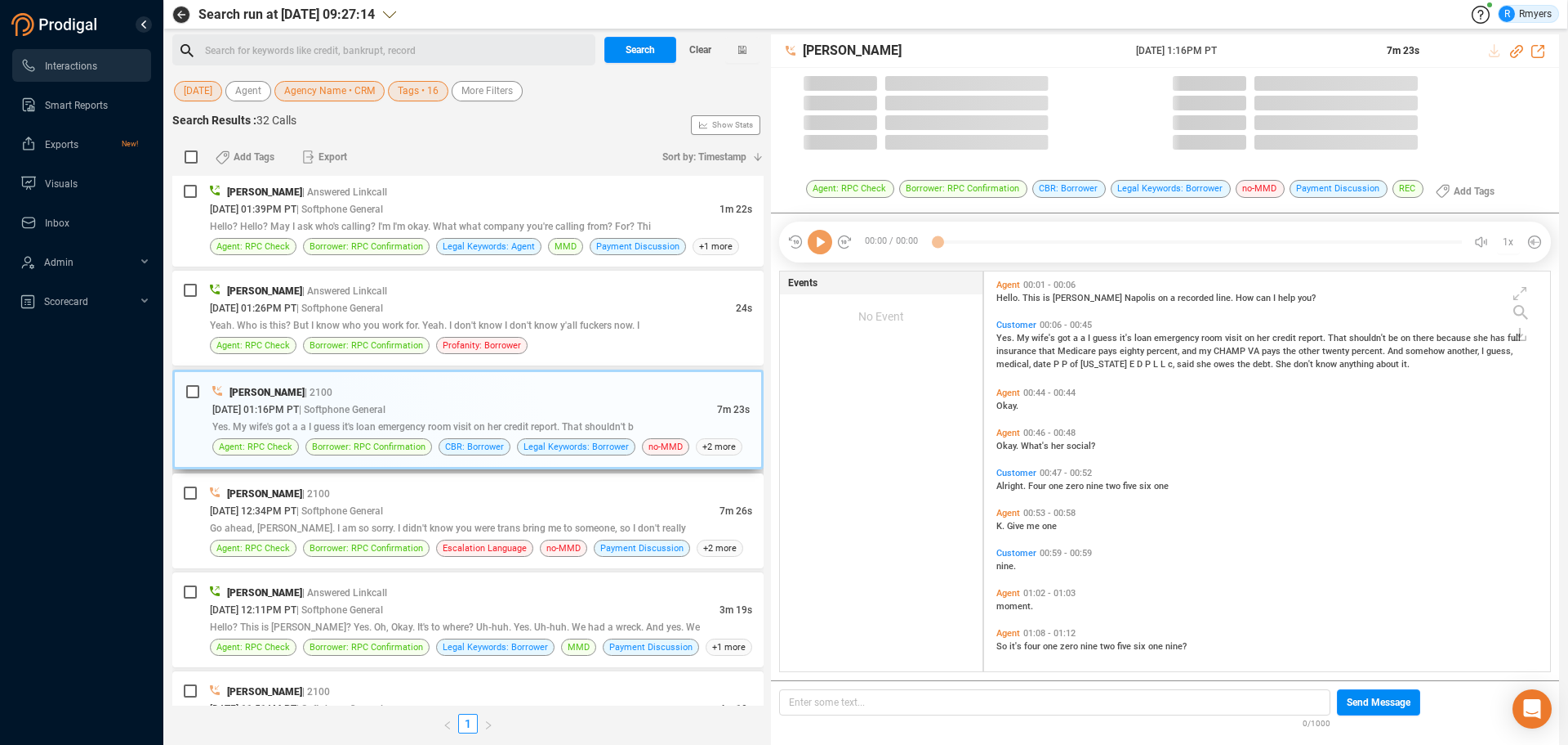
scroll to position [395, 558]
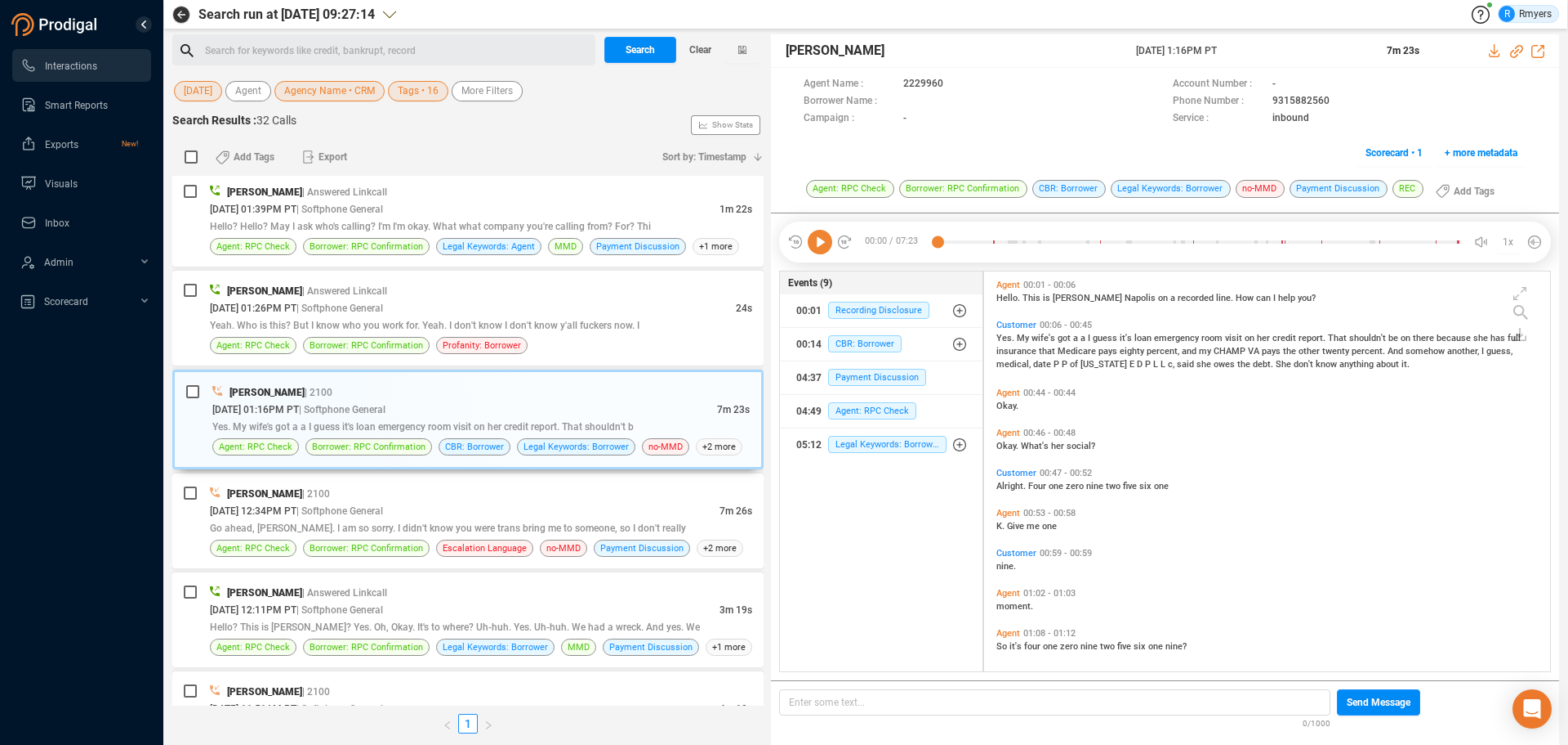
click at [826, 238] on icon at bounding box center [820, 242] width 24 height 24
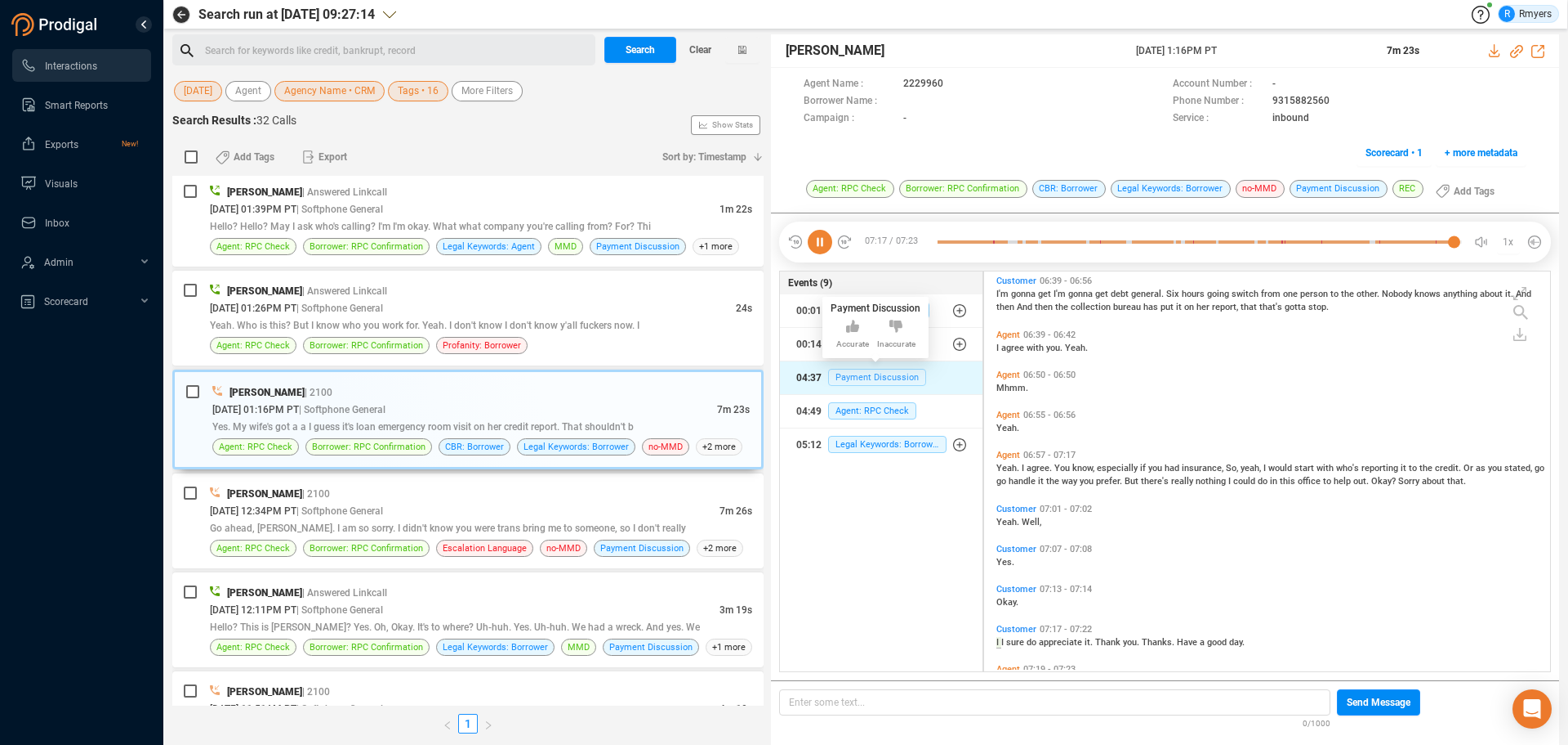
scroll to position [2310, 0]
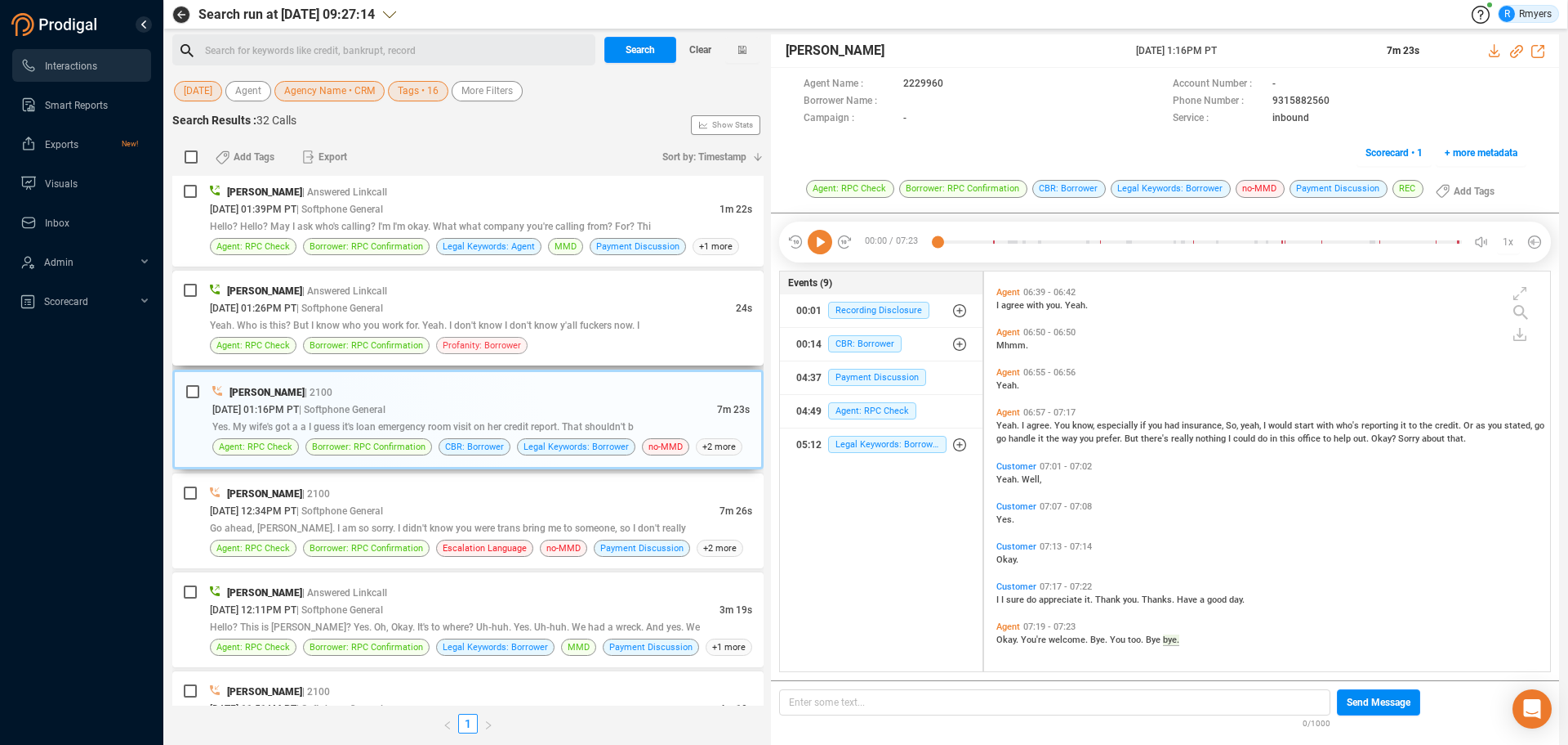
click at [461, 344] on span "Profanity: Borrower" at bounding box center [482, 346] width 79 height 16
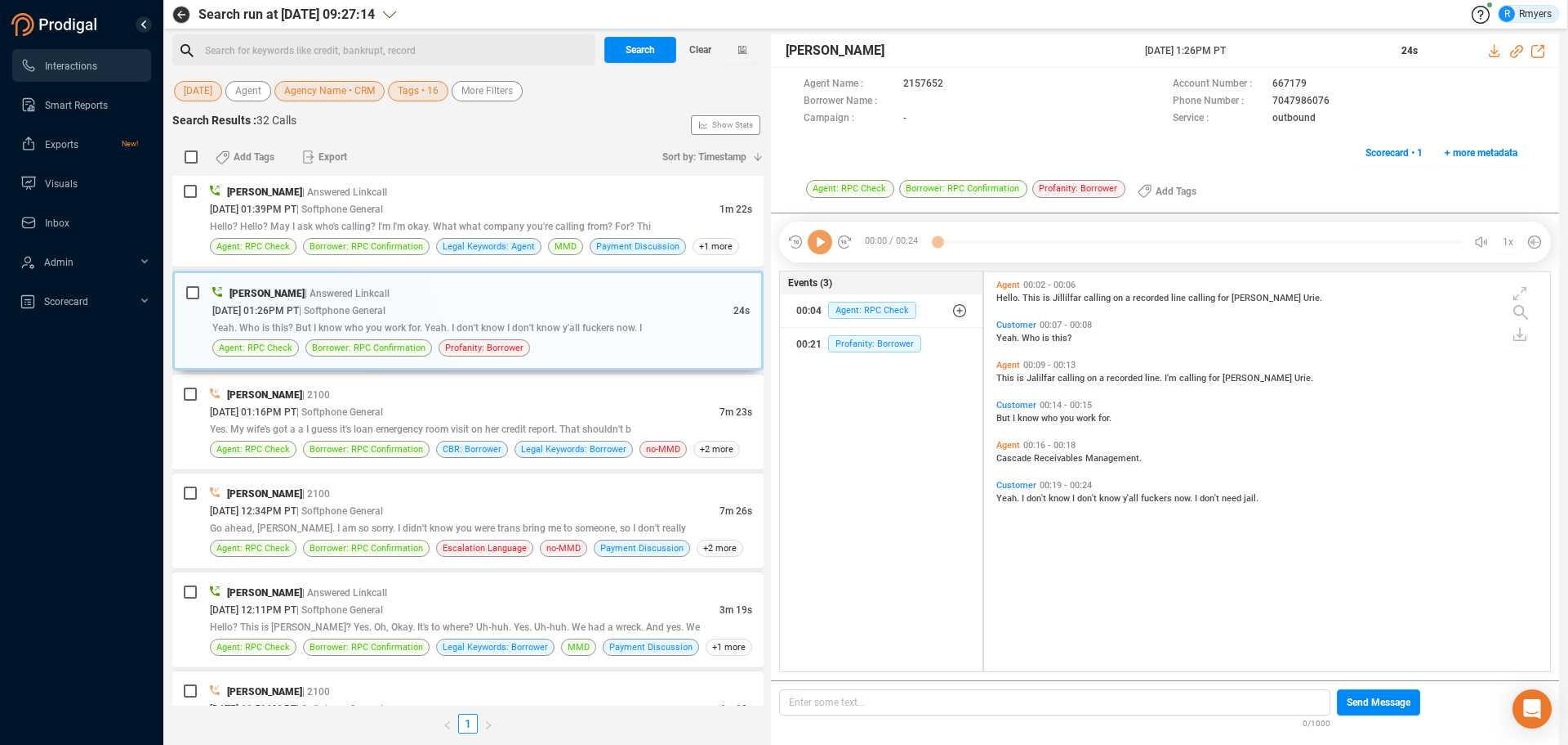
scroll to position [395, 558]
click at [826, 245] on icon at bounding box center [820, 242] width 24 height 24
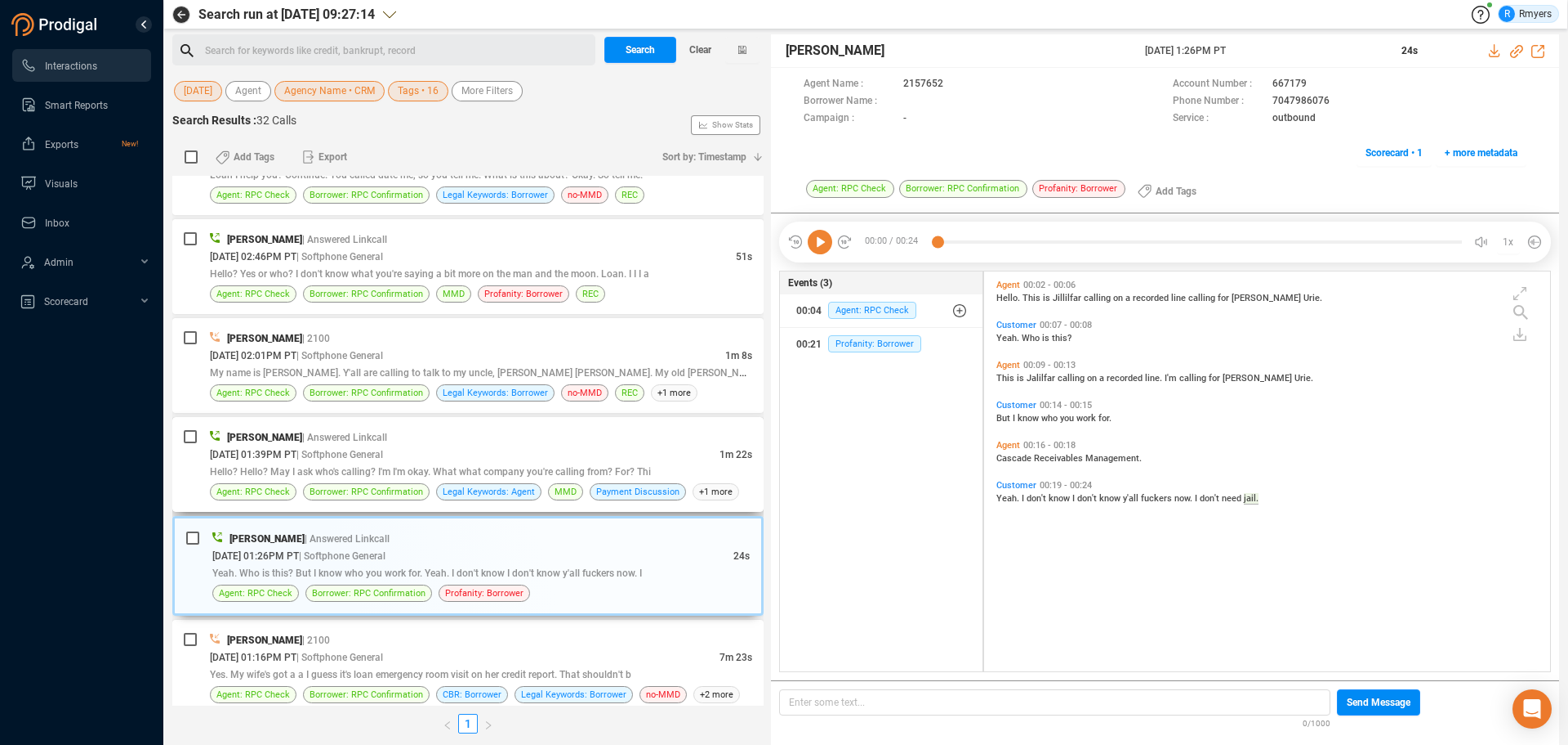
click at [373, 458] on span "| Softphone General" at bounding box center [340, 455] width 87 height 12
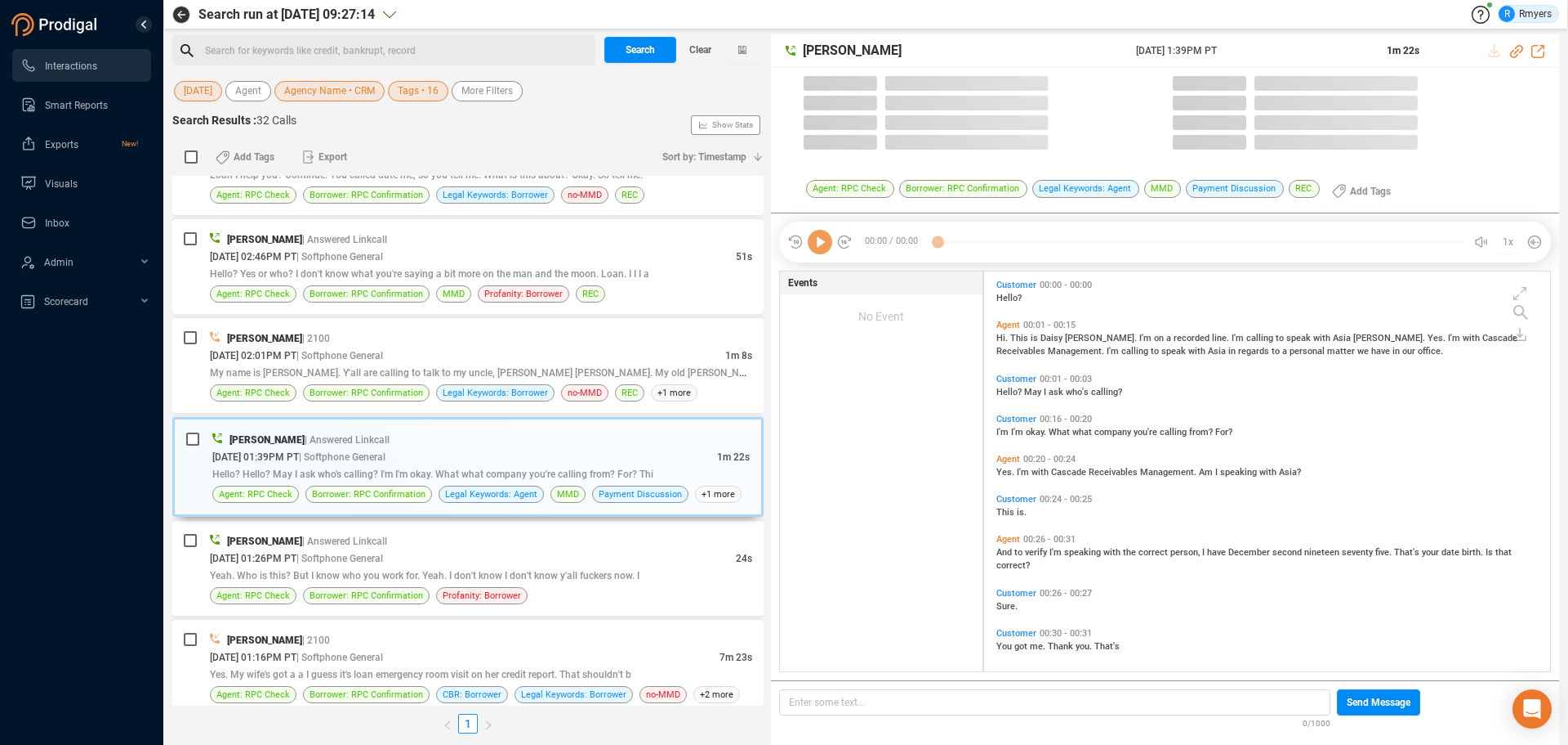
scroll to position [395, 558]
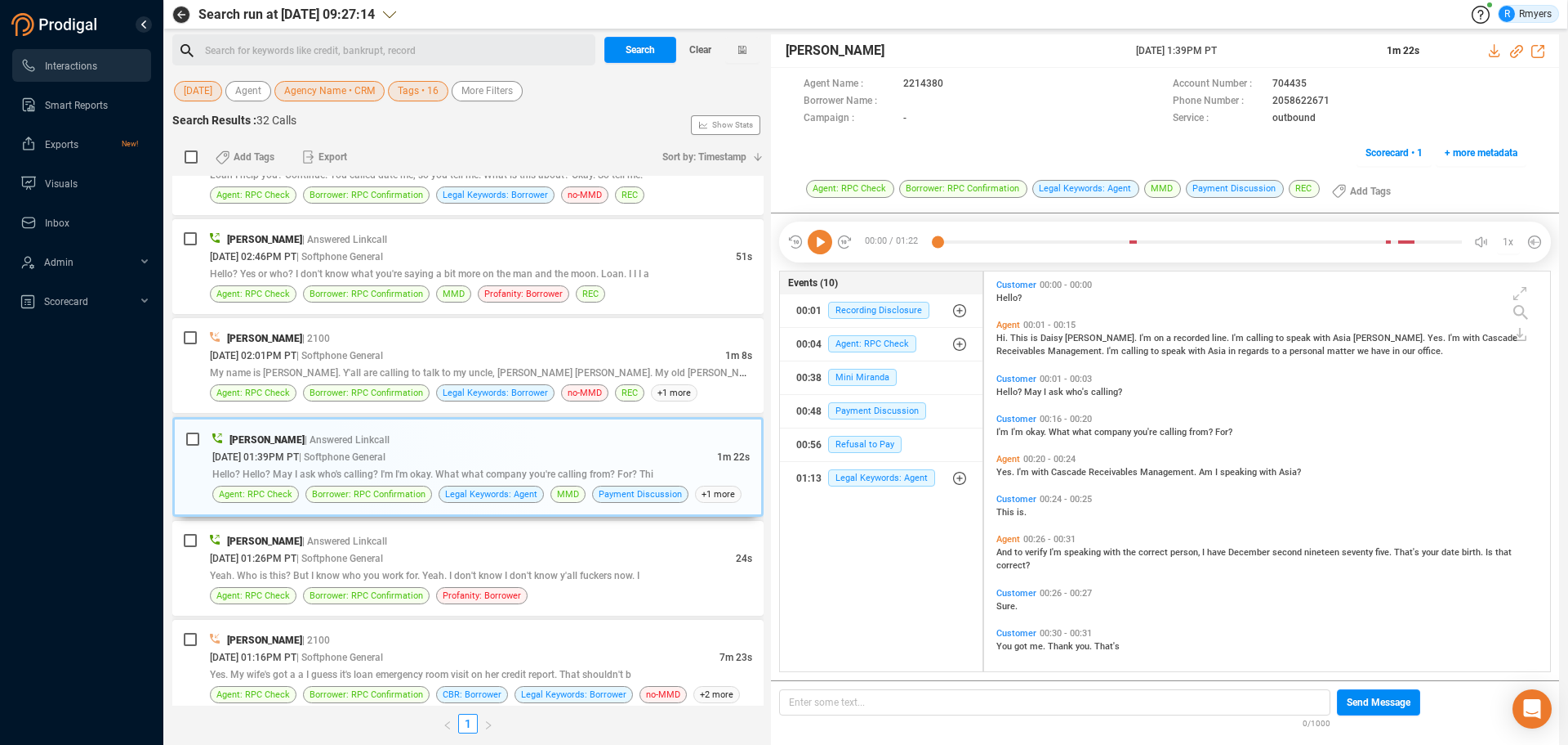
click at [817, 251] on icon at bounding box center [820, 242] width 24 height 24
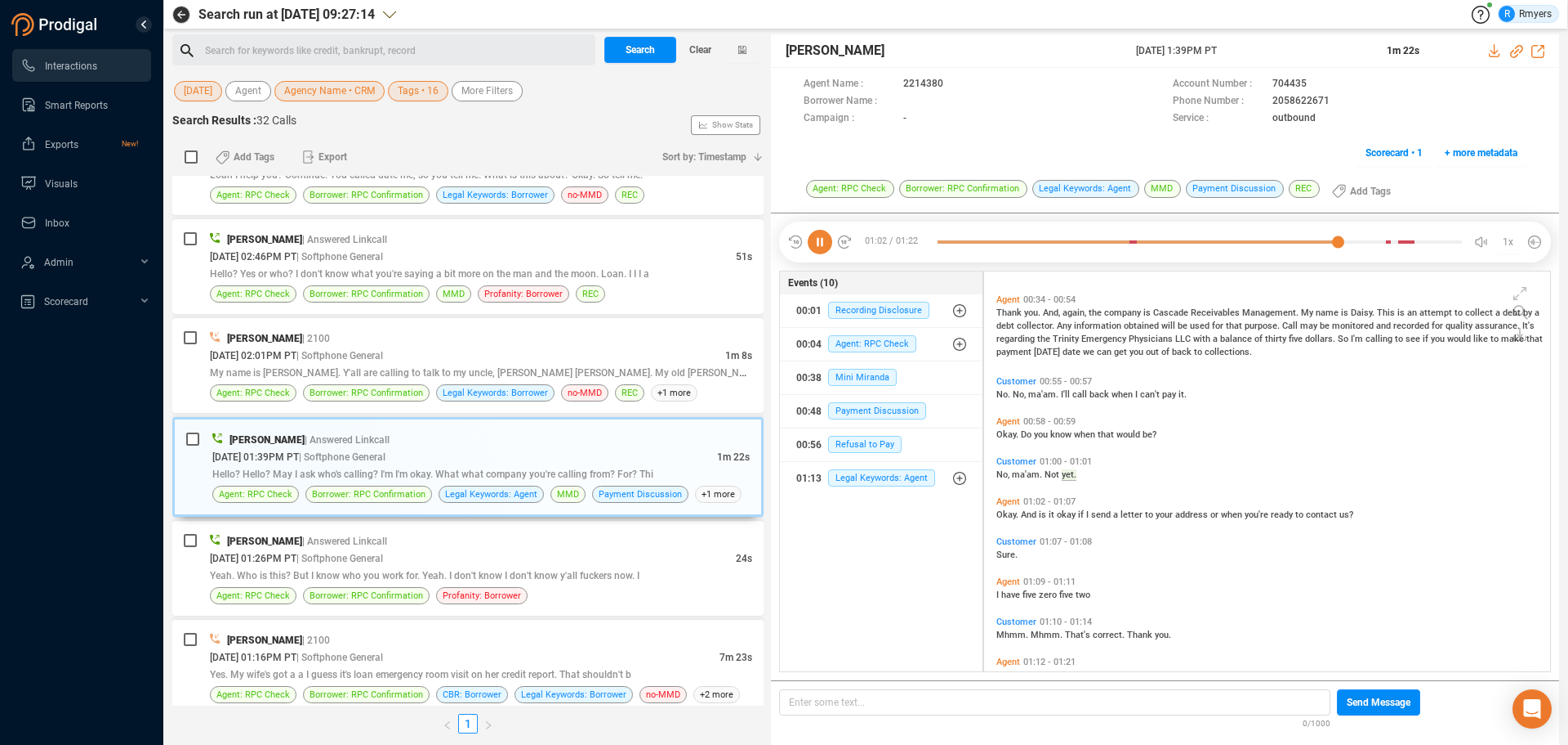
scroll to position [449, 0]
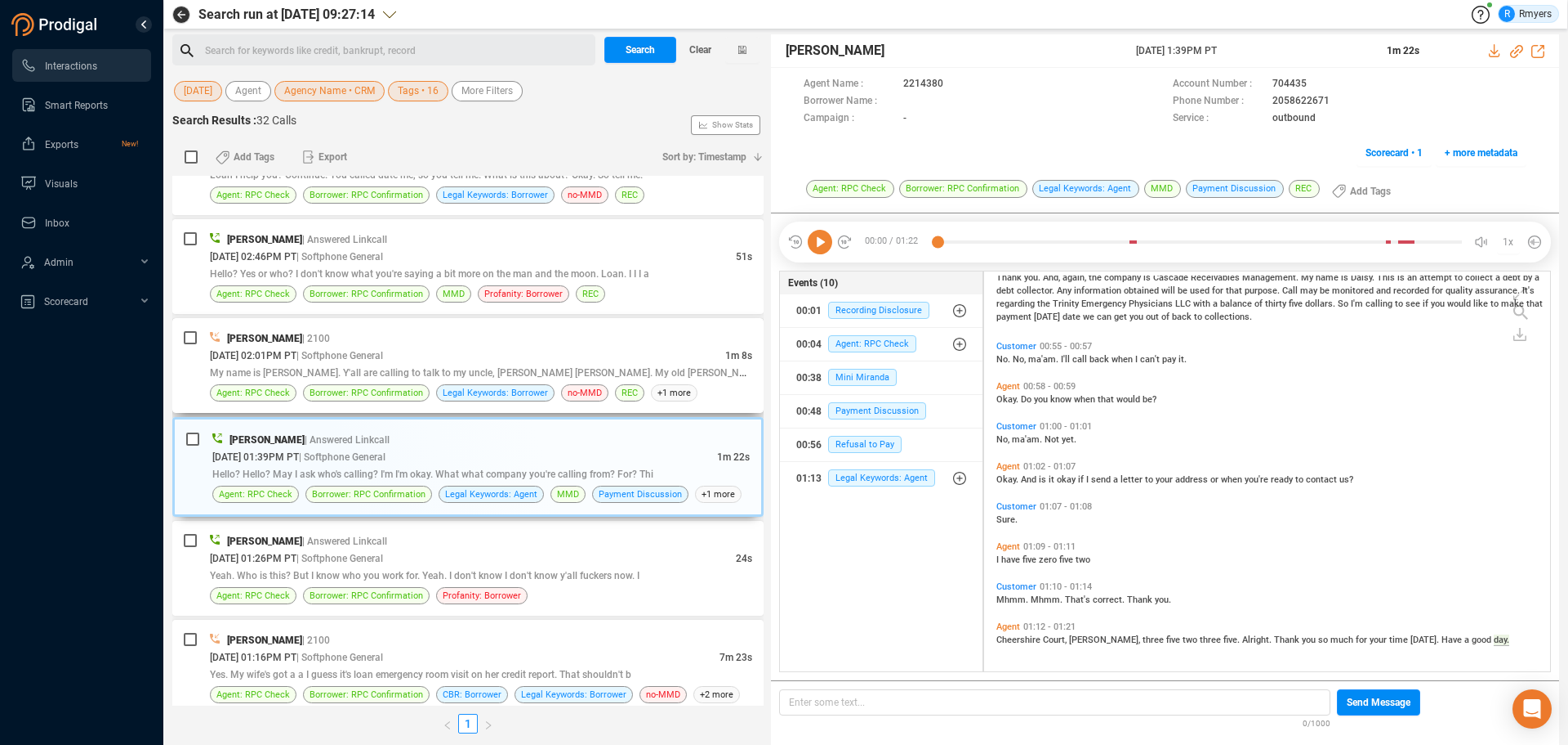
click at [490, 372] on span "My name is [PERSON_NAME]. Y'all are calling to talk to my uncle, [PERSON_NAME] …" at bounding box center [496, 371] width 572 height 13
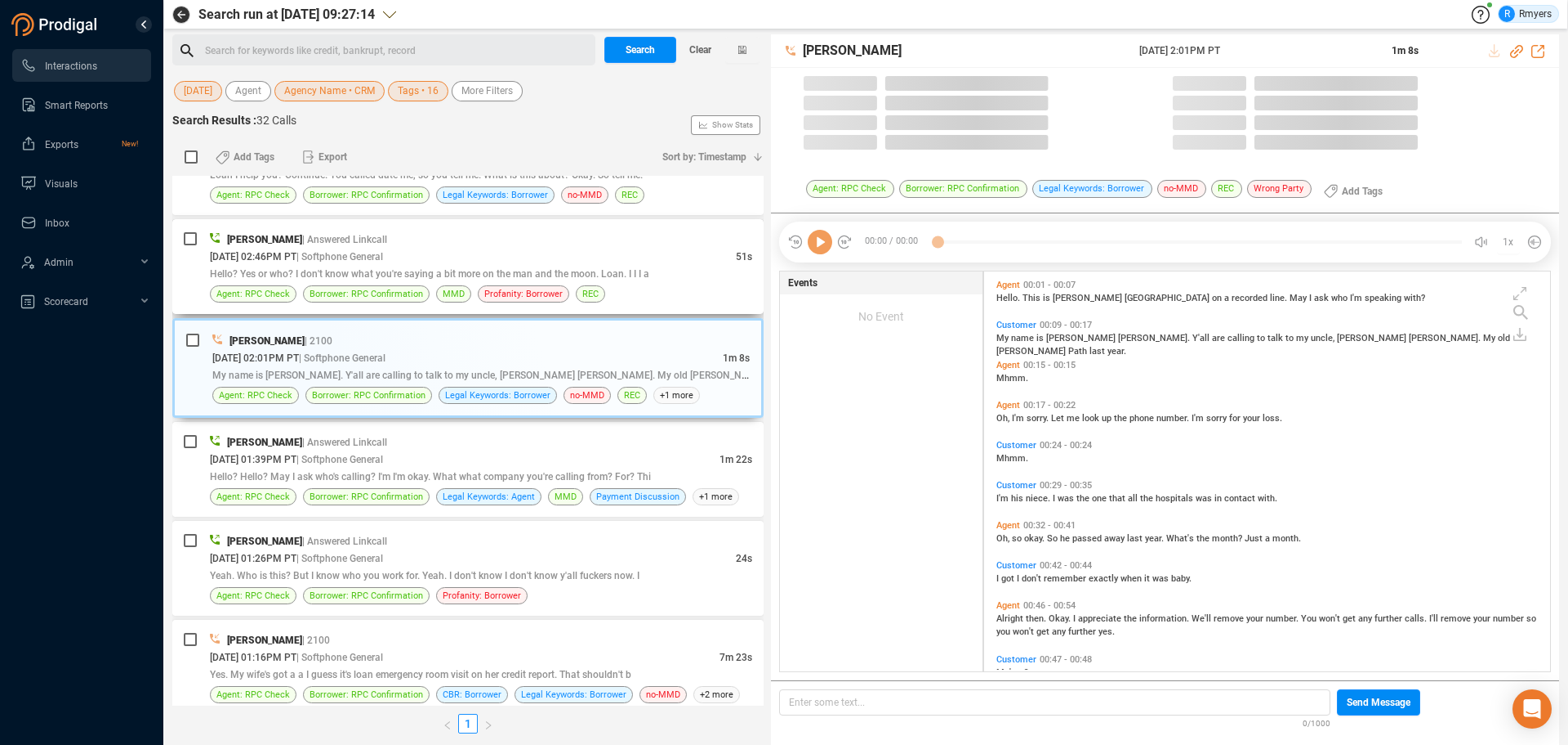
scroll to position [395, 558]
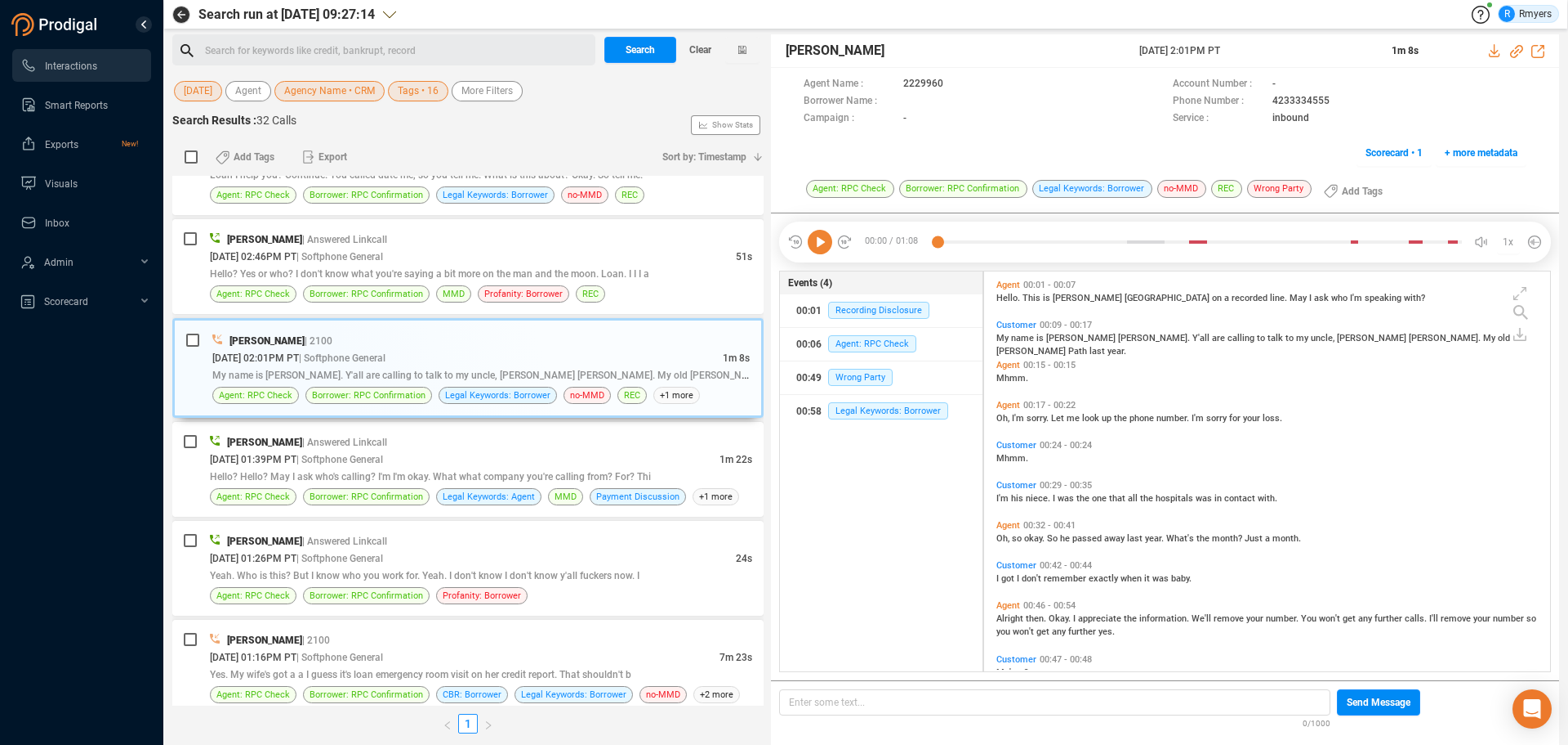
click at [822, 248] on icon at bounding box center [820, 242] width 24 height 24
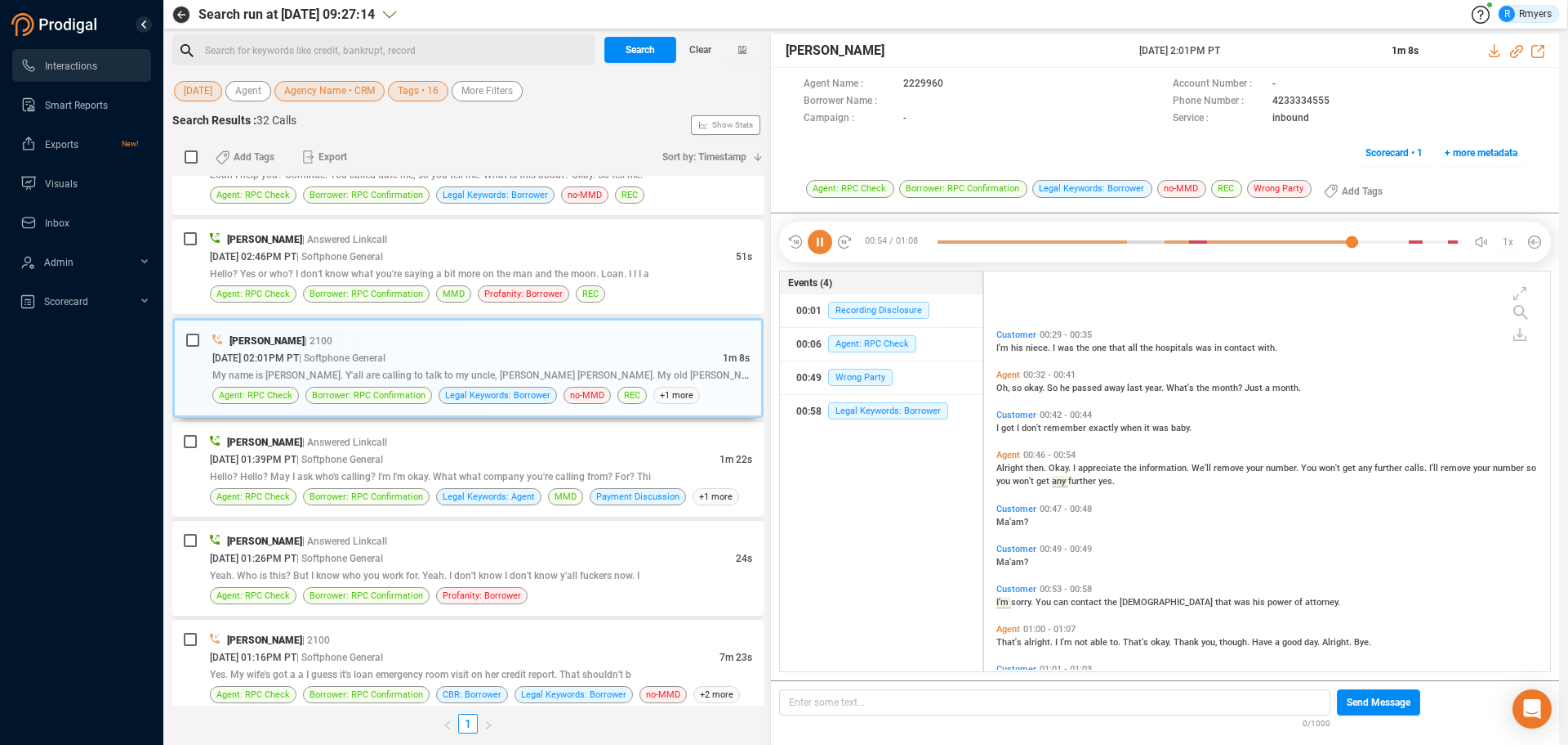
scroll to position [273, 0]
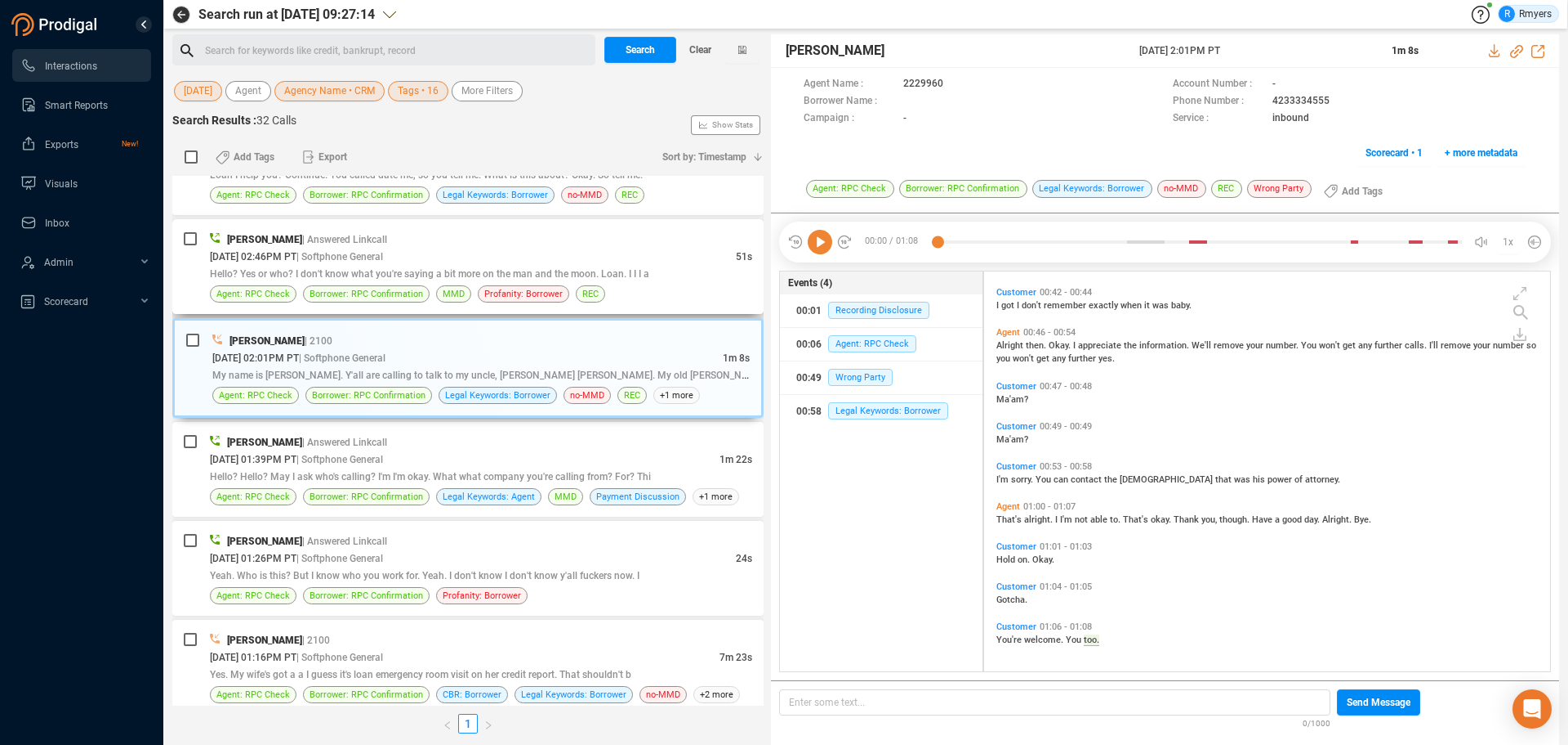
click at [347, 238] on span "| Answered Linkcall" at bounding box center [345, 240] width 85 height 12
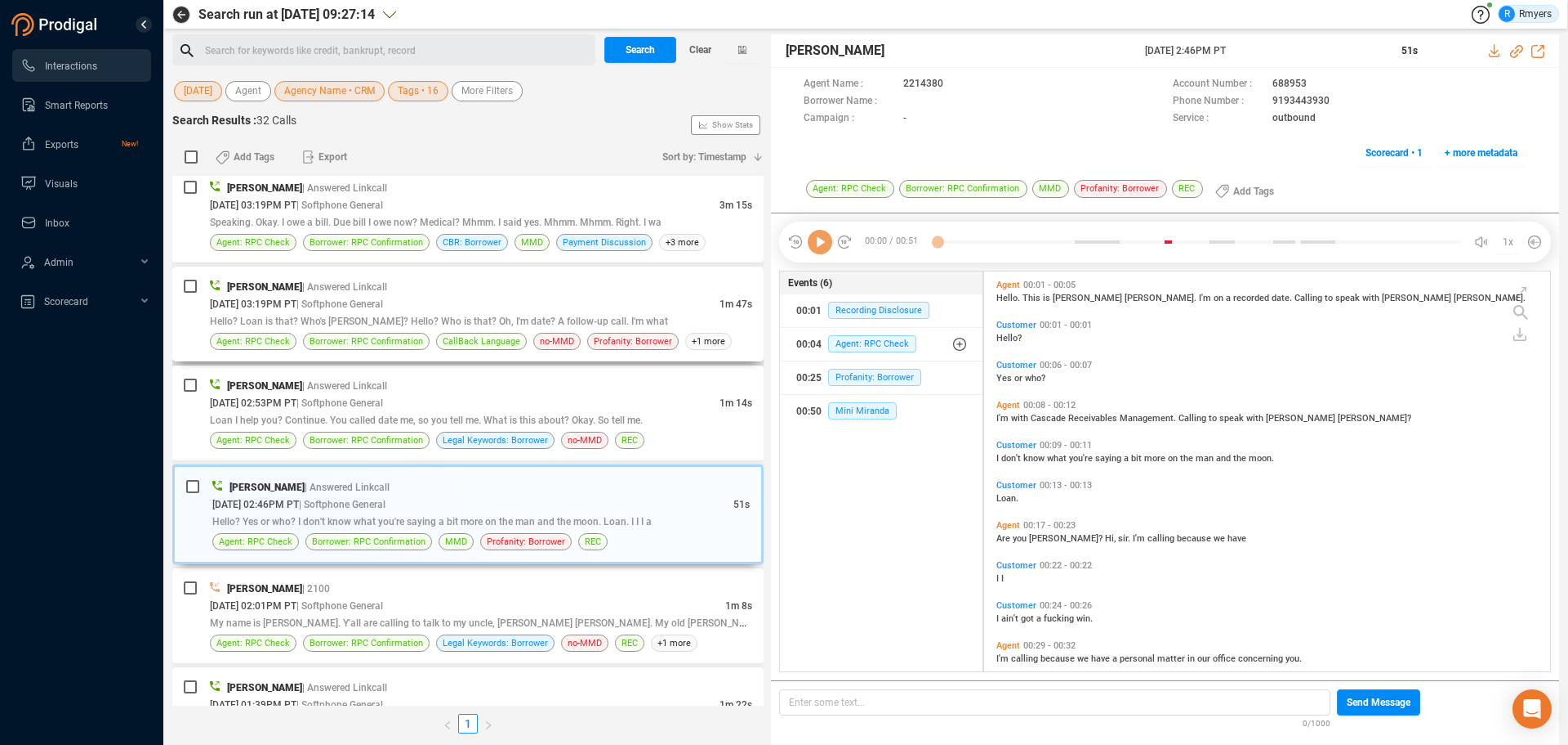
scroll to position [322, 0]
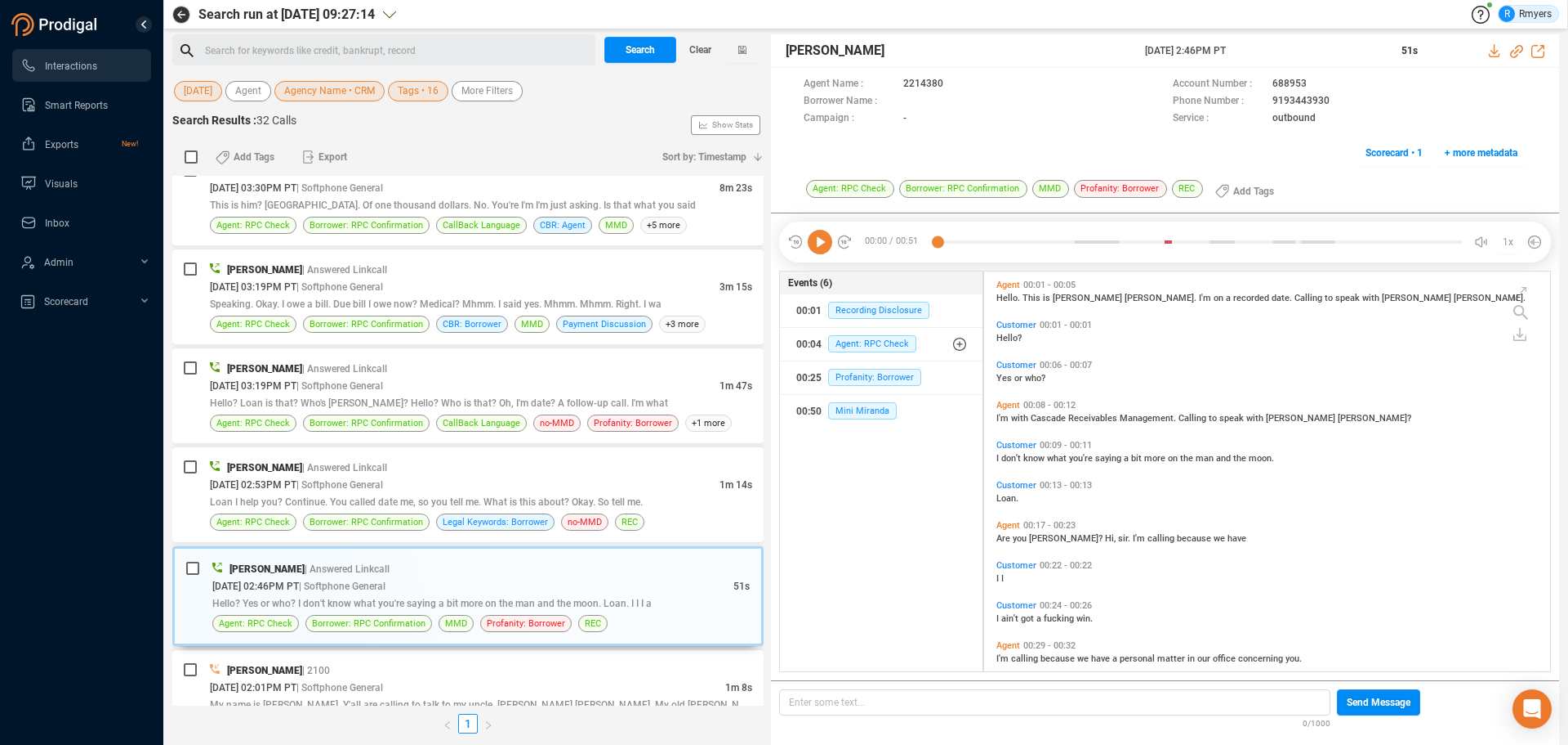
click at [821, 242] on icon at bounding box center [820, 242] width 24 height 24
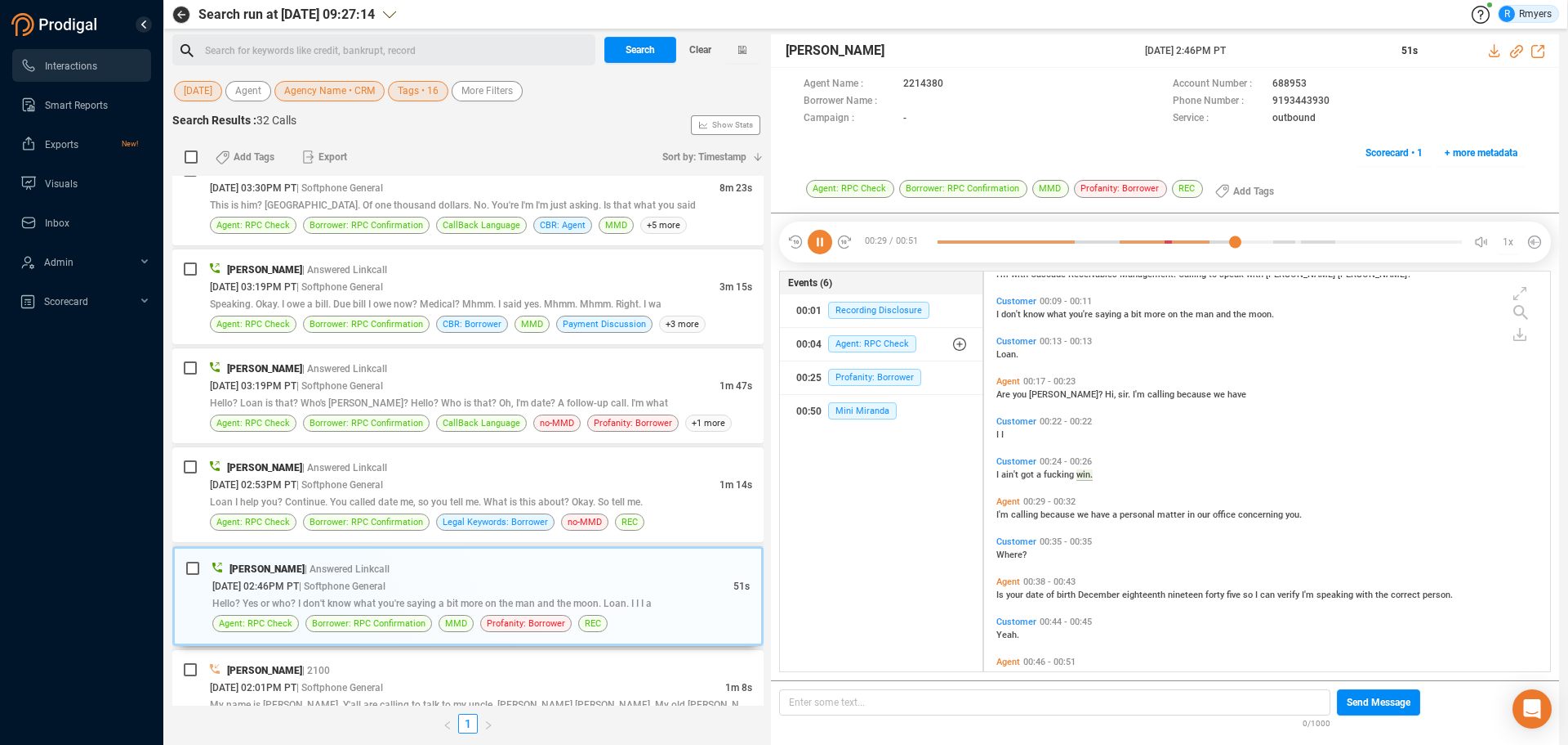
scroll to position [179, 0]
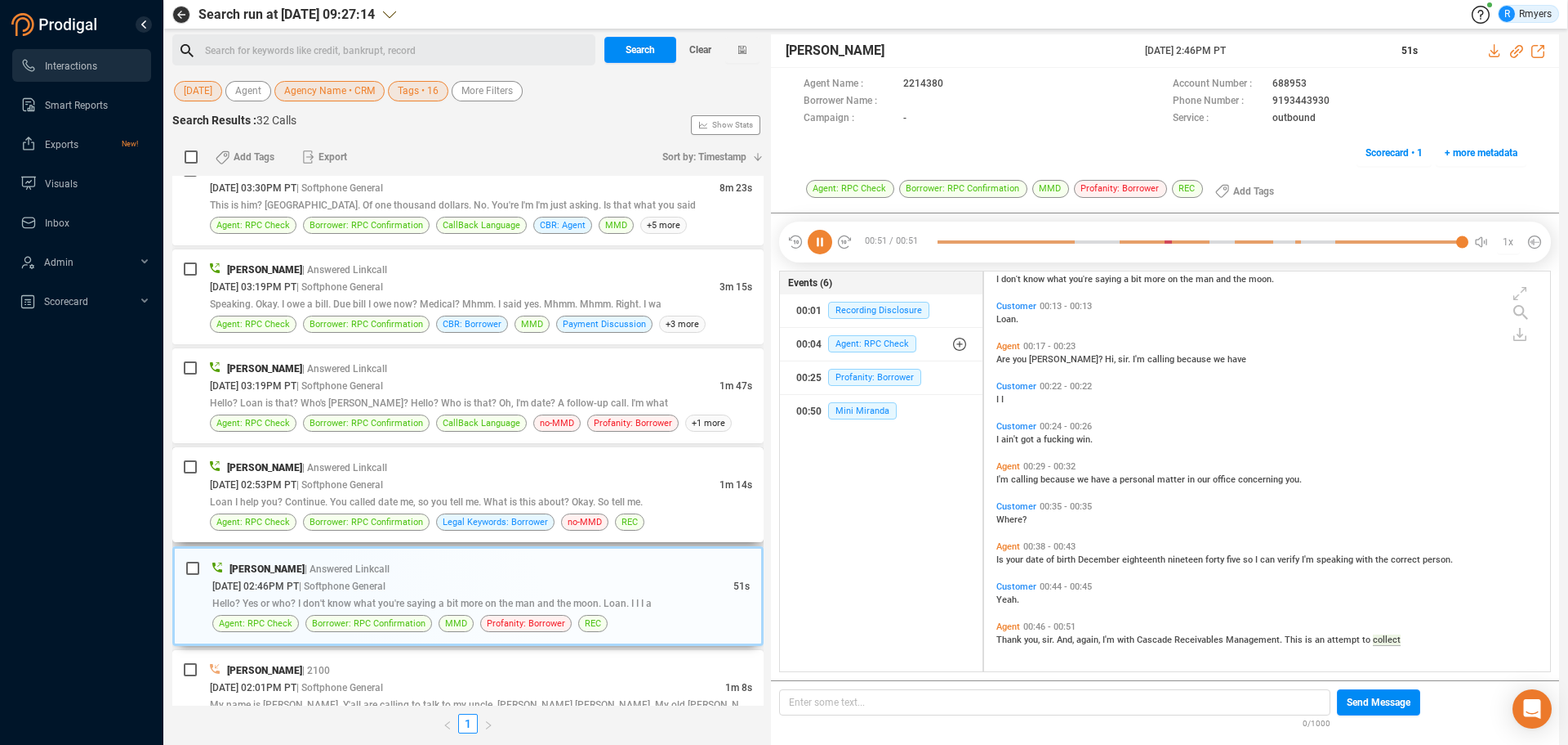
click at [358, 481] on span "| Softphone General" at bounding box center [340, 485] width 87 height 12
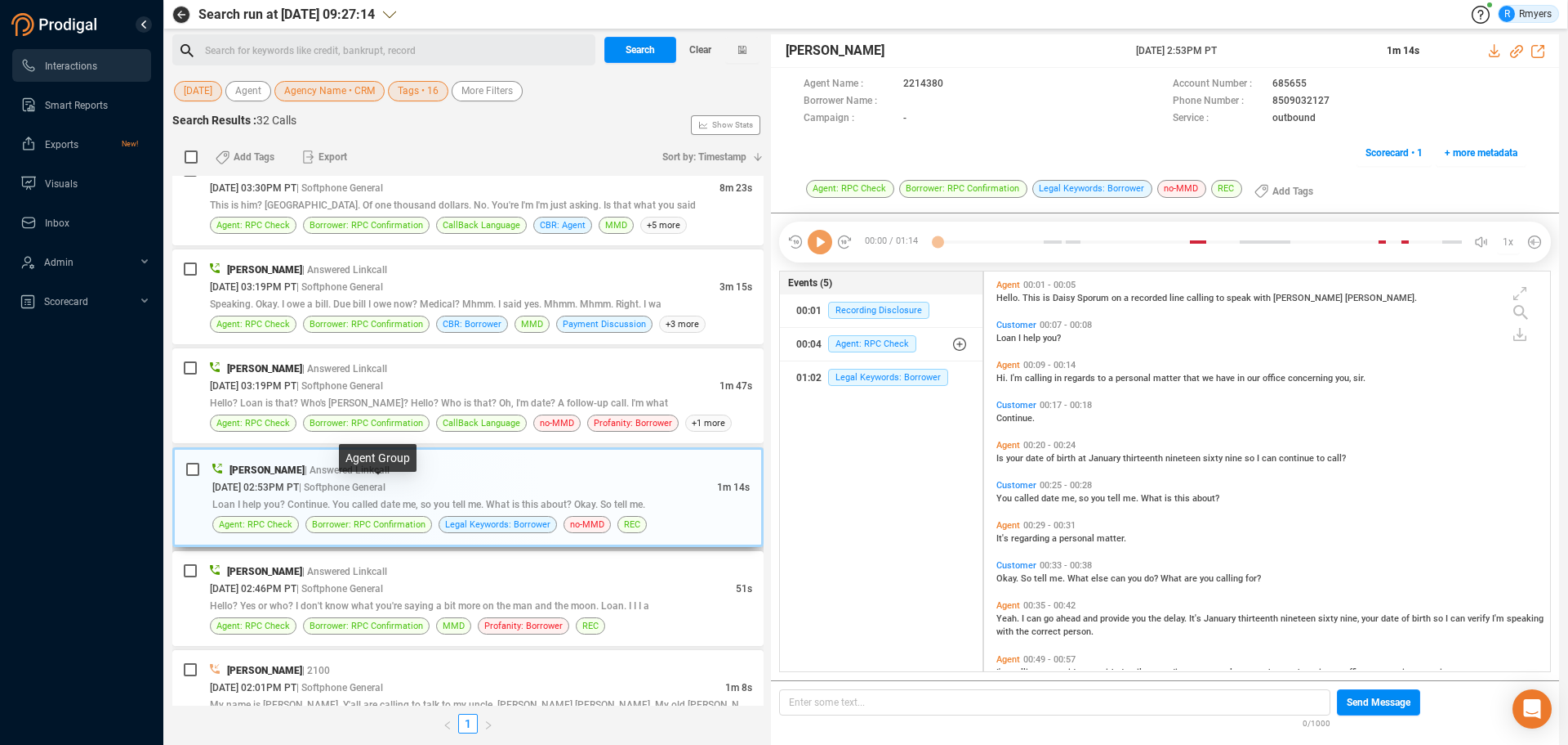
scroll to position [395, 558]
click at [825, 245] on icon at bounding box center [820, 242] width 24 height 24
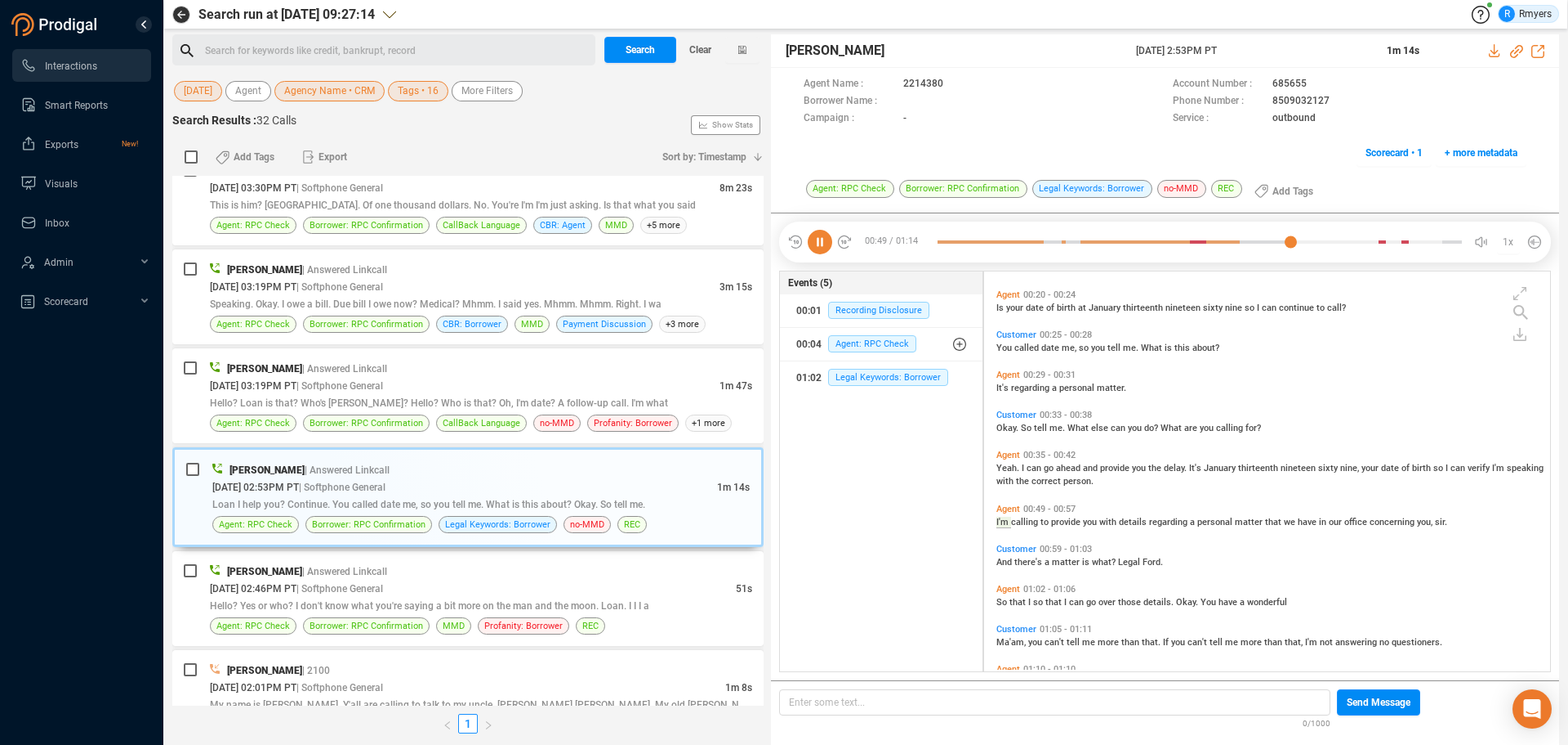
scroll to position [193, 0]
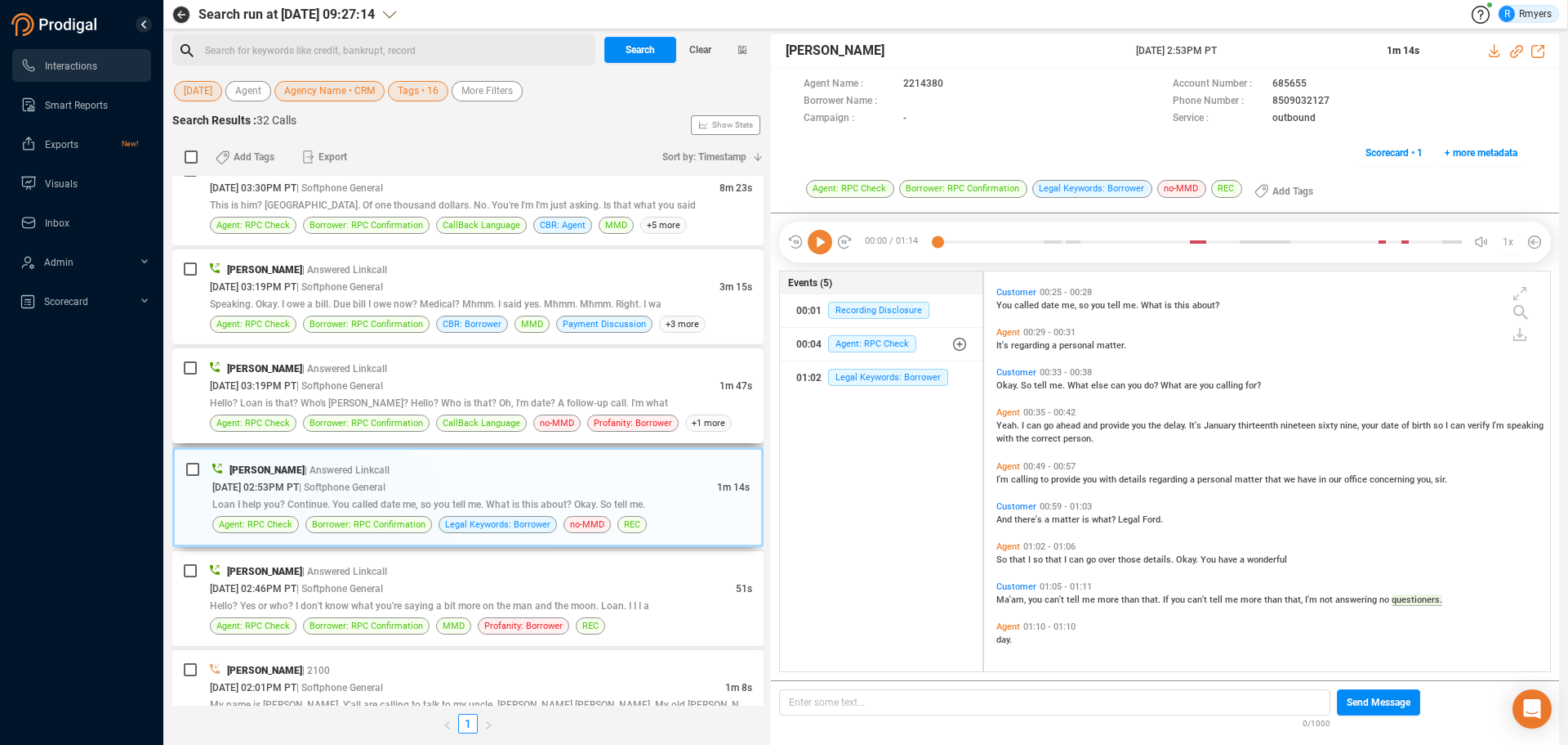
click at [445, 411] on div "[PERSON_NAME] | Answered Linkcall [DATE] 03:19PM PT | Softphone General 1m 47s …" at bounding box center [481, 395] width 542 height 72
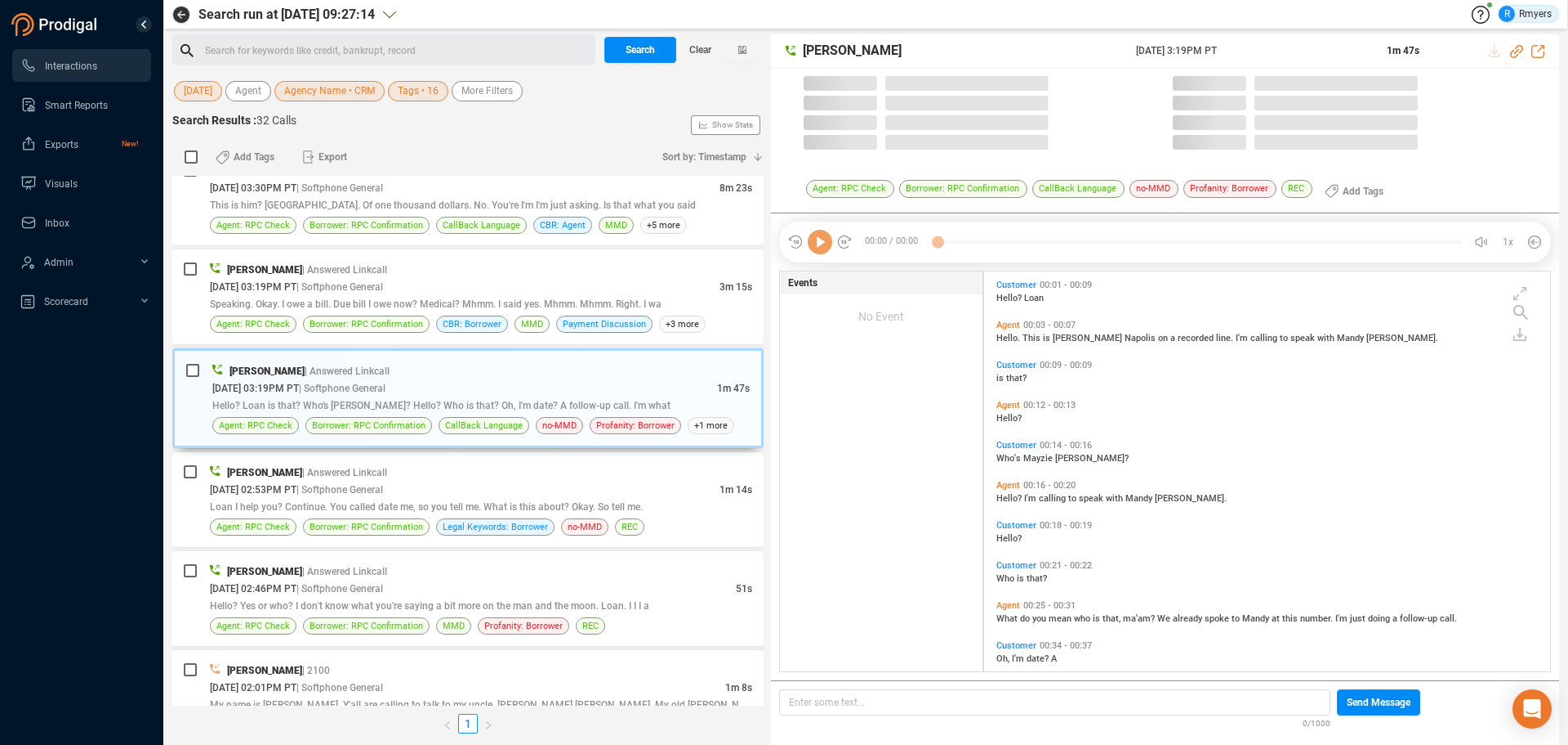
scroll to position [395, 558]
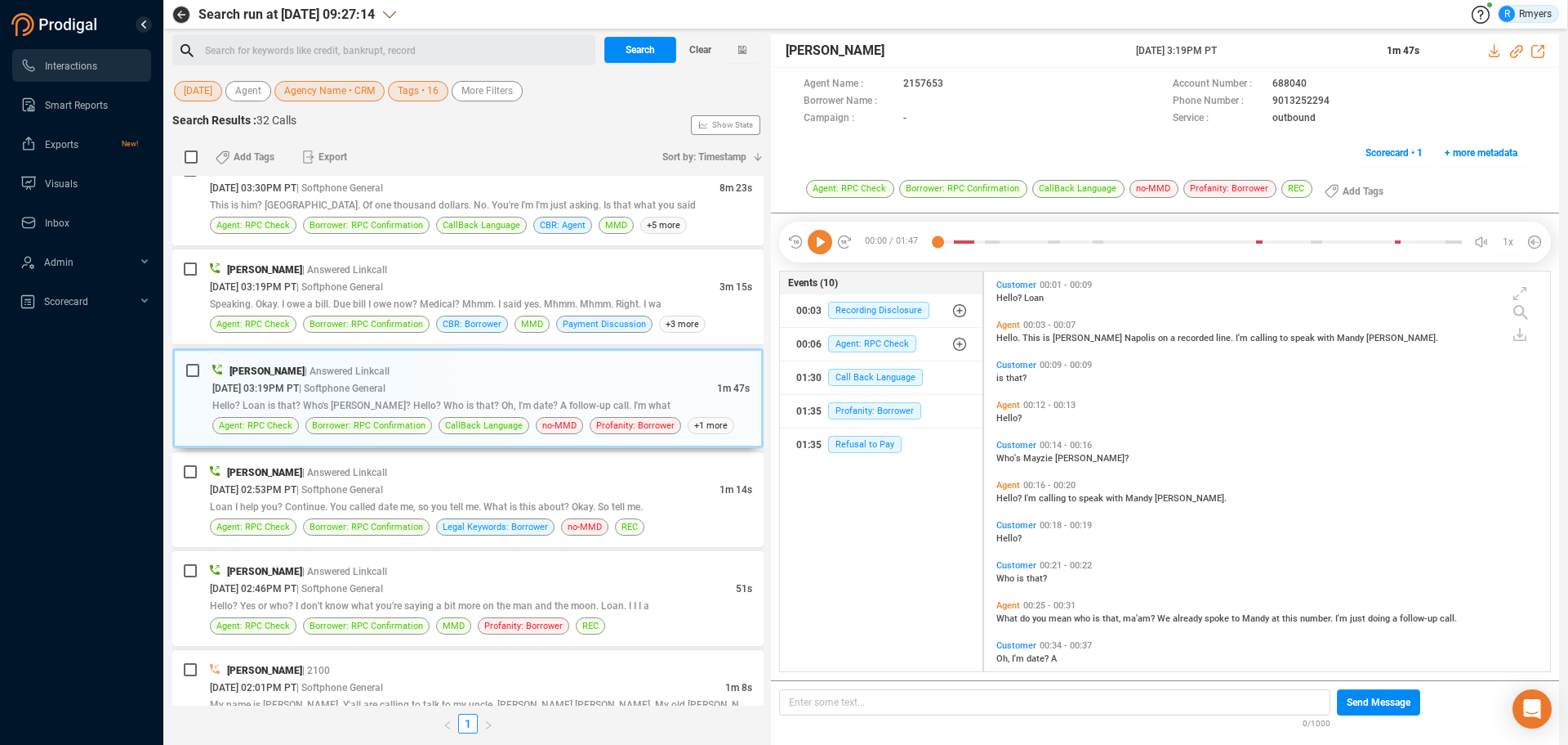
click at [825, 251] on icon at bounding box center [820, 242] width 24 height 24
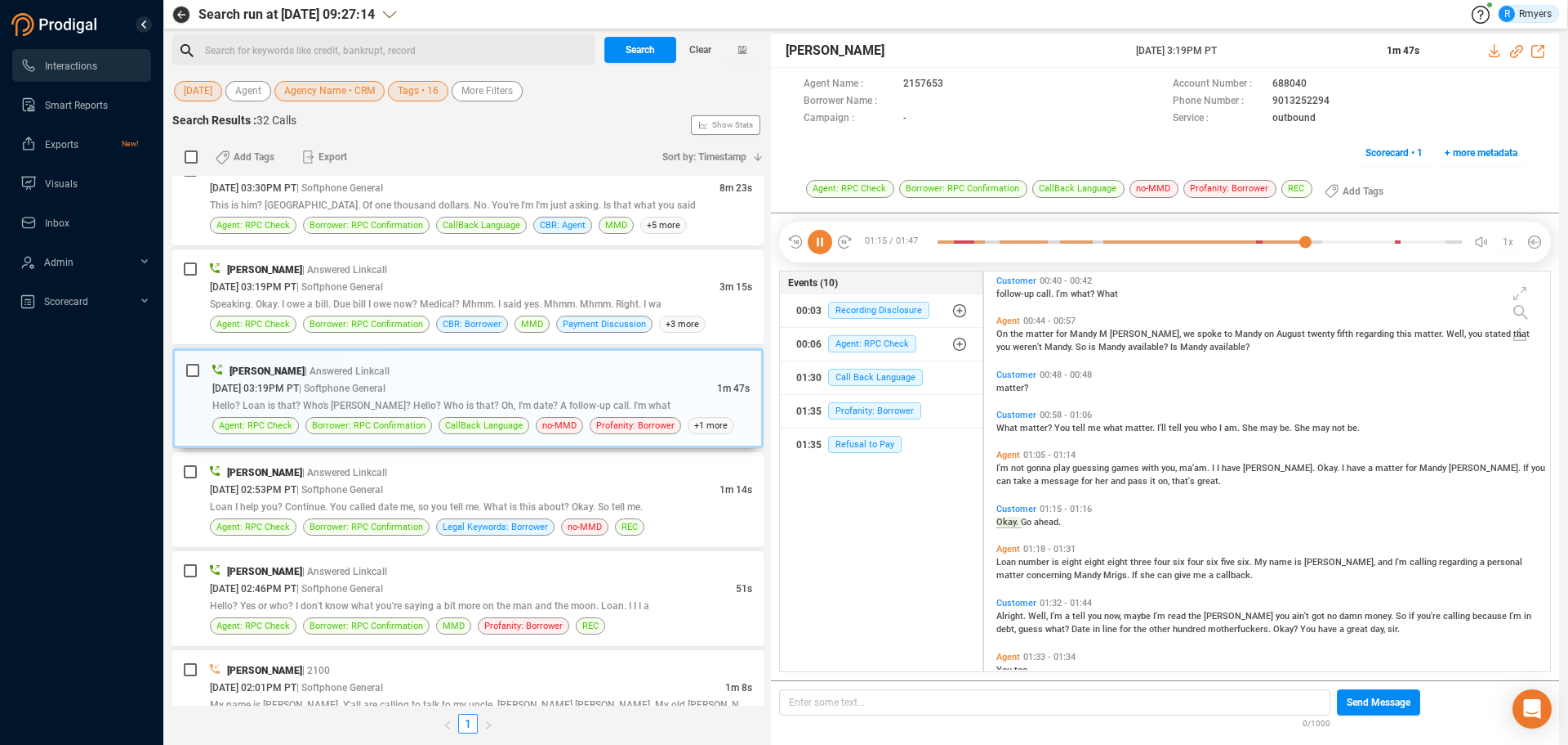
scroll to position [475, 0]
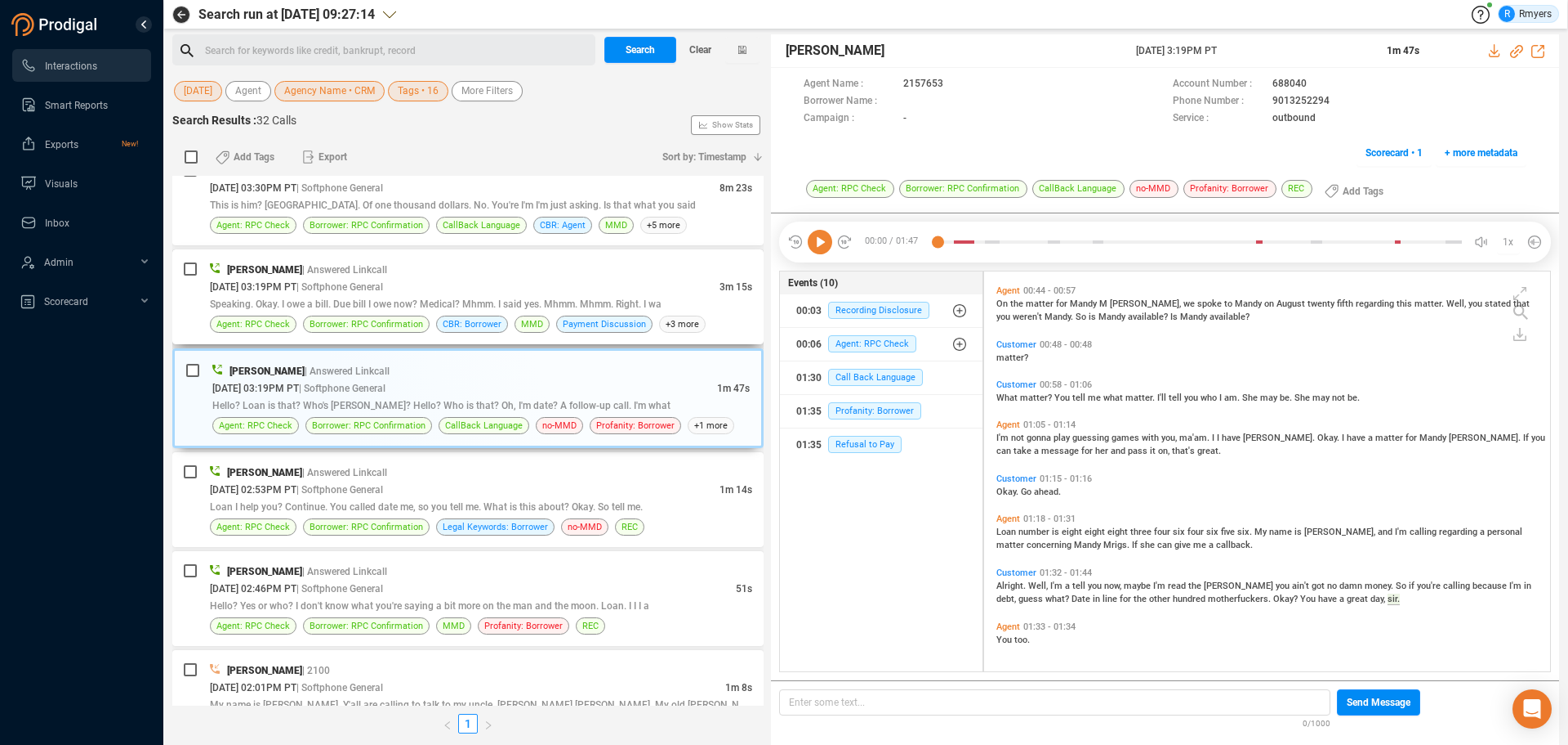
click at [544, 298] on div "Speaking. Okay. I owe a bill. Due bill I owe now? Medical? Mhmm. I said yes. Mh…" at bounding box center [481, 304] width 542 height 18
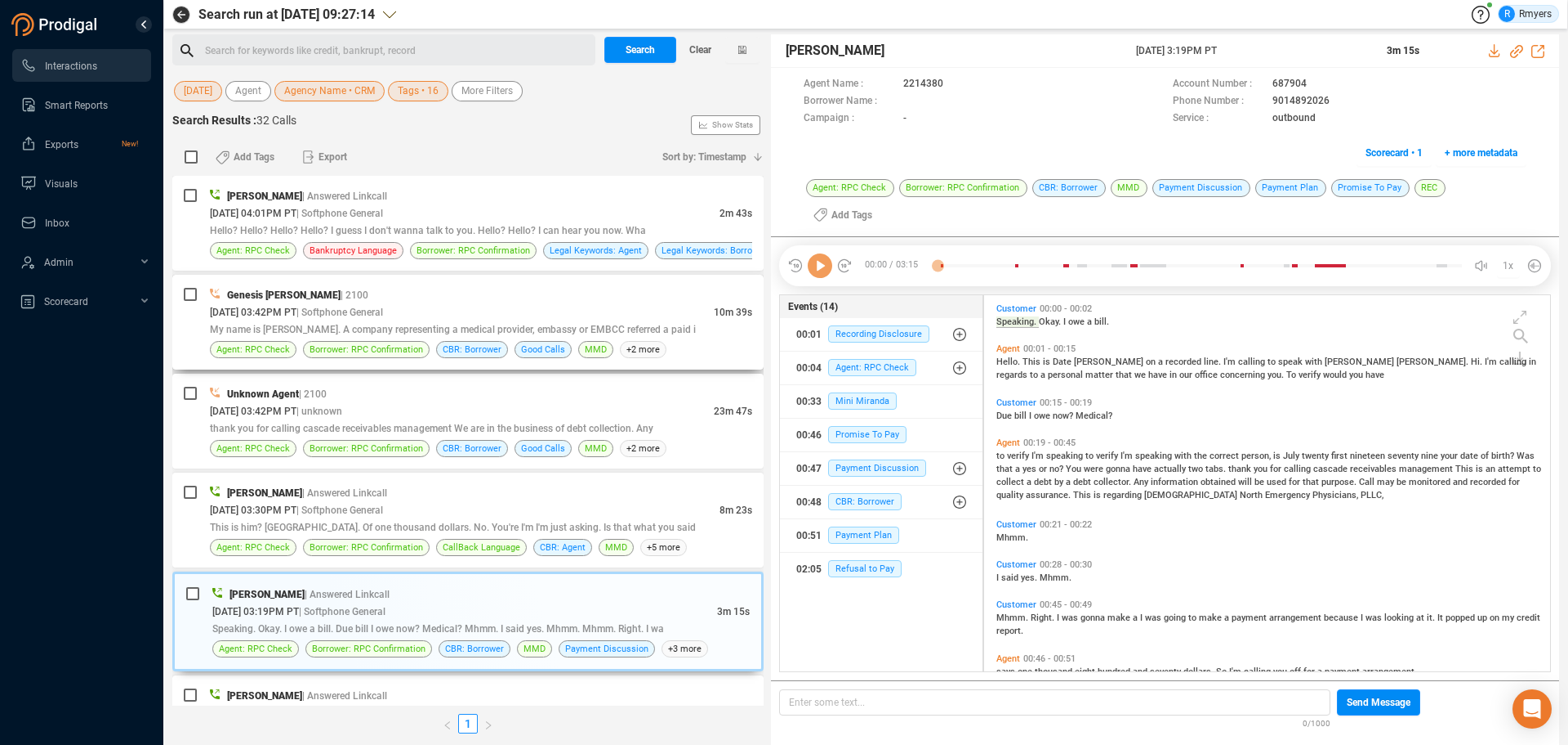
scroll to position [395, 558]
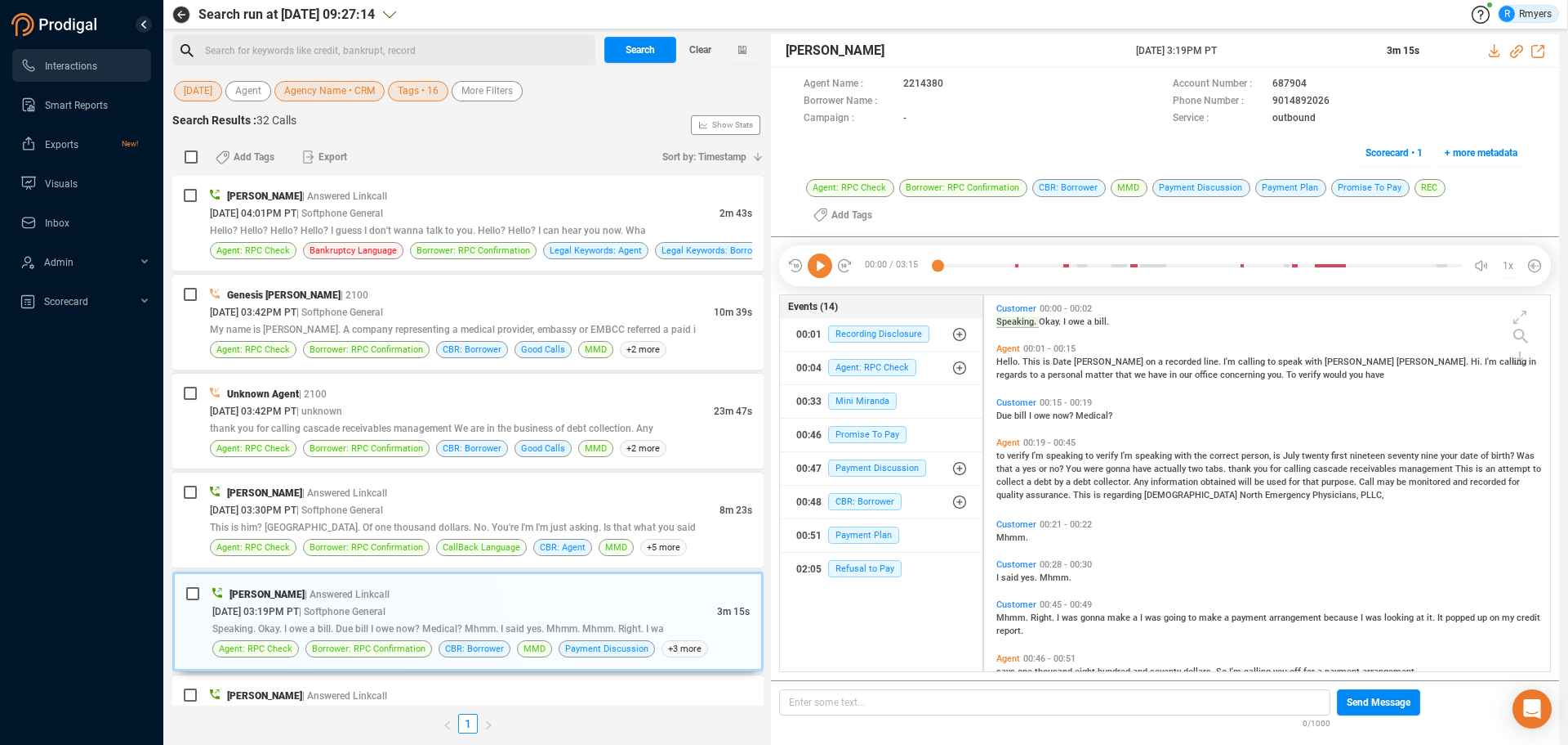
click at [812, 253] on icon at bounding box center [820, 265] width 24 height 24
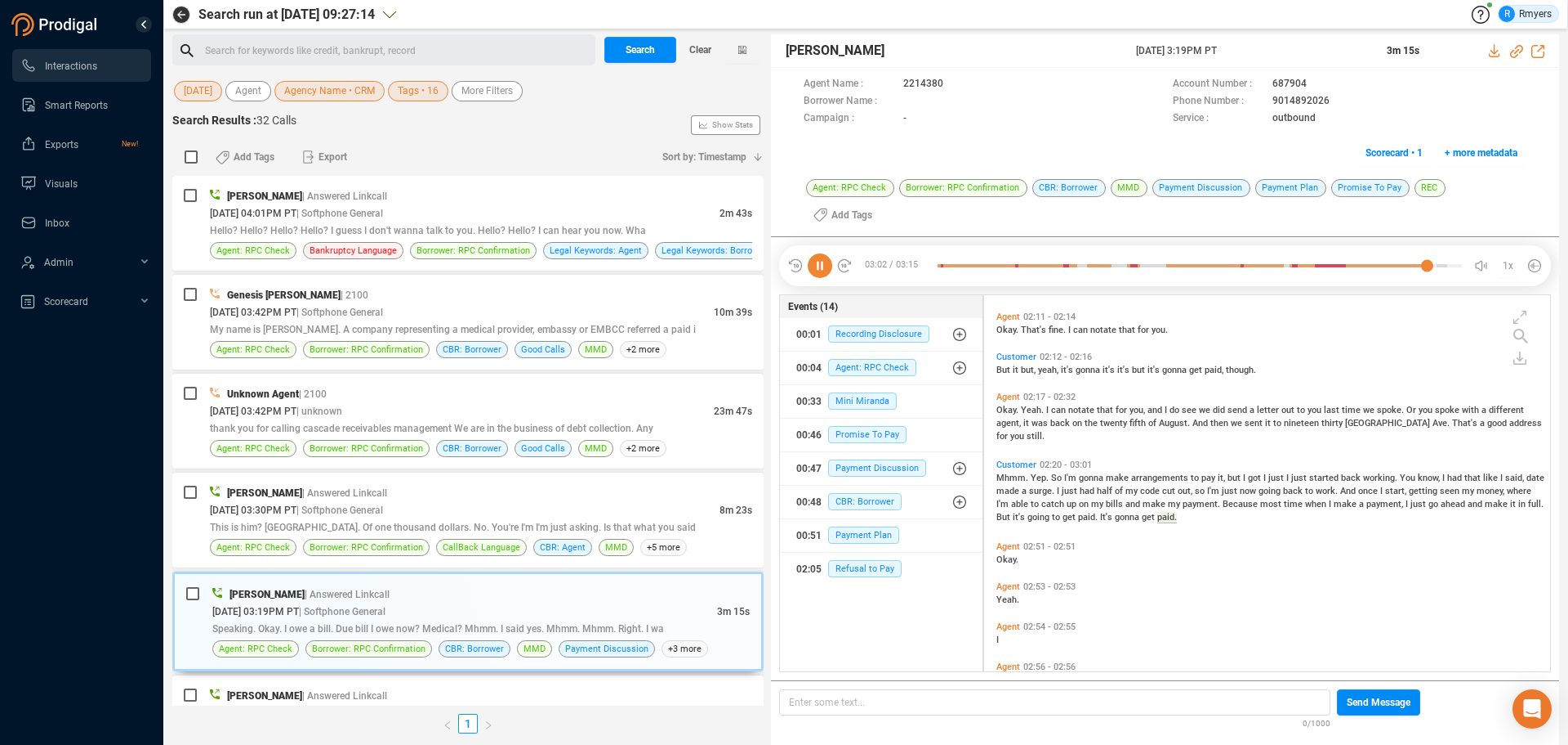
scroll to position [1000, 0]
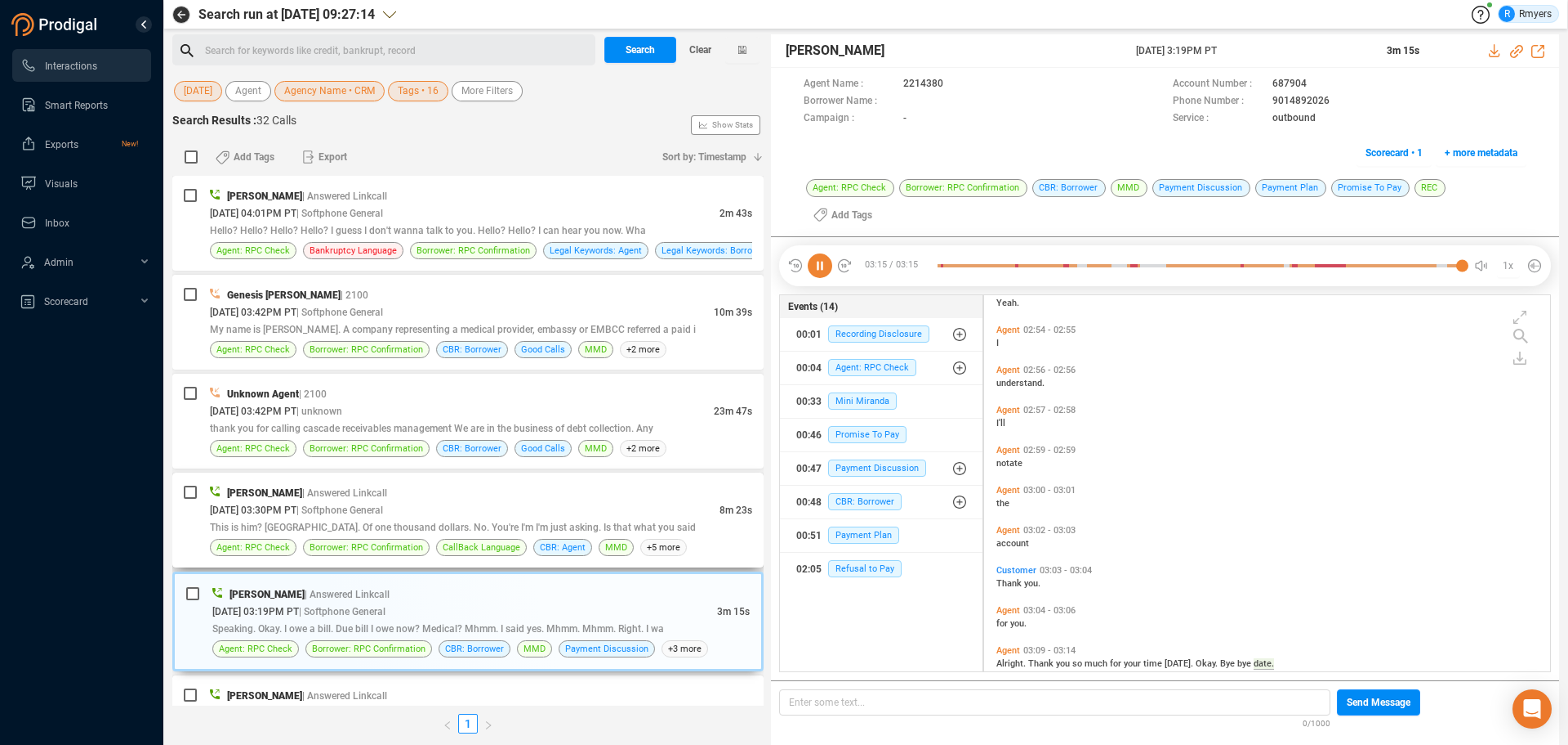
click at [383, 515] on span "| Softphone General" at bounding box center [340, 510] width 87 height 12
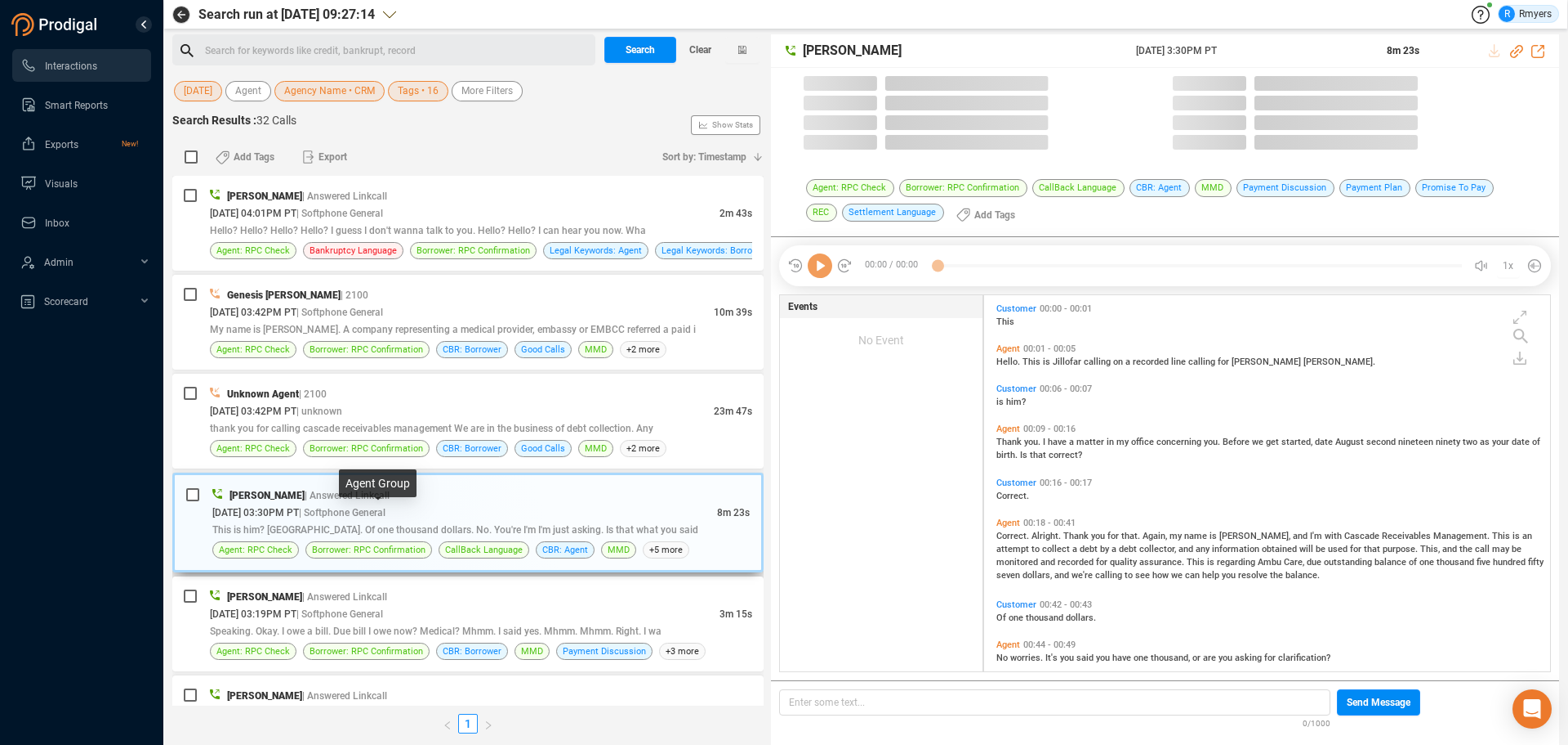
scroll to position [372, 558]
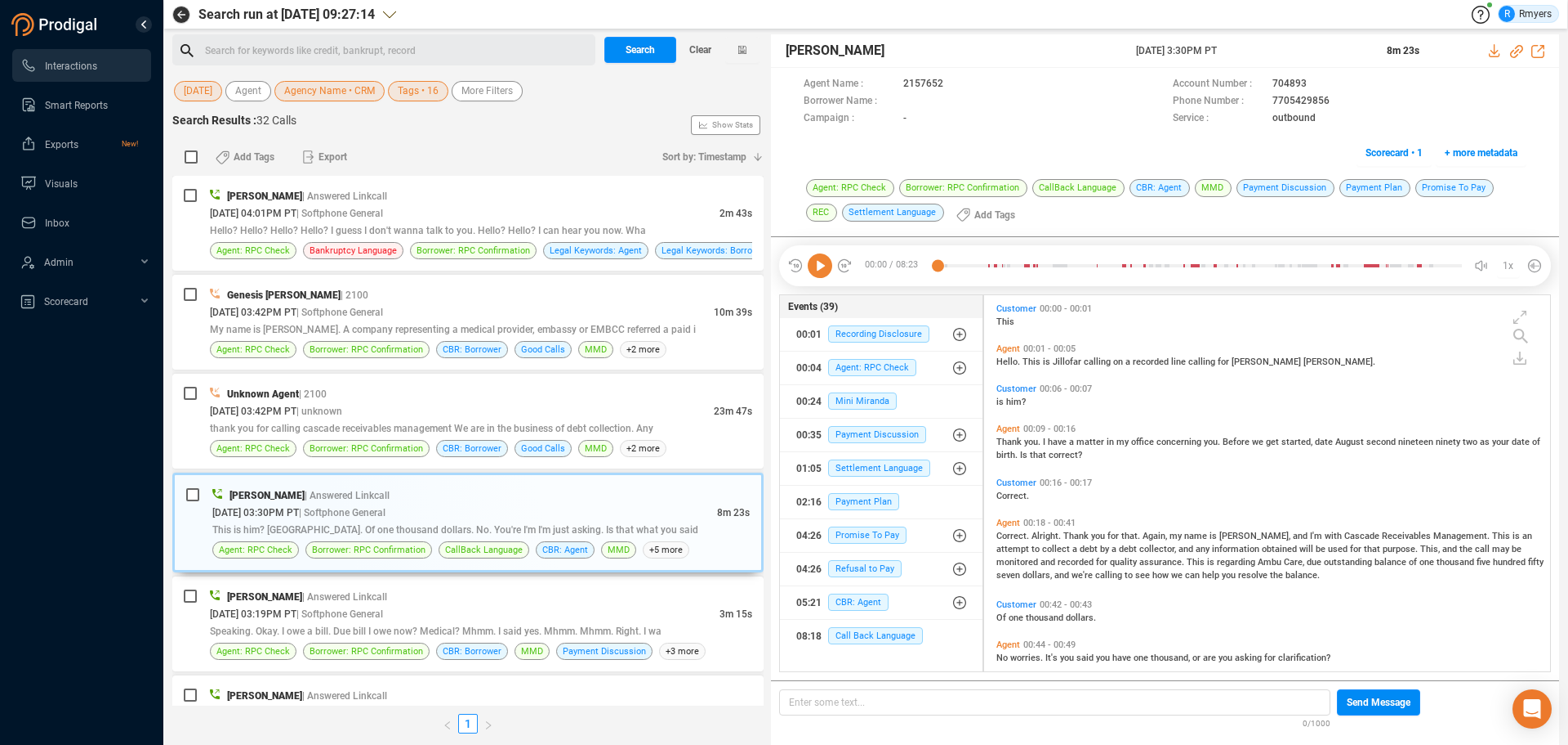
click at [820, 266] on icon at bounding box center [820, 265] width 24 height 24
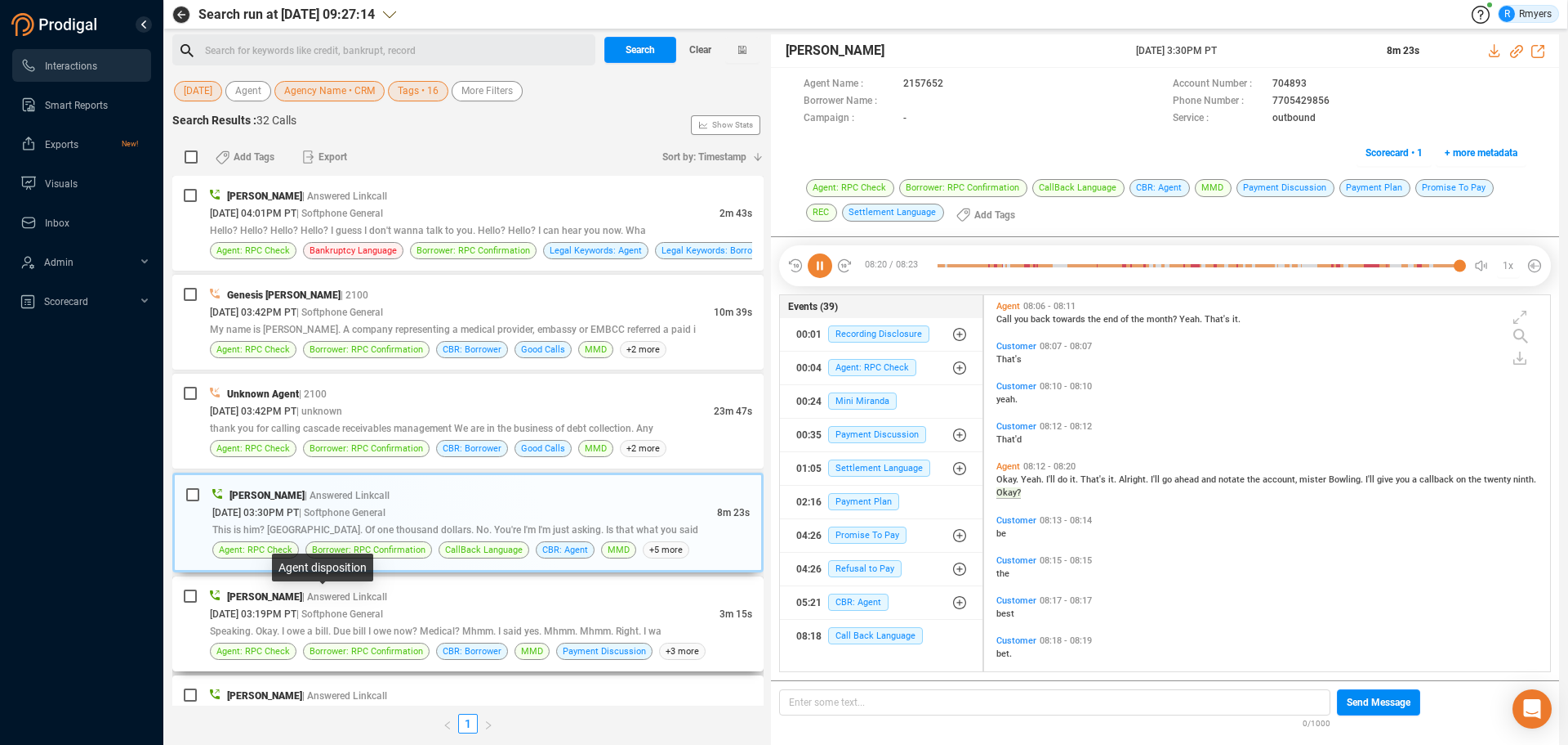
scroll to position [3197, 0]
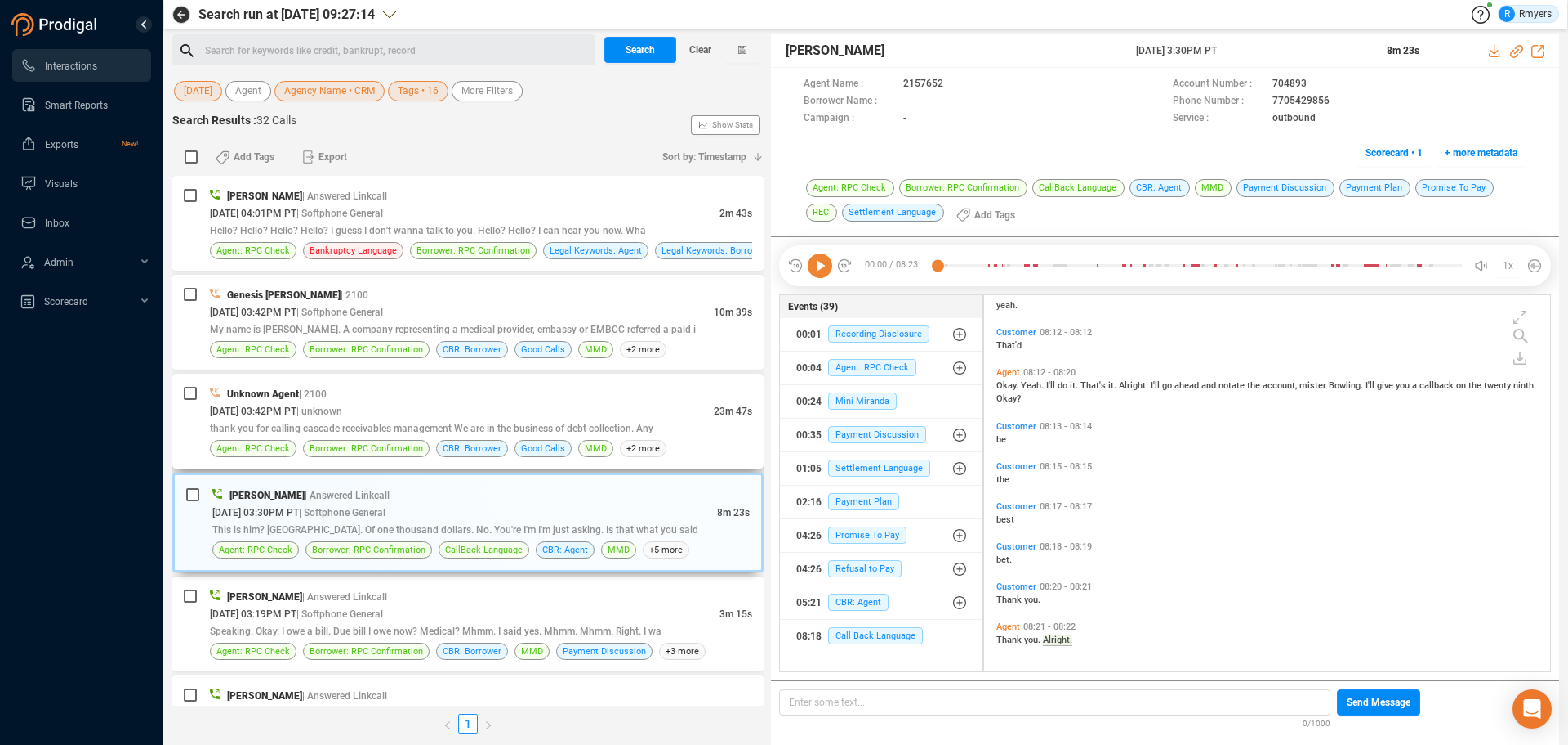
click at [413, 440] on span "Borrower: RPC Confirmation" at bounding box center [366, 449] width 127 height 18
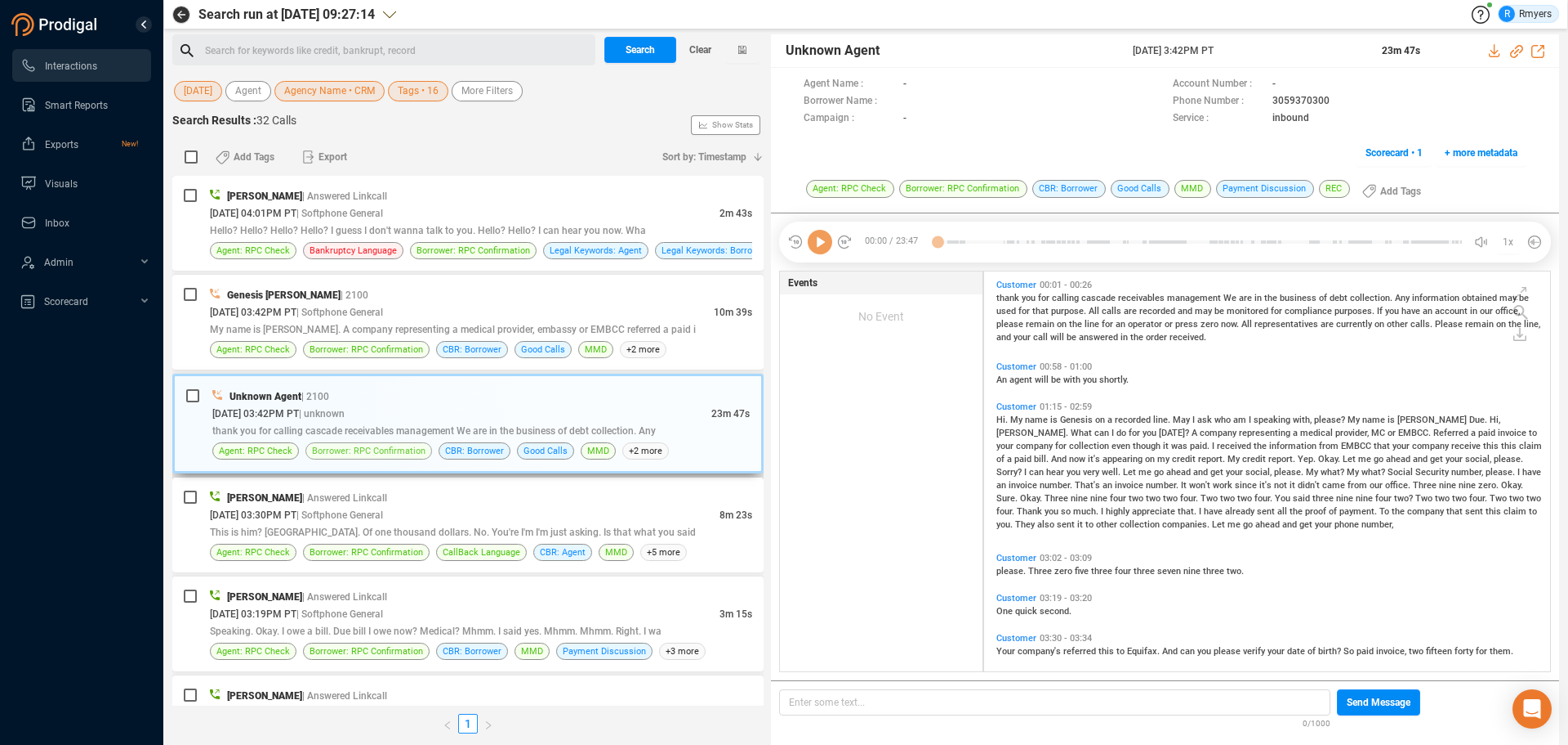
scroll to position [395, 558]
click at [334, 557] on span "Borrower: RPC Confirmation" at bounding box center [366, 552] width 114 height 16
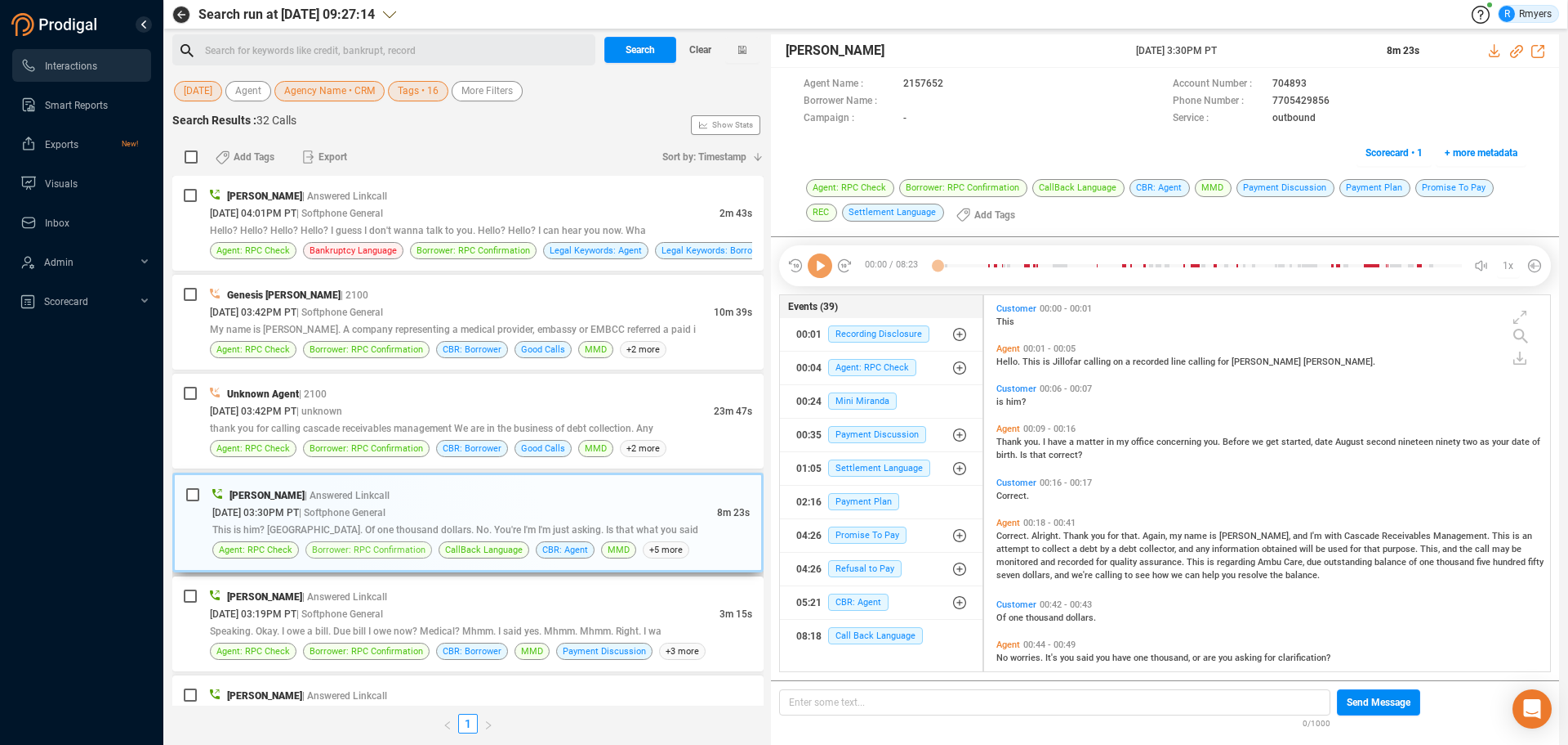
scroll to position [372, 558]
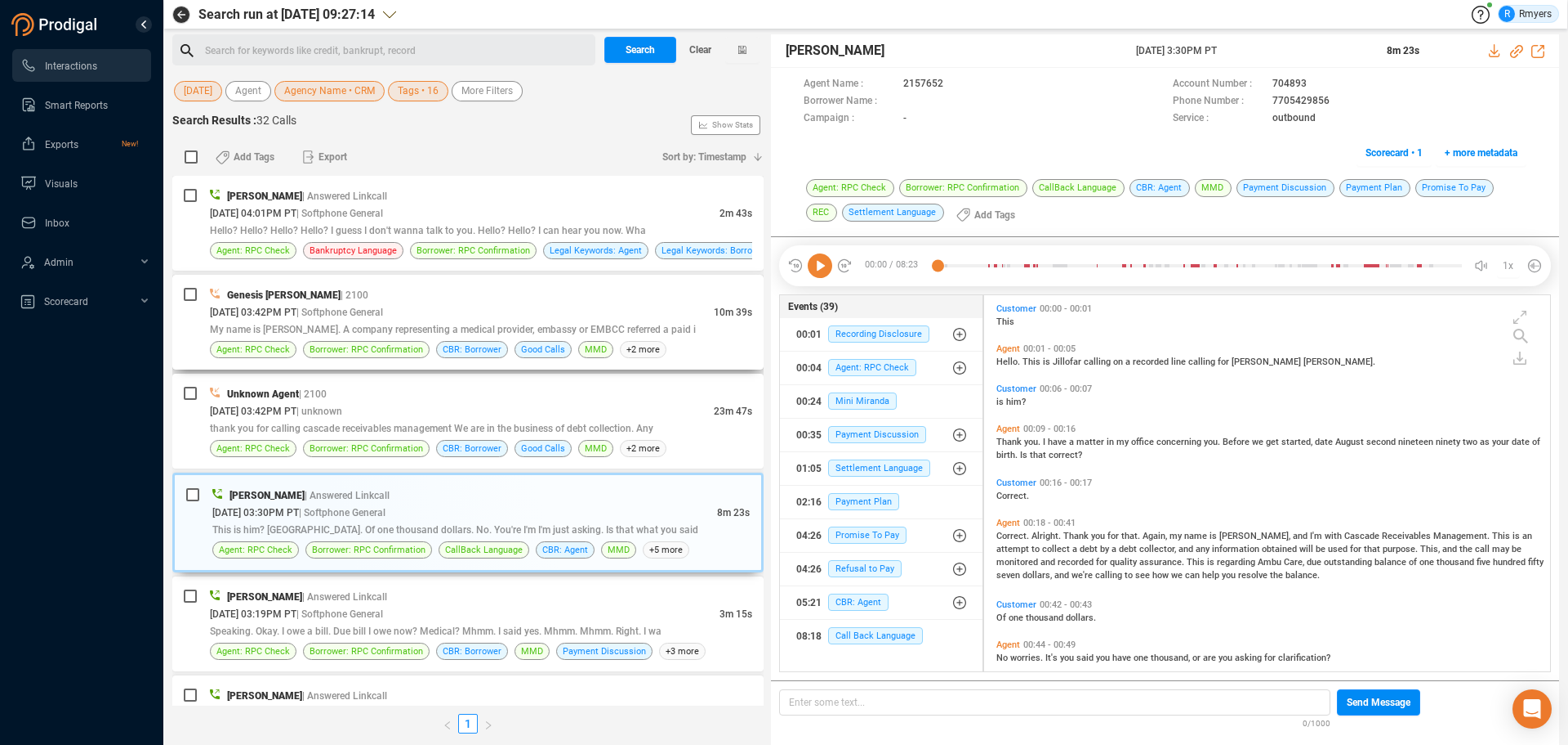
click at [390, 294] on div "Genesis [PERSON_NAME] | 2100" at bounding box center [481, 295] width 542 height 18
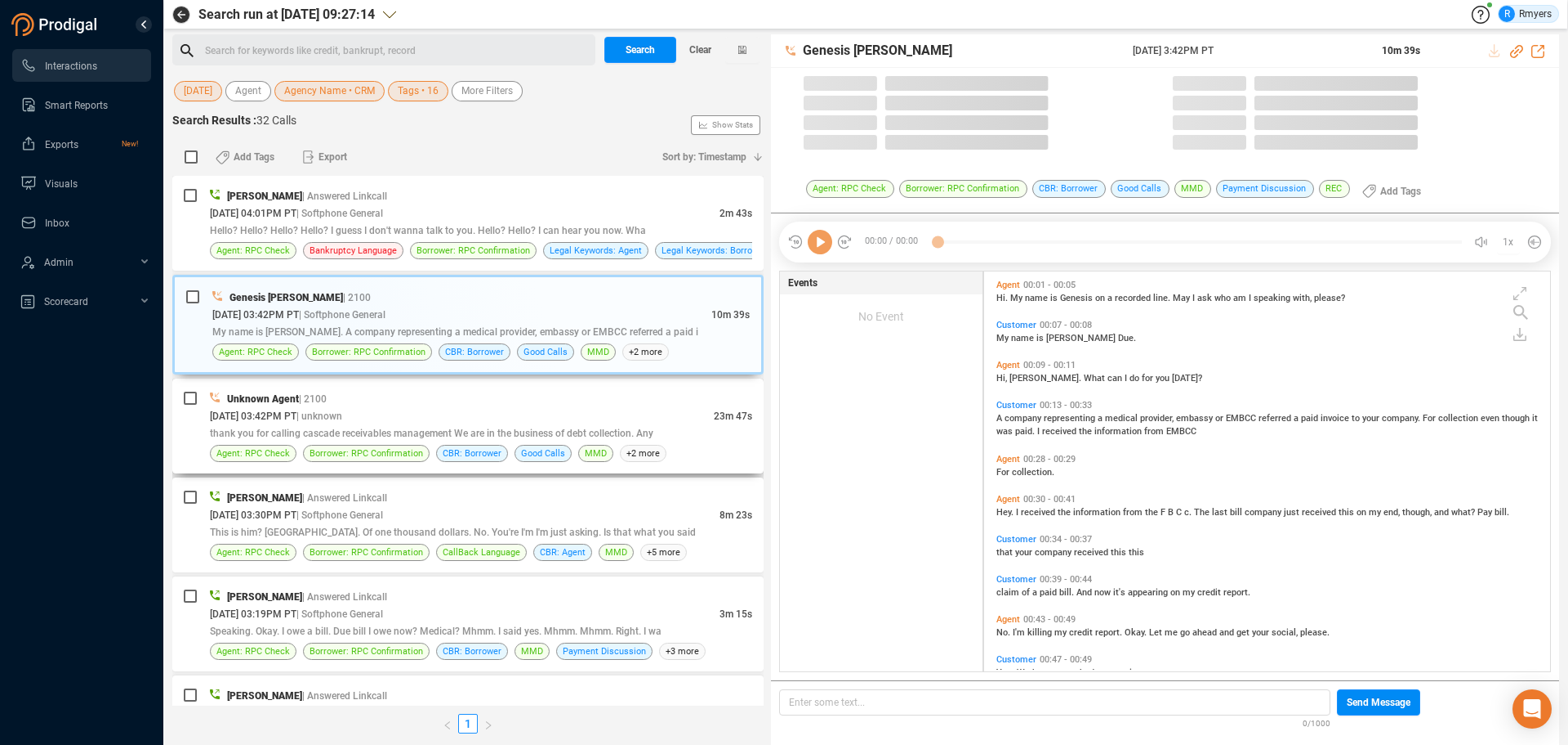
scroll to position [395, 558]
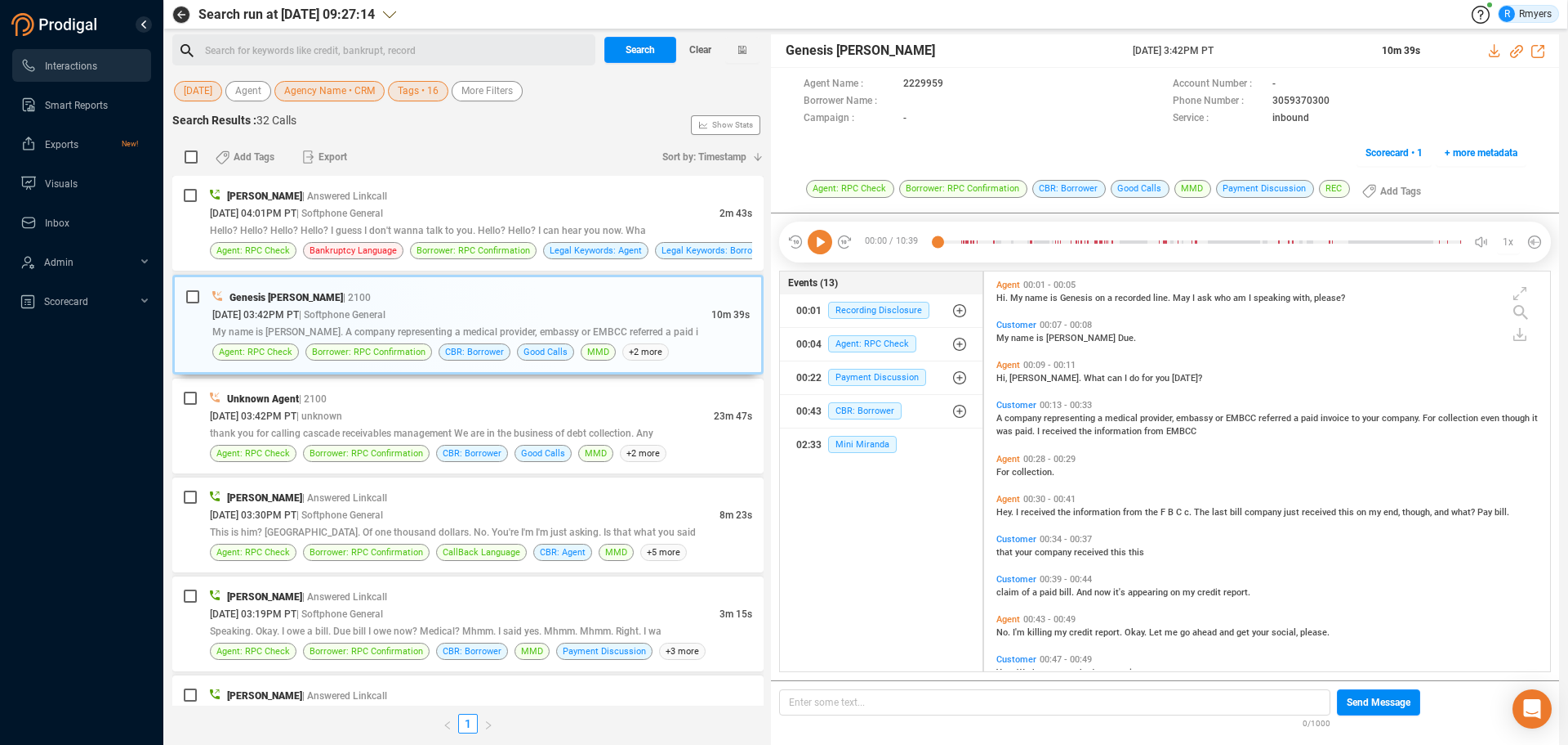
click at [813, 245] on icon at bounding box center [820, 242] width 24 height 24
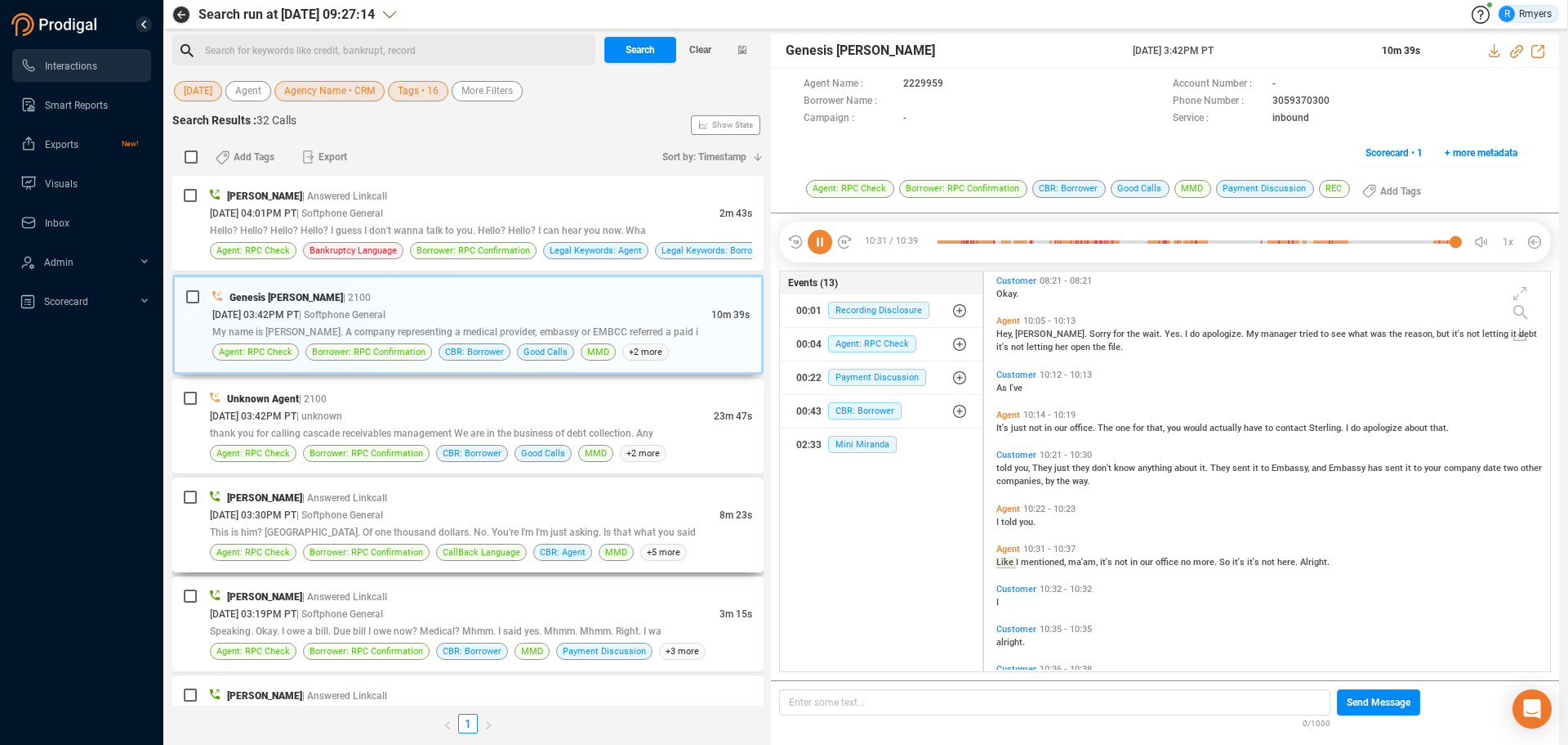
scroll to position [3592, 0]
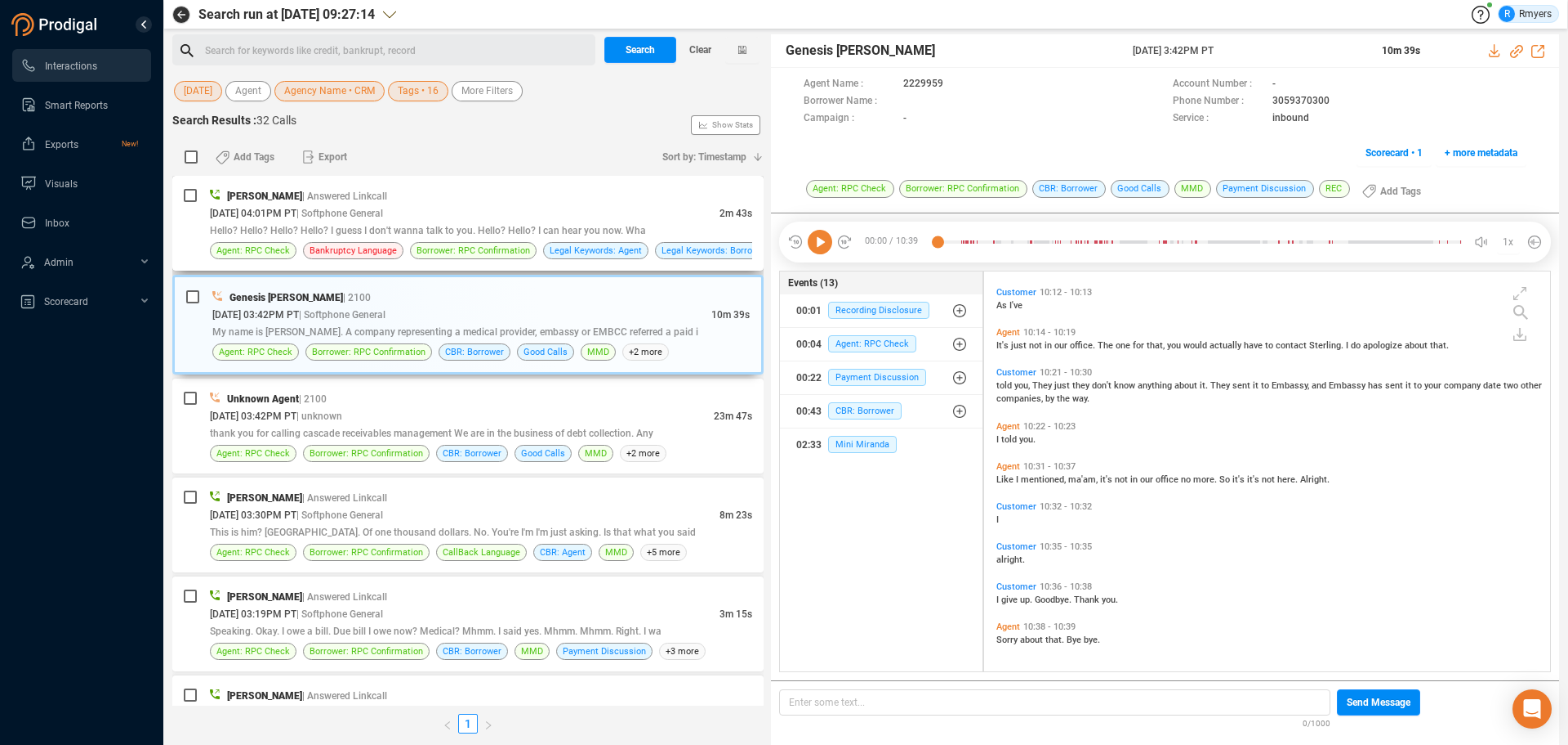
click at [598, 216] on div "[DATE] 04:01PM PT | Softphone General" at bounding box center [465, 213] width 510 height 18
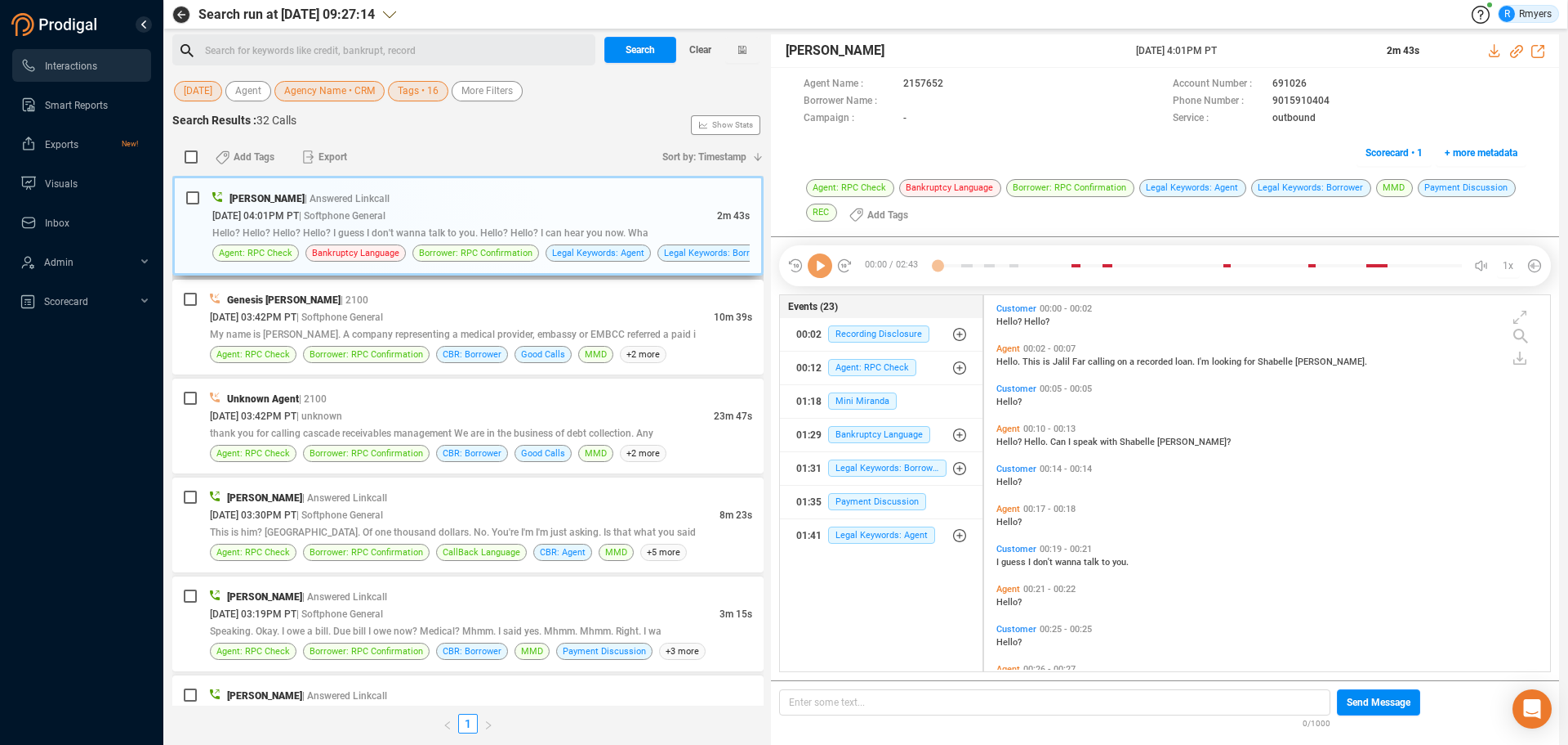
scroll to position [372, 558]
click at [811, 267] on icon at bounding box center [820, 265] width 24 height 24
click at [821, 276] on icon at bounding box center [820, 265] width 24 height 24
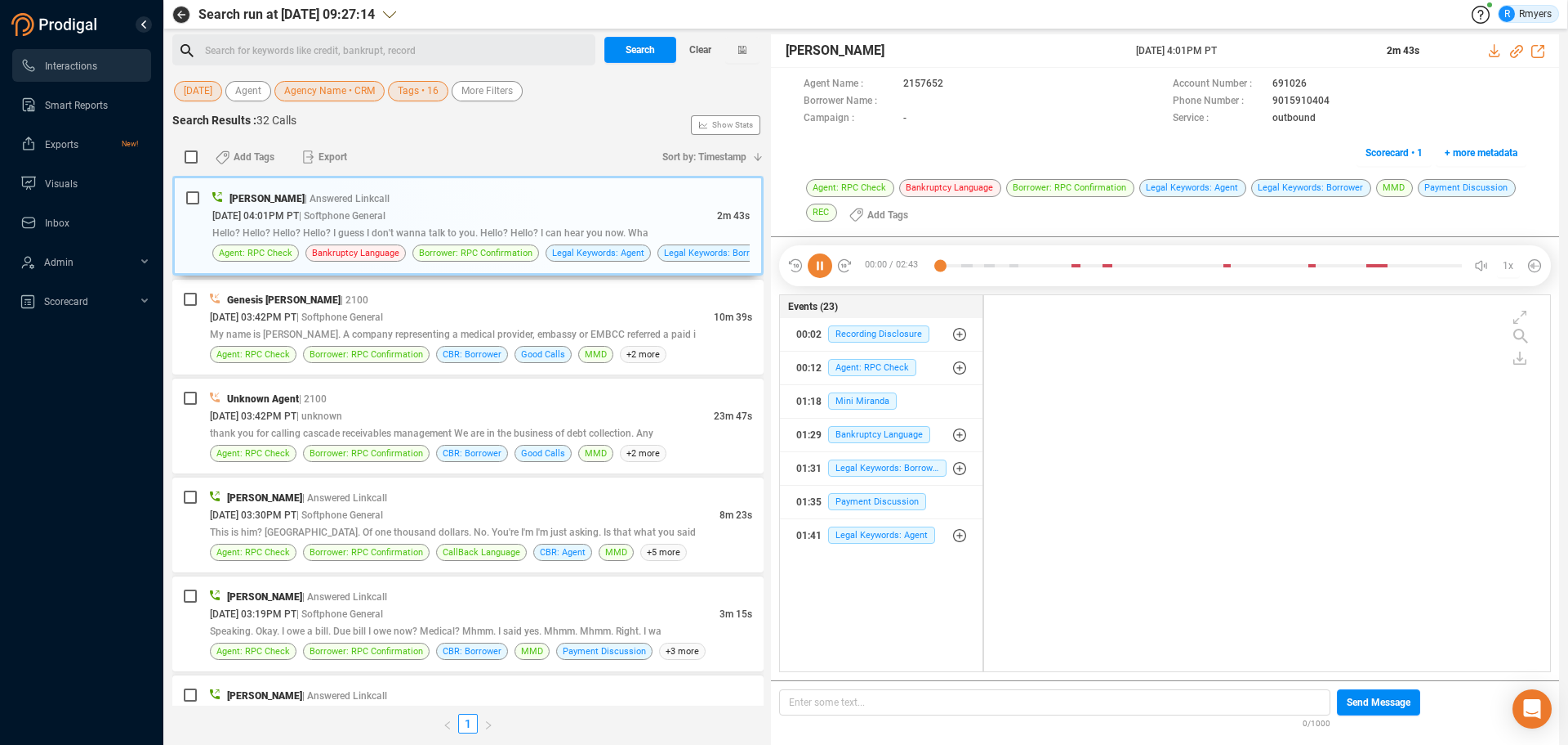
scroll to position [0, 0]
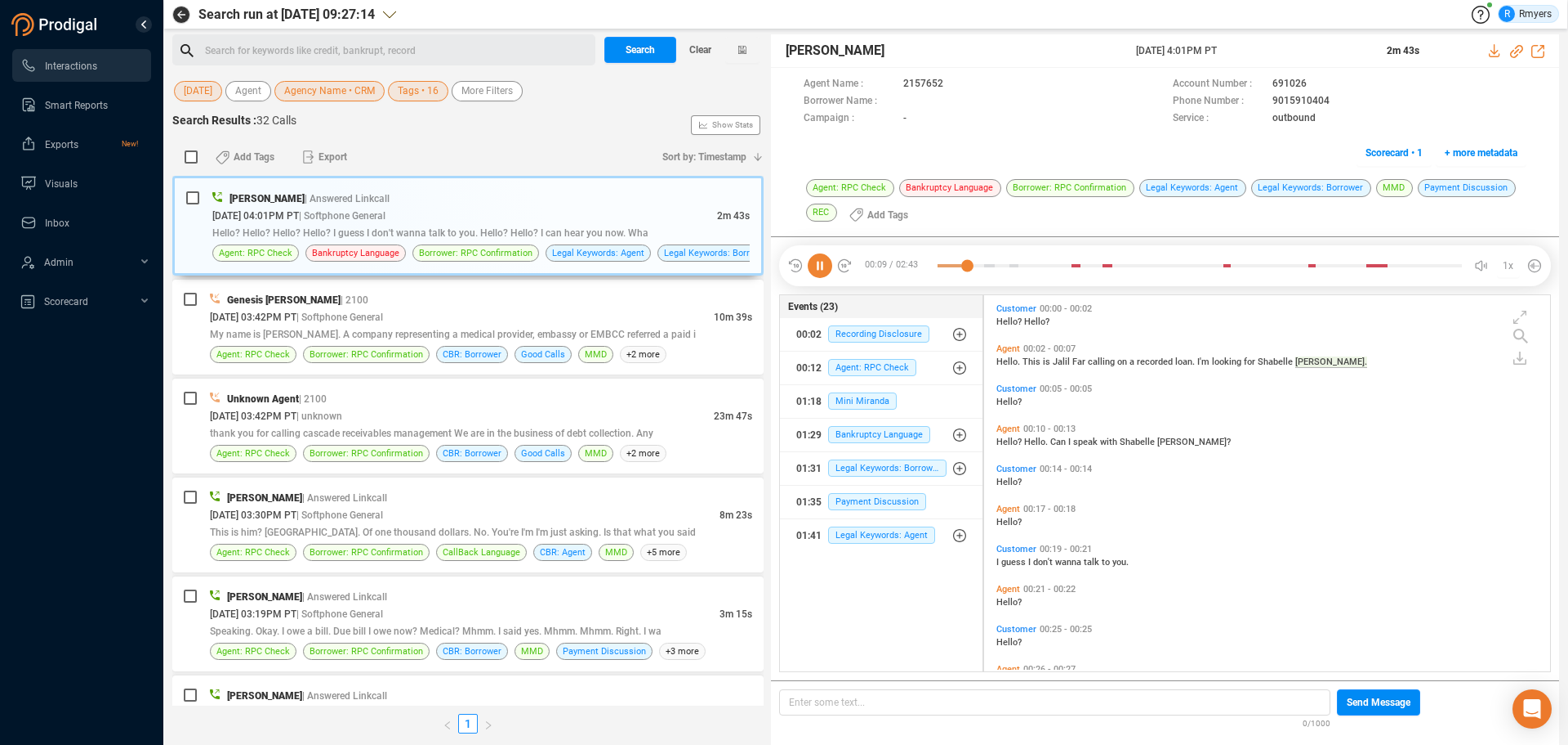
click at [821, 256] on icon at bounding box center [820, 265] width 24 height 24
drag, startPoint x: 816, startPoint y: 262, endPoint x: 811, endPoint y: 281, distance: 19.6
click at [816, 263] on icon at bounding box center [820, 265] width 24 height 24
click at [822, 270] on icon at bounding box center [820, 265] width 24 height 24
